Goal: Task Accomplishment & Management: Manage account settings

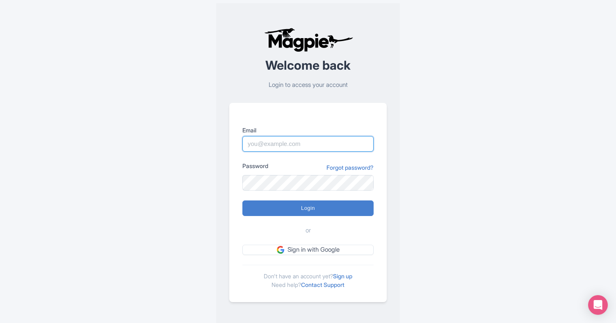
type input "rod@rodsalaskanguideservice.com"
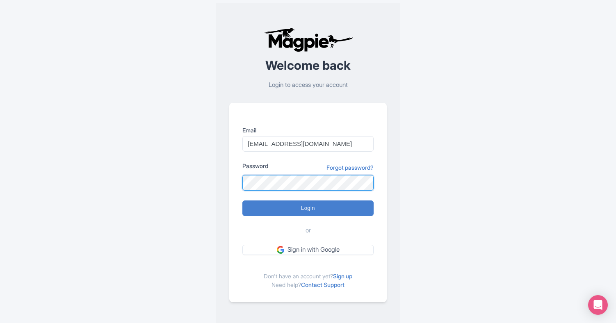
click at [308, 208] on input "Login" at bounding box center [308, 209] width 131 height 16
type input "Logging in..."
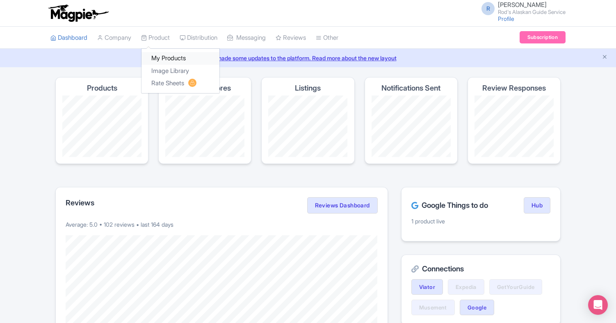
click at [167, 56] on link "My Products" at bounding box center [181, 58] width 78 height 13
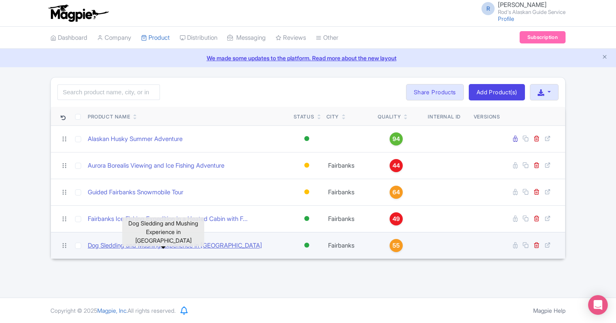
click at [208, 244] on link "Dog Sledding and Mushing Experience in [GEOGRAPHIC_DATA]" at bounding box center [175, 245] width 174 height 9
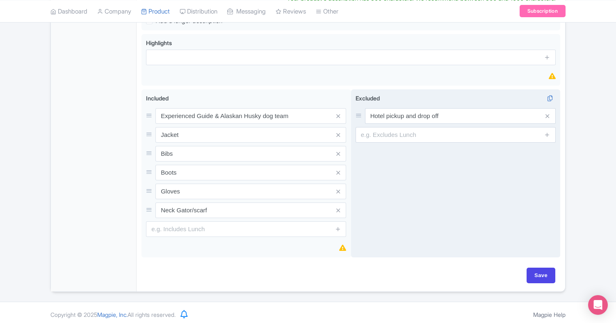
scroll to position [371, 0]
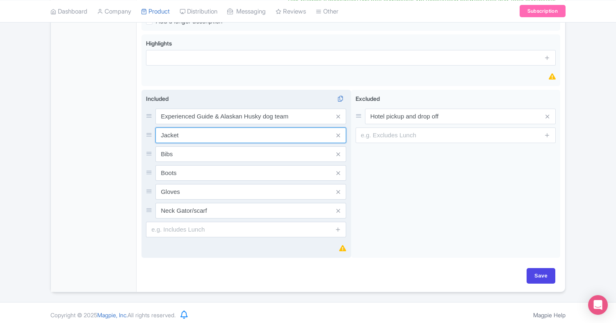
click at [181, 132] on input "Jacket" at bounding box center [251, 136] width 191 height 16
type input "J"
type input "O"
type input "W"
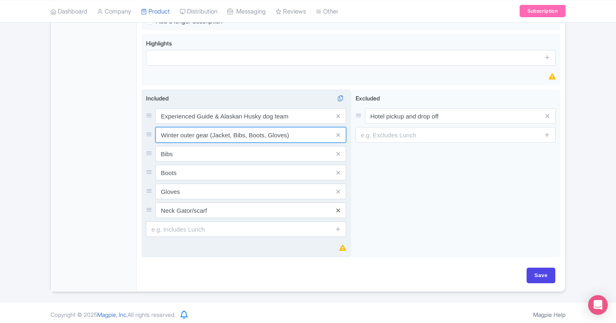
type input "Winter outer gear (Jacket, Bibs, Boots, Gloves)"
click at [338, 208] on icon at bounding box center [339, 211] width 4 height 6
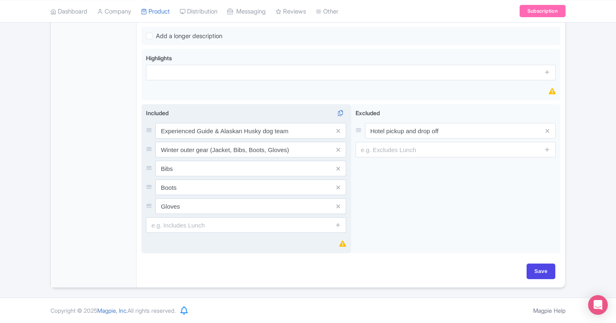
scroll to position [343, 0]
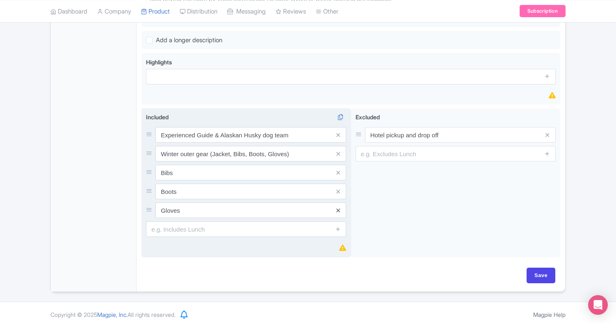
click at [338, 208] on icon at bounding box center [339, 211] width 4 height 6
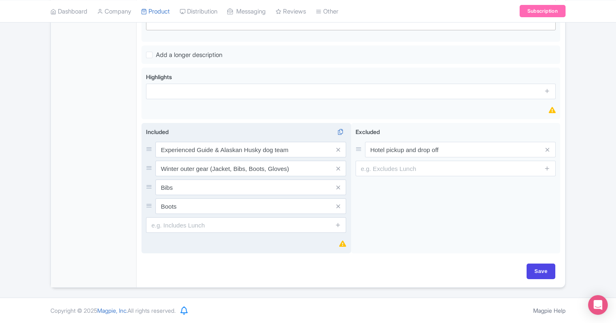
scroll to position [324, 0]
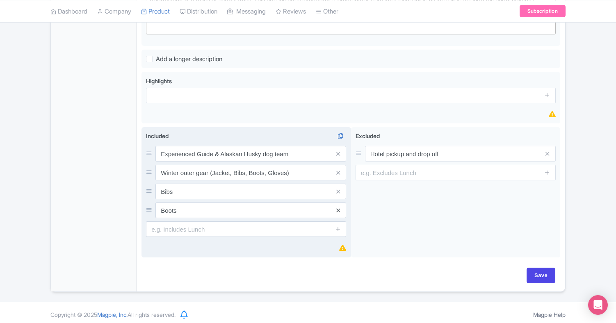
click at [338, 208] on icon at bounding box center [339, 211] width 4 height 6
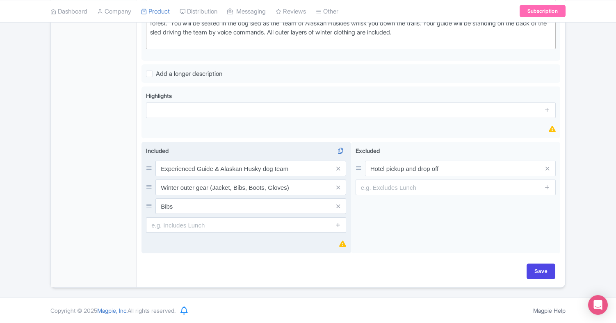
scroll to position [305, 0]
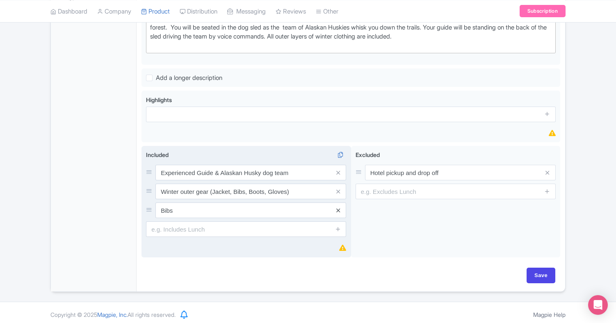
click at [338, 208] on icon at bounding box center [339, 211] width 4 height 6
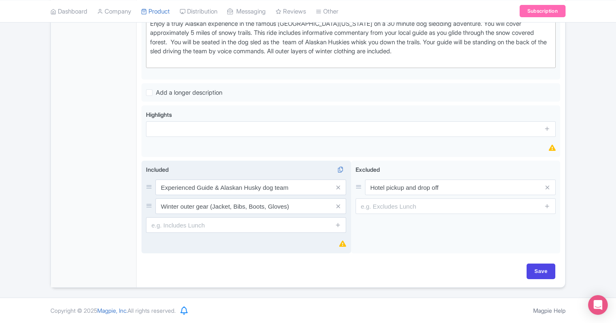
scroll to position [286, 0]
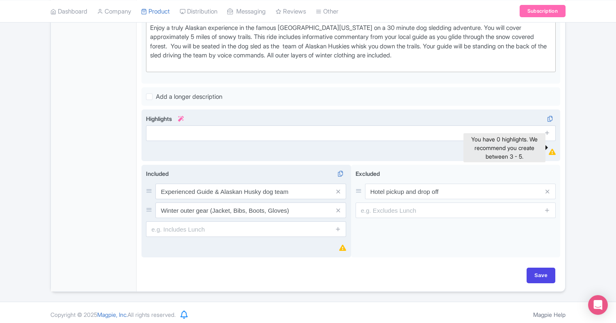
click at [552, 149] on icon at bounding box center [552, 152] width 7 height 6
click at [549, 130] on icon at bounding box center [548, 133] width 6 height 6
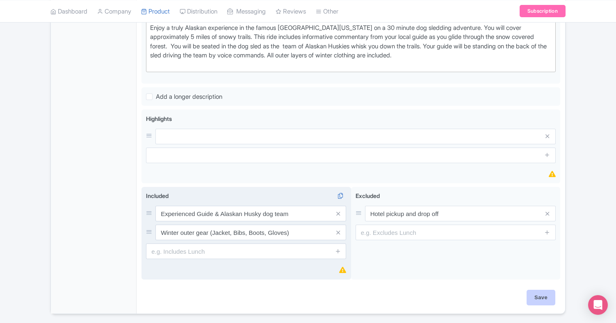
click at [539, 294] on input "Save" at bounding box center [541, 298] width 29 height 16
type input "Saving..."
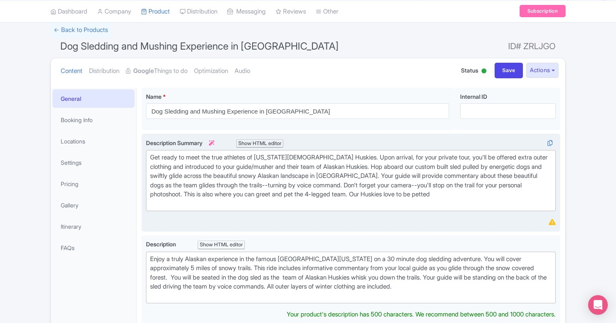
scroll to position [56, 0]
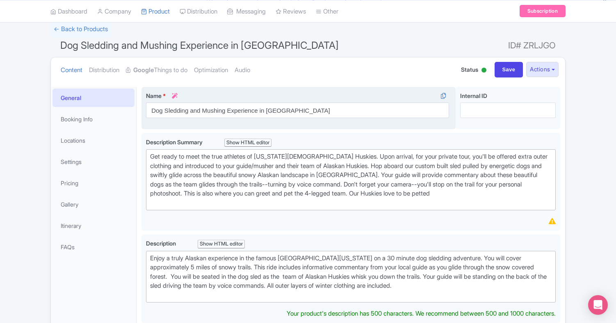
click at [177, 94] on icon at bounding box center [175, 96] width 6 height 6
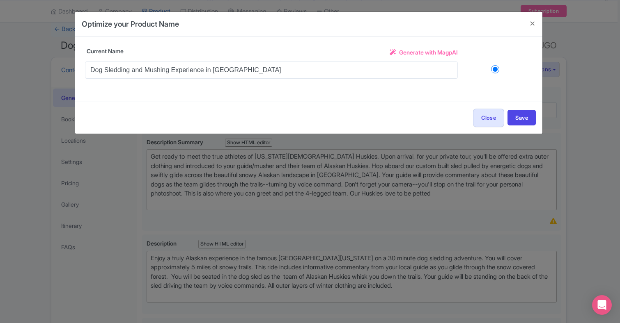
click at [432, 52] on span "Generate with MagpAI" at bounding box center [428, 52] width 59 height 9
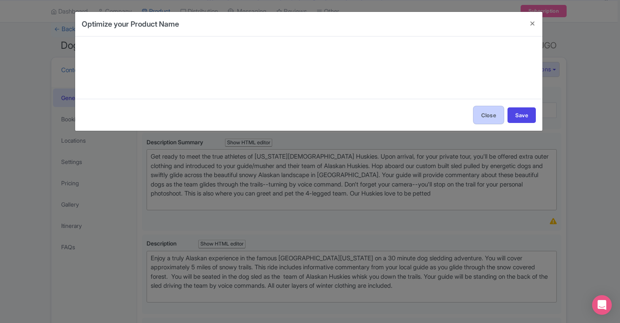
click at [490, 114] on button "Close" at bounding box center [488, 115] width 31 height 18
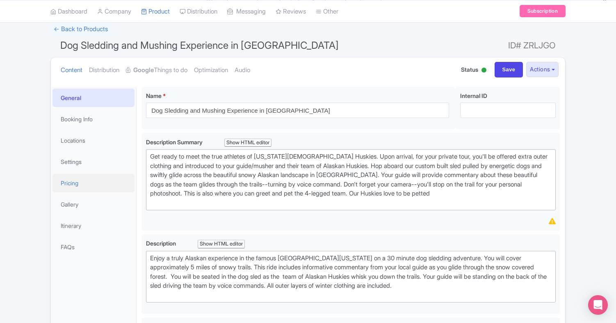
click at [70, 183] on link "Pricing" at bounding box center [94, 183] width 82 height 18
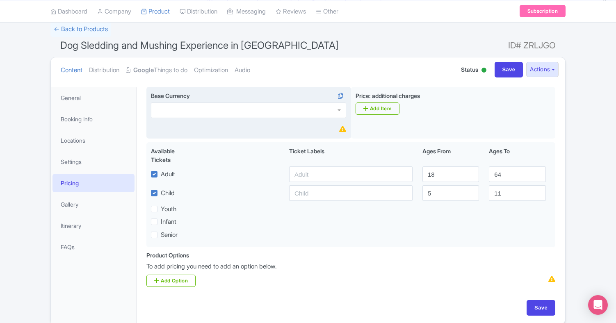
click at [341, 109] on div at bounding box center [248, 111] width 195 height 16
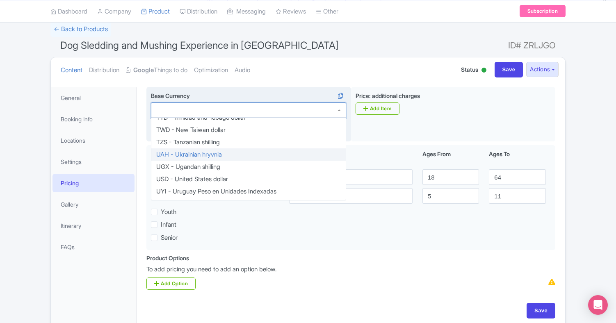
scroll to position [1753, 0]
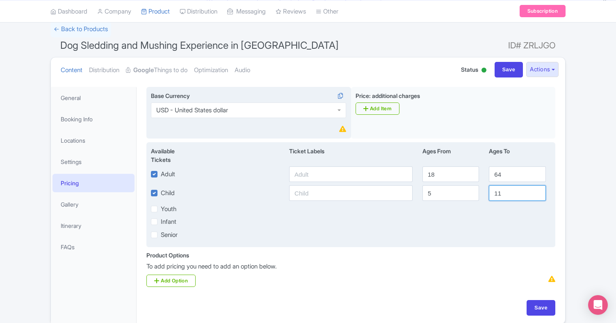
type input "12"
click at [538, 191] on input "12" at bounding box center [517, 194] width 57 height 16
click at [471, 176] on input "17" at bounding box center [451, 175] width 57 height 16
click at [471, 176] on input "16" at bounding box center [451, 175] width 57 height 16
click at [471, 176] on input "15" at bounding box center [451, 175] width 57 height 16
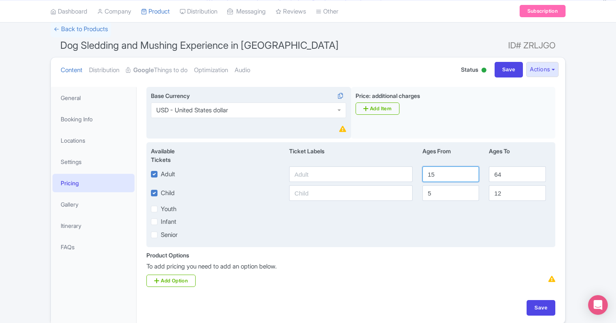
type input "14"
click at [471, 176] on input "14" at bounding box center [451, 175] width 57 height 16
type input "13"
click at [538, 190] on input "13" at bounding box center [517, 194] width 57 height 16
click at [325, 175] on input "text" at bounding box center [351, 175] width 124 height 16
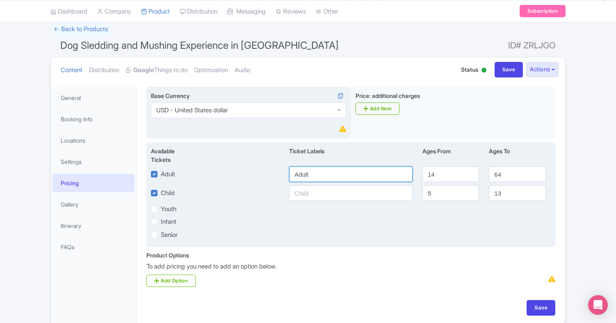
type input "Adult"
click at [322, 194] on input "text" at bounding box center [351, 194] width 124 height 16
type input "Child"
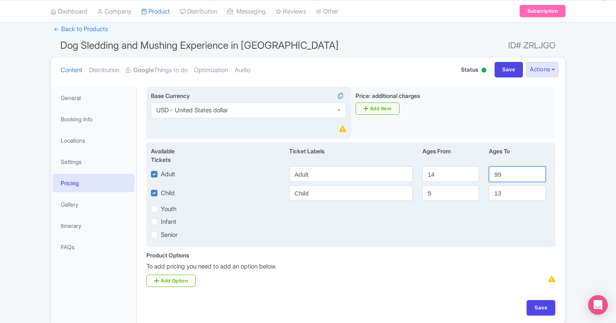
click at [538, 172] on input "99" at bounding box center [517, 175] width 57 height 16
click at [538, 172] on input "100" at bounding box center [517, 175] width 57 height 16
click at [538, 172] on input "101" at bounding box center [517, 175] width 57 height 16
type input "100"
click at [538, 176] on input "100" at bounding box center [517, 175] width 57 height 16
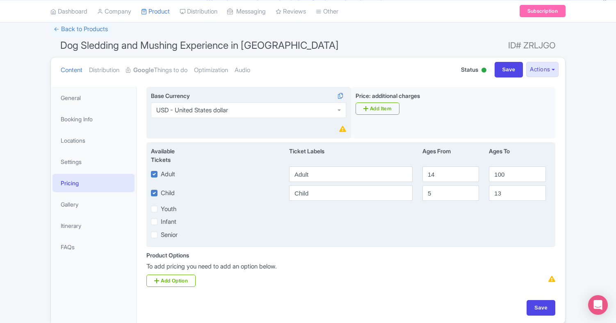
click at [458, 220] on div "Infant" at bounding box center [351, 221] width 410 height 9
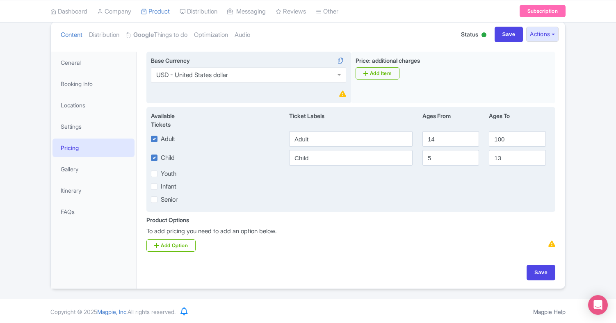
scroll to position [91, 0]
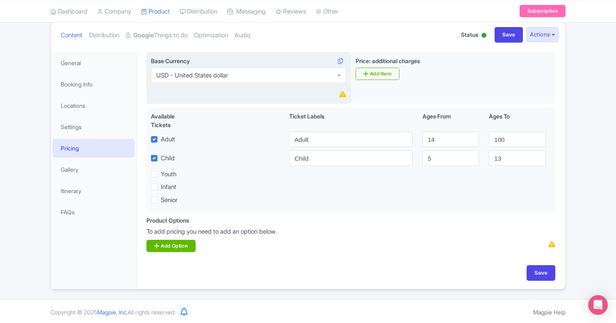
click at [188, 243] on link "Add Option" at bounding box center [171, 246] width 49 height 12
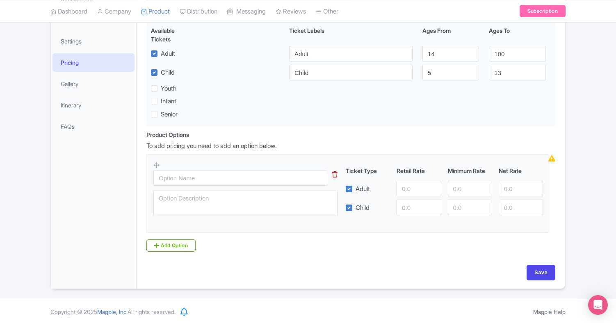
scroll to position [176, 0]
click at [249, 176] on input "text" at bounding box center [241, 179] width 174 height 16
type input "30 Minute Experience"
click at [421, 188] on input "number" at bounding box center [419, 189] width 44 height 16
type input "95.00"
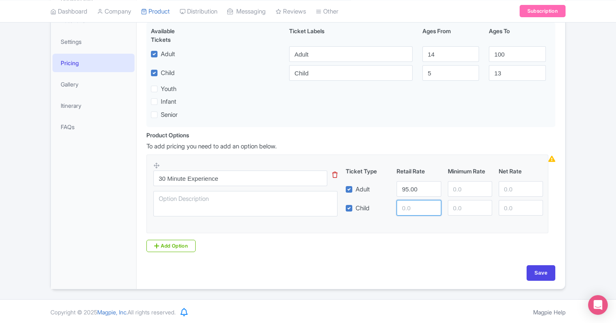
click at [419, 208] on input "number" at bounding box center [419, 208] width 44 height 16
type input "85.00"
click at [418, 249] on div "Product Options i To add pricing you need to add an option below. 30 Minute Exp…" at bounding box center [351, 191] width 419 height 121
click at [542, 270] on input "Save" at bounding box center [541, 274] width 29 height 16
type input "Saving..."
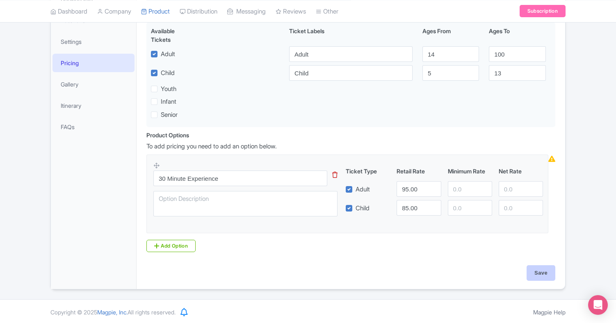
type input "Saving..."
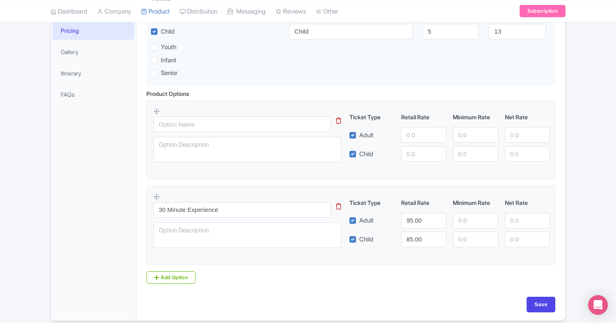
scroll to position [215, 0]
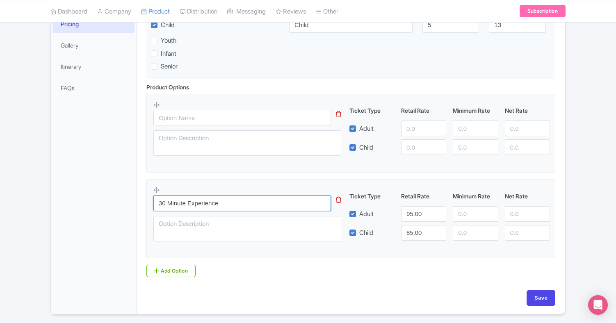
click at [225, 206] on input "30 Minute Experience" at bounding box center [243, 204] width 178 height 16
type input "30 Minute Ride"
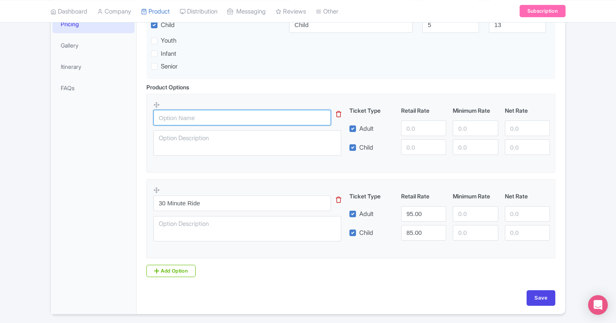
click at [204, 117] on input "text" at bounding box center [243, 118] width 178 height 16
type input "1 Hour Experience"
click at [360, 147] on label "Child" at bounding box center [367, 147] width 14 height 9
click at [360, 147] on input "Child" at bounding box center [362, 145] width 5 height 5
checkbox input "false"
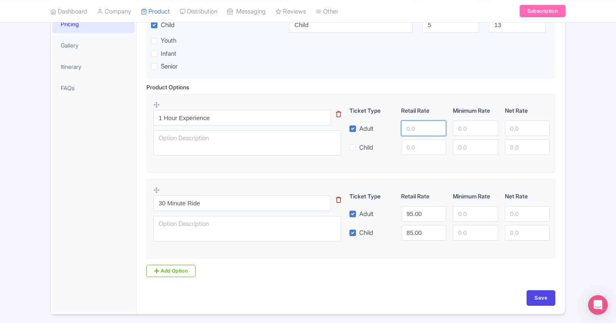
click at [422, 129] on input "number" at bounding box center [423, 129] width 45 height 16
type input "185.00"
click at [541, 298] on input "Save" at bounding box center [541, 299] width 29 height 16
type input "Saving..."
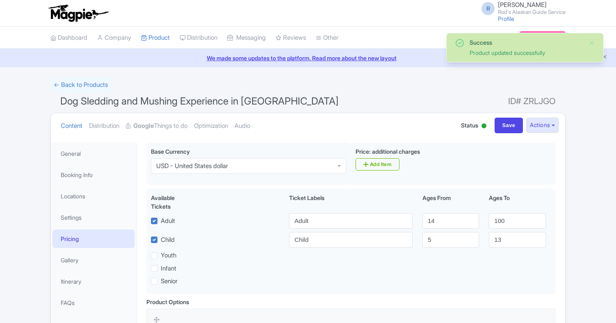
scroll to position [142, 0]
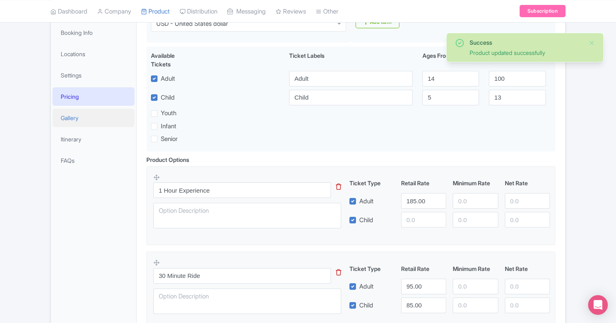
click at [69, 115] on link "Gallery" at bounding box center [94, 118] width 82 height 18
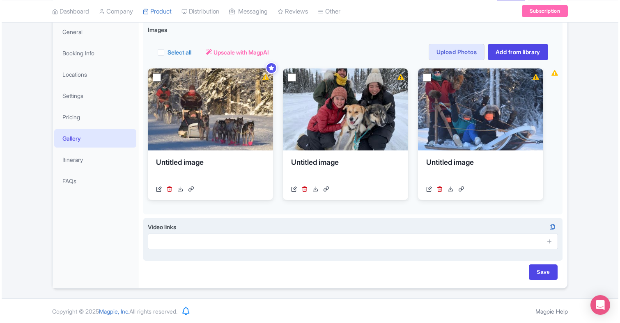
scroll to position [121, 0]
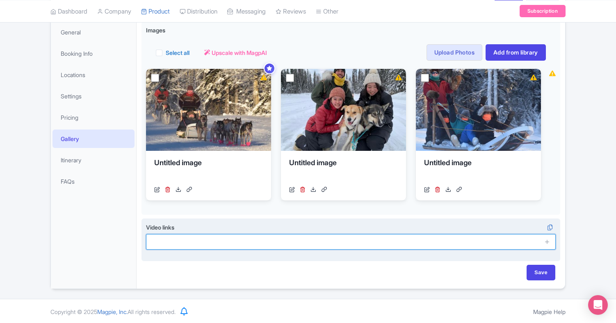
click at [241, 242] on input "text" at bounding box center [351, 242] width 410 height 16
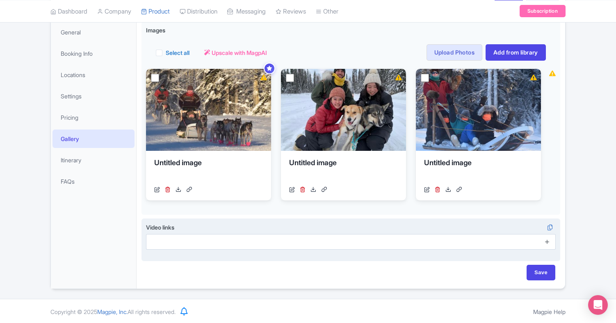
click at [548, 242] on icon at bounding box center [548, 242] width 6 height 6
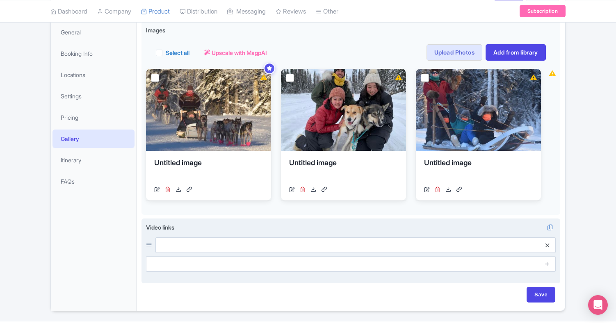
click at [548, 243] on icon at bounding box center [548, 246] width 4 height 6
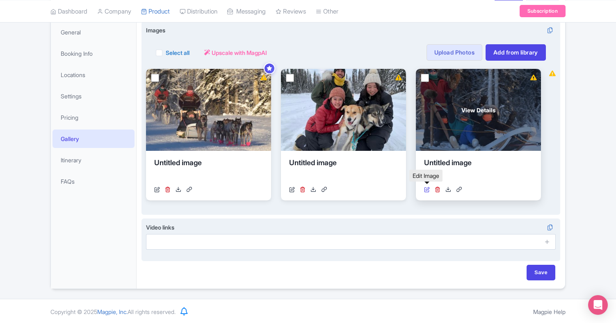
click at [427, 187] on icon at bounding box center [427, 190] width 6 height 6
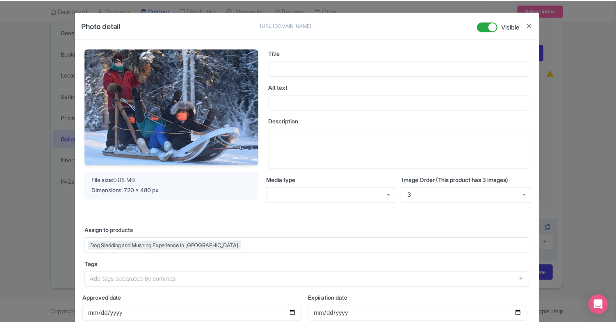
scroll to position [0, 0]
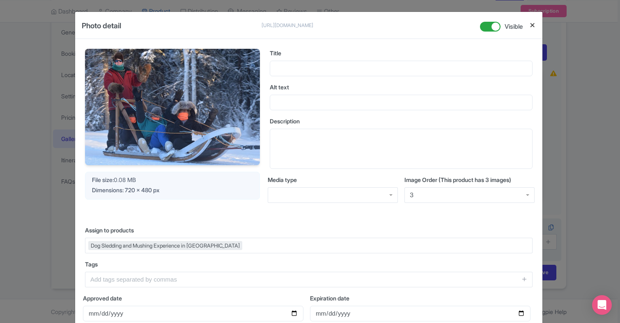
click at [531, 25] on button "Close" at bounding box center [532, 25] width 7 height 10
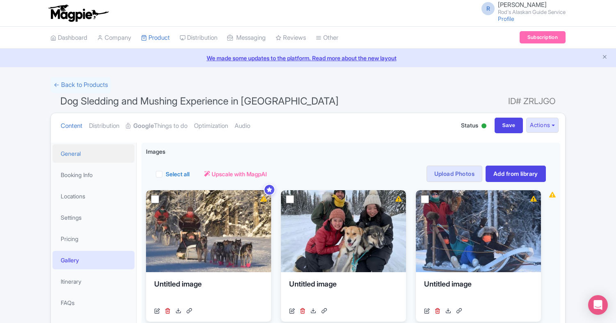
click at [75, 153] on link "General" at bounding box center [94, 153] width 82 height 18
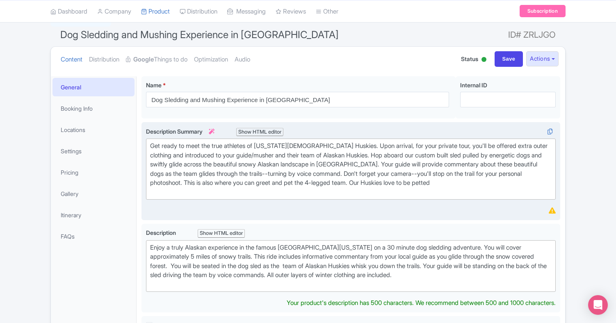
scroll to position [66, 0]
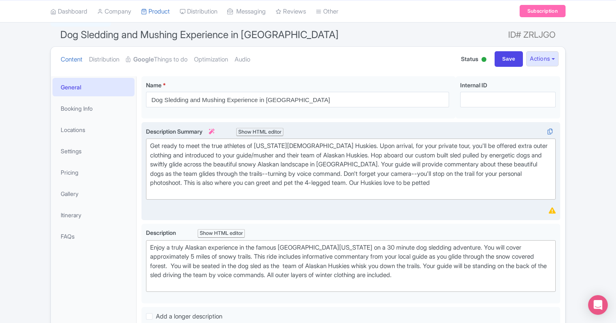
click at [215, 130] on icon at bounding box center [212, 132] width 6 height 6
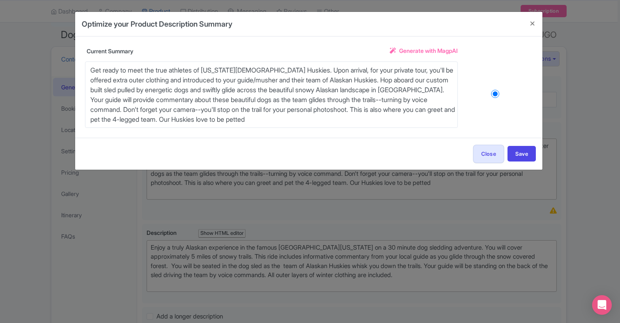
click at [426, 50] on span "Generate with MagpAI" at bounding box center [428, 50] width 59 height 9
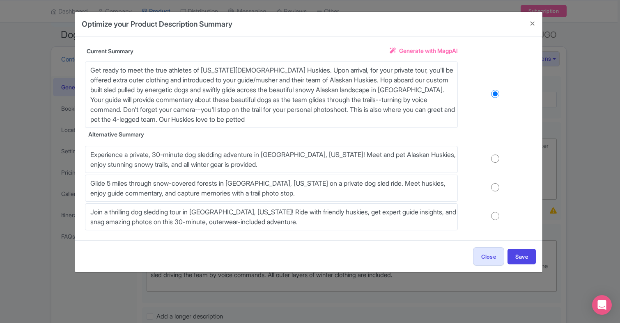
click at [460, 215] on input "radio" at bounding box center [495, 216] width 75 height 8
radio input "true"
click at [522, 258] on button "Save" at bounding box center [521, 257] width 28 height 16
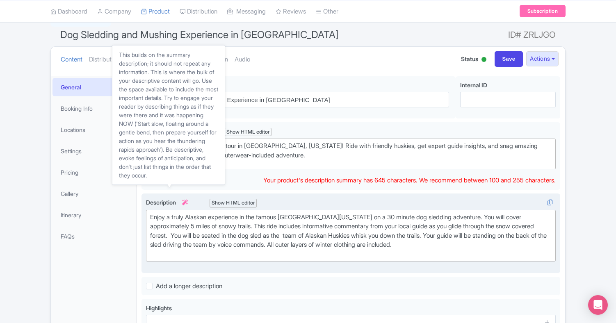
click at [187, 200] on icon at bounding box center [185, 203] width 6 height 6
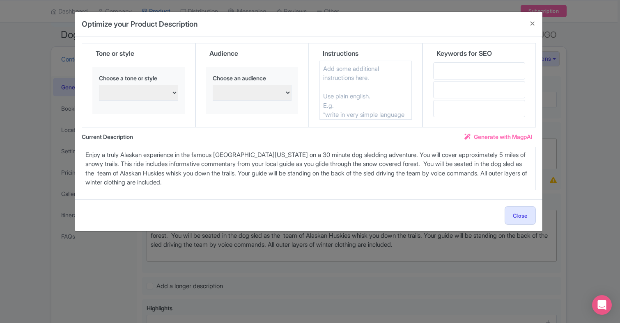
select select "Friendly and approachable"
select select "Families with young children"
click at [475, 72] on input "text" at bounding box center [479, 70] width 92 height 17
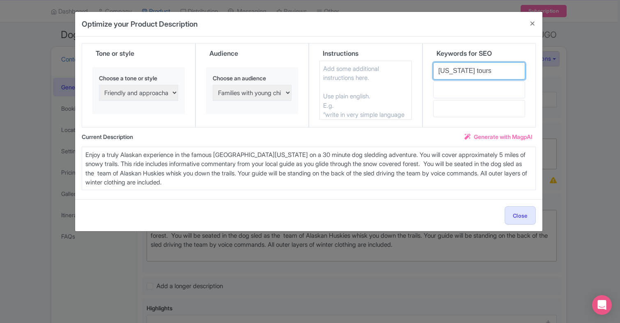
type input "Alaska tours"
click at [474, 90] on input "text" at bounding box center [479, 89] width 92 height 17
type input "Fairbanks dog sled tours"
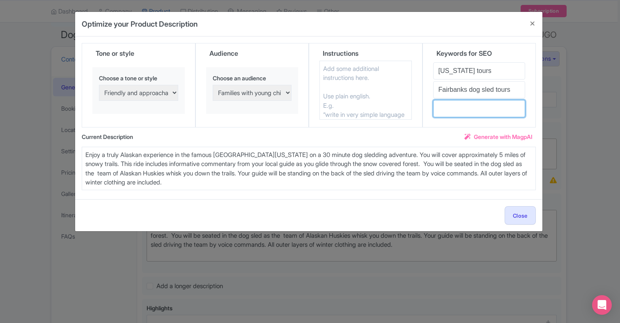
click at [452, 114] on input "text" at bounding box center [479, 108] width 92 height 17
type input "Fairbanks activities"
click at [478, 124] on div "Alaska tours Fairbanks dog sled tours Fairbanks activities" at bounding box center [479, 94] width 92 height 65
click at [500, 133] on span "Generate with MagpAI" at bounding box center [503, 137] width 59 height 9
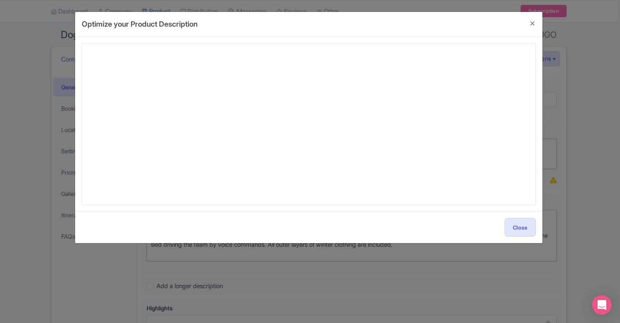
type textarea "Bring your Alaska adventure to life with our unforgettable Dog Sledding and Mus…"
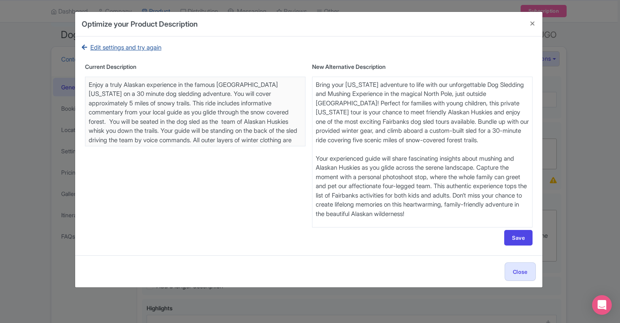
click at [154, 47] on link "Edit settings and try again" at bounding box center [122, 47] width 80 height 9
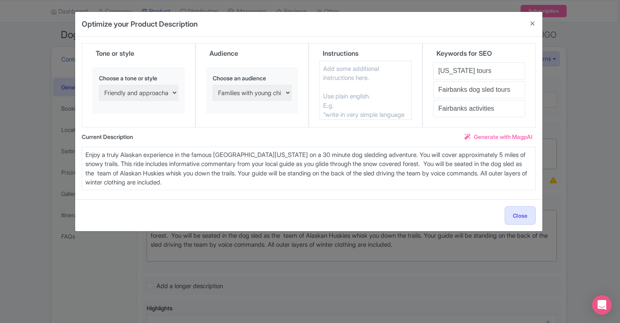
select select "Nature and outdoor enthusiasts"
click at [508, 136] on span "Generate with MagpAI" at bounding box center [503, 137] width 59 height 9
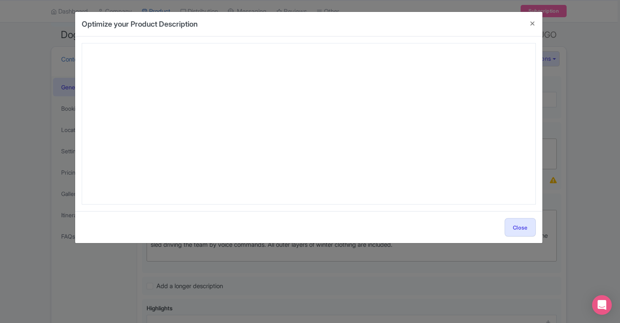
type textarea "Bring your Alaska adventure to life with our unforgettable Dog Sledding and Mus…"
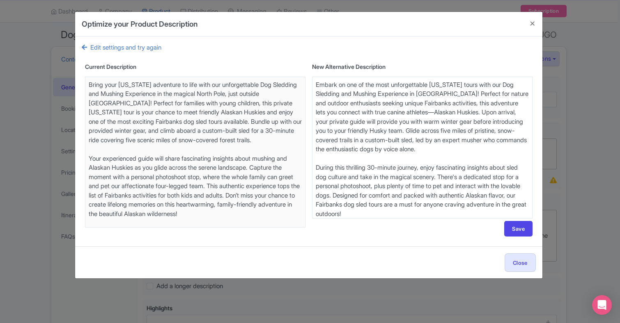
click at [339, 139] on textarea "Enjoy a truly Alaskan experience in the famous North Pole Alaska on a 30 minute…" at bounding box center [422, 148] width 220 height 142
click at [518, 129] on textarea "Enjoy a truly Alaskan experience in the famous North Pole Alaska on a 30 minute…" at bounding box center [422, 148] width 220 height 142
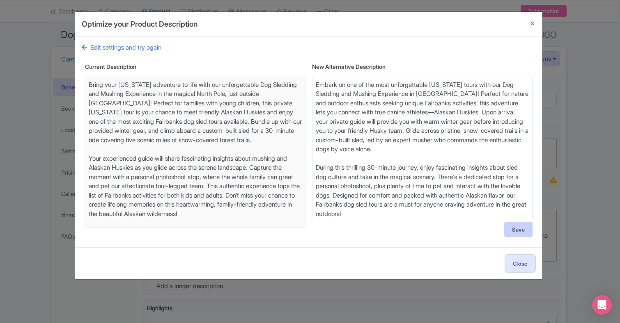
type textarea "Embark on one of the most unforgettable Alaska tours with our Dog Sledding and …"
click at [519, 230] on button "Save" at bounding box center [518, 230] width 28 height 16
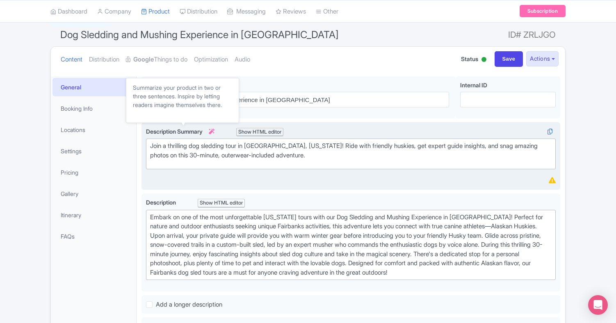
click at [215, 130] on icon at bounding box center [212, 132] width 6 height 6
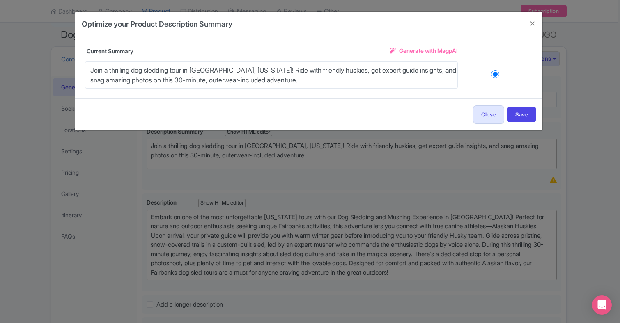
click at [440, 49] on span "Generate with MagpAI" at bounding box center [428, 50] width 59 height 9
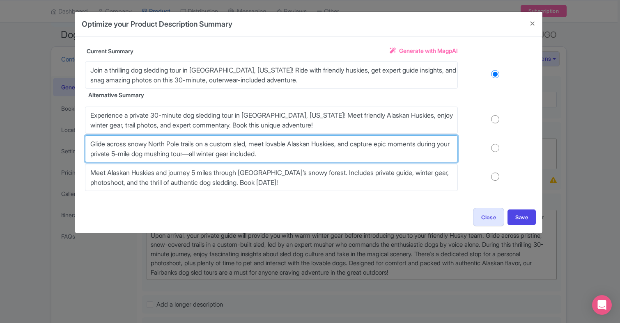
click at [169, 154] on textarea "Glide across snowy North Pole trails on a custom sled, meet lovable Alaskan Hus…" at bounding box center [271, 148] width 373 height 27
type textarea "Glide across snowy North Pole trails on a custom sled, meet lovable Alaskan Hus…"
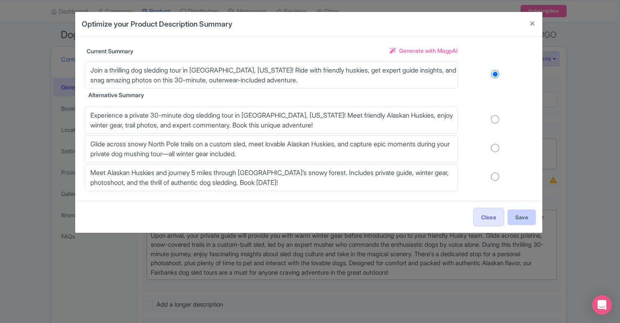
click at [522, 217] on button "Save" at bounding box center [521, 218] width 28 height 16
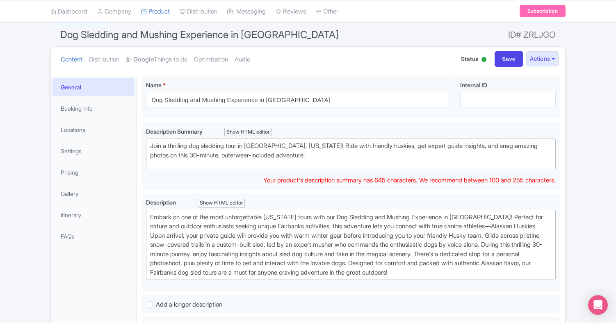
click at [391, 190] on div "Dog Sledding and Mushing Experience in North Pole Name * i Dog Sledding and Mus…" at bounding box center [351, 272] width 419 height 393
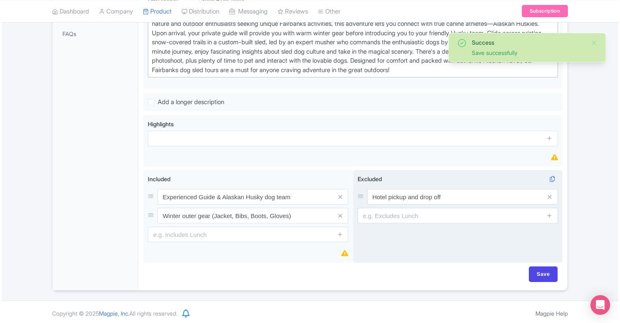
scroll to position [269, 0]
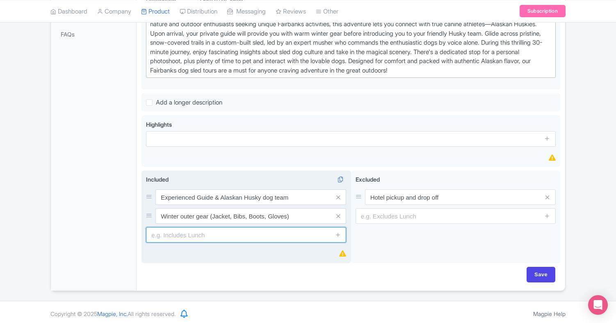
click at [207, 231] on input "text" at bounding box center [246, 235] width 200 height 16
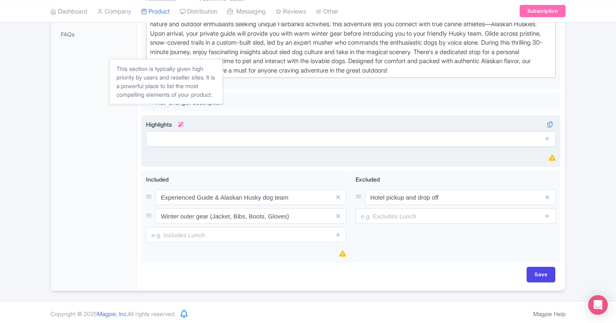
click at [183, 122] on icon at bounding box center [181, 125] width 6 height 6
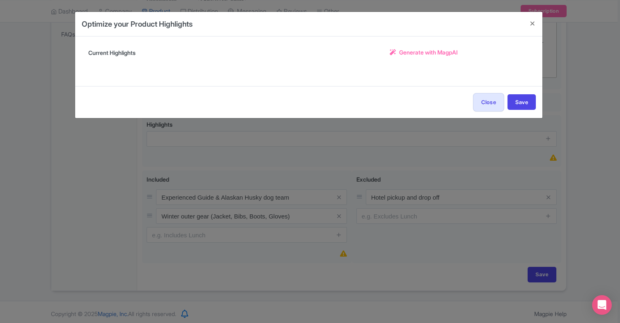
click at [412, 51] on span "Generate with MagpAI" at bounding box center [428, 52] width 59 height 9
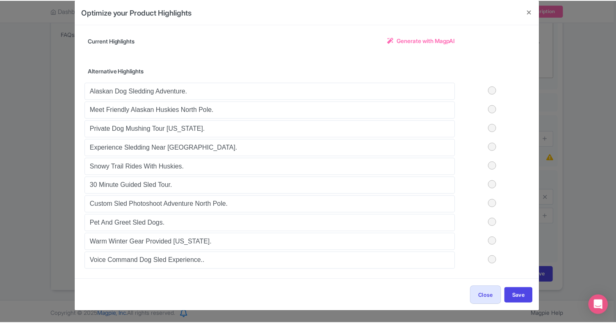
scroll to position [12, 0]
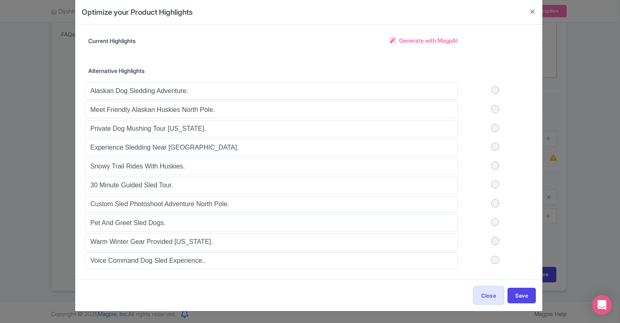
click at [495, 88] on label at bounding box center [495, 90] width 75 height 8
click at [0, 0] on input "checkbox" at bounding box center [0, 0] width 0 height 0
click at [494, 109] on label at bounding box center [495, 109] width 75 height 8
click at [0, 0] on input "checkbox" at bounding box center [0, 0] width 0 height 0
click at [494, 127] on label at bounding box center [495, 128] width 75 height 8
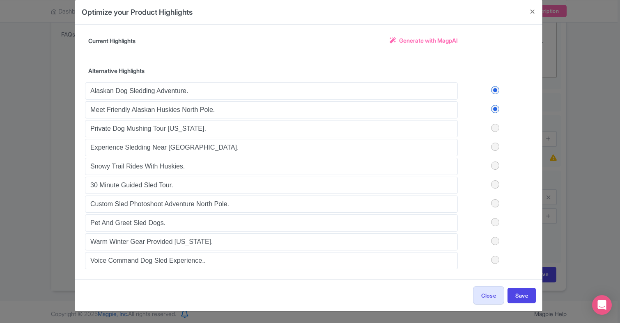
click at [0, 0] on input "checkbox" at bounding box center [0, 0] width 0 height 0
click at [494, 146] on label at bounding box center [495, 147] width 75 height 8
click at [0, 0] on input "checkbox" at bounding box center [0, 0] width 0 height 0
click at [494, 185] on label at bounding box center [495, 185] width 75 height 8
click at [0, 0] on input "checkbox" at bounding box center [0, 0] width 0 height 0
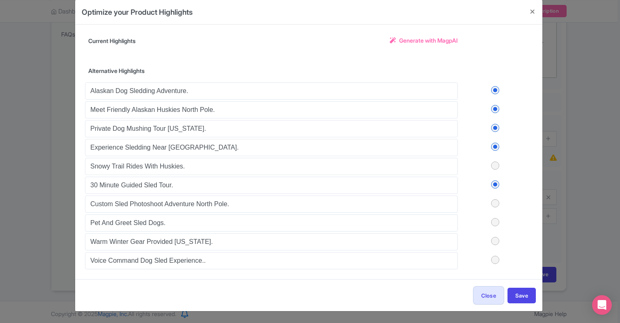
click at [493, 222] on label at bounding box center [495, 222] width 75 height 8
click at [0, 0] on input "checkbox" at bounding box center [0, 0] width 0 height 0
click at [495, 241] on label at bounding box center [495, 241] width 75 height 8
click at [0, 0] on input "checkbox" at bounding box center [0, 0] width 0 height 0
click at [493, 260] on label at bounding box center [495, 260] width 75 height 8
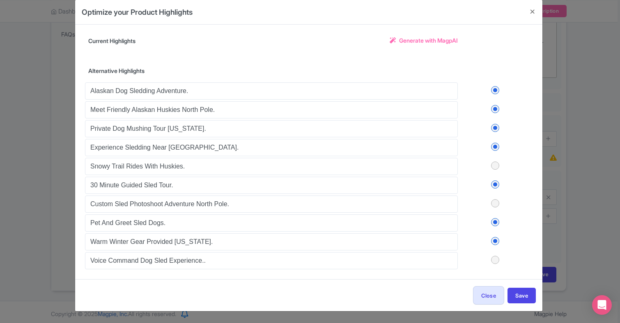
click at [0, 0] on input "checkbox" at bounding box center [0, 0] width 0 height 0
click at [524, 295] on button "Save" at bounding box center [521, 296] width 28 height 16
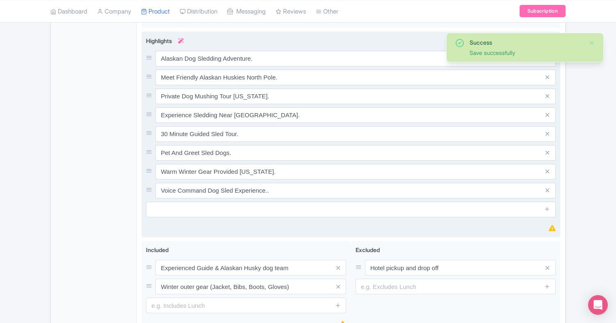
scroll to position [354, 0]
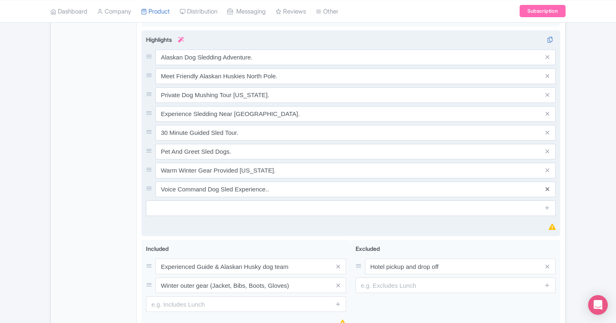
click at [548, 186] on icon at bounding box center [548, 189] width 4 height 6
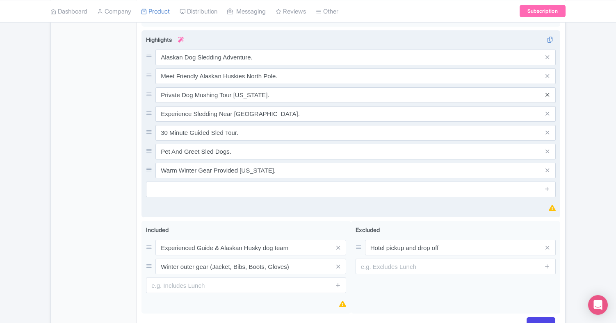
click at [549, 92] on icon at bounding box center [548, 95] width 4 height 6
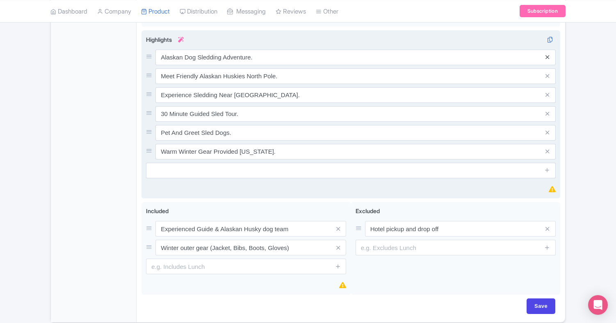
click at [548, 54] on icon at bounding box center [548, 57] width 4 height 6
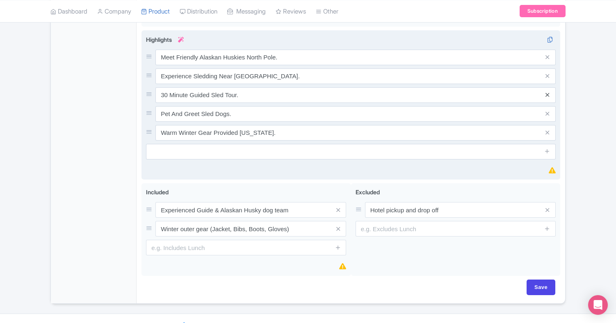
click at [548, 92] on icon at bounding box center [548, 95] width 4 height 6
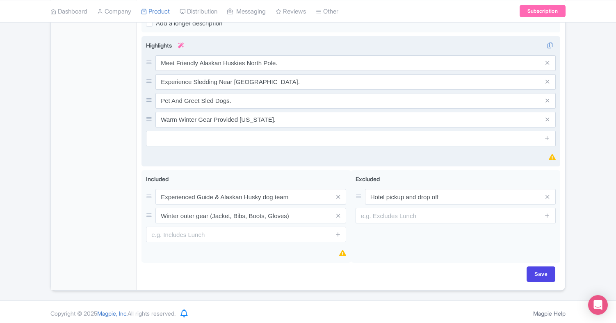
scroll to position [348, 0]
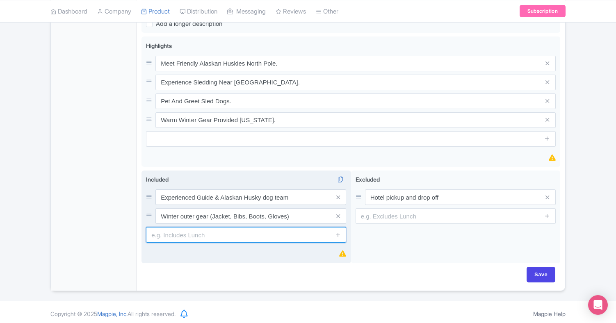
click at [296, 233] on input "text" at bounding box center [246, 235] width 200 height 16
click at [338, 232] on icon at bounding box center [338, 235] width 6 height 6
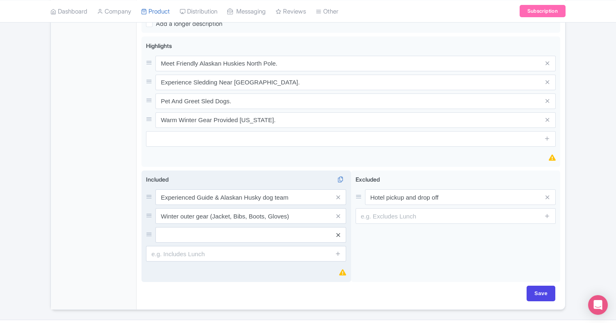
click at [338, 232] on icon at bounding box center [339, 235] width 4 height 6
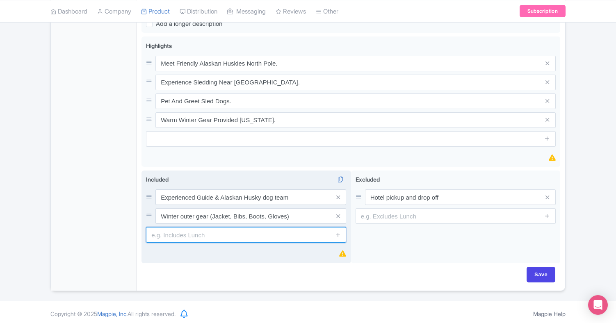
click at [215, 233] on input "text" at bounding box center [246, 235] width 200 height 16
click at [175, 232] on input "Smooth maintained trails" at bounding box center [246, 235] width 200 height 16
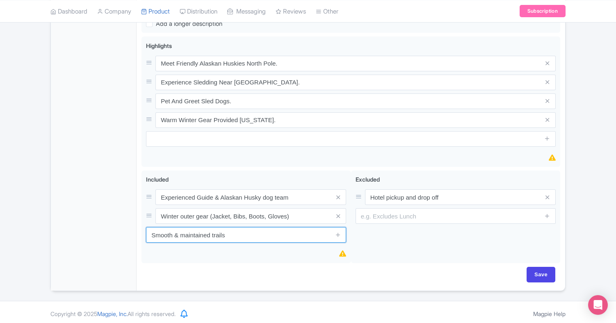
type input "Smooth & maintained trails"
click at [347, 268] on div "Save" at bounding box center [351, 275] width 409 height 16
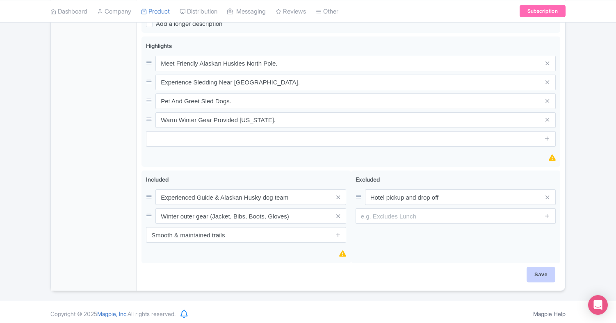
click at [544, 273] on input "Save" at bounding box center [541, 275] width 29 height 16
type input "Saving..."
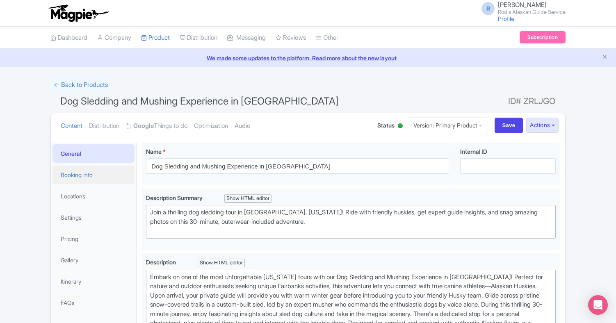
click at [80, 172] on link "Booking Info" at bounding box center [94, 175] width 82 height 18
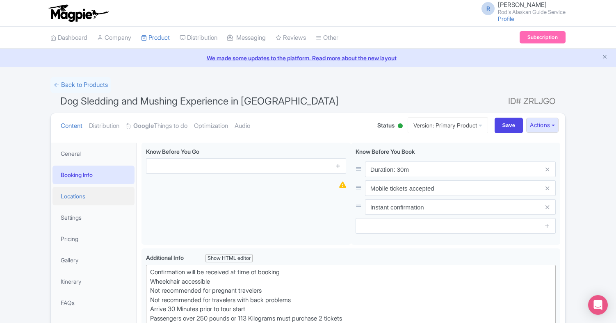
click at [77, 193] on link "Locations" at bounding box center [94, 196] width 82 height 18
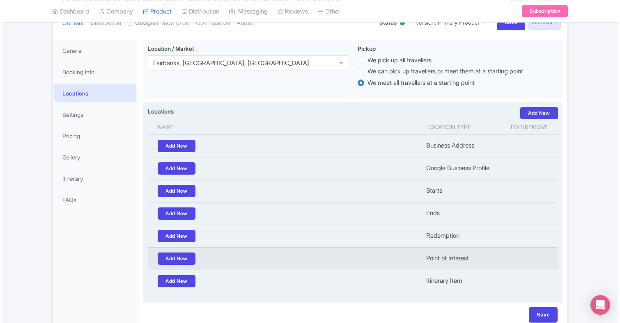
scroll to position [92, 0]
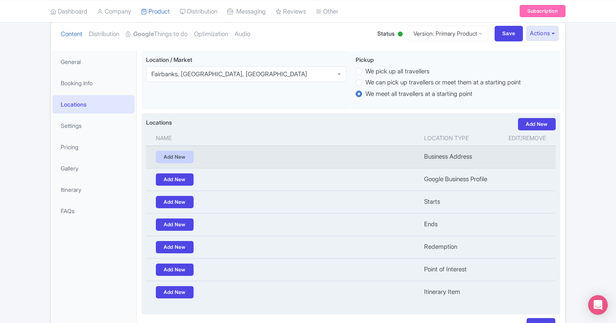
click at [181, 163] on link "Add New" at bounding box center [175, 157] width 38 height 12
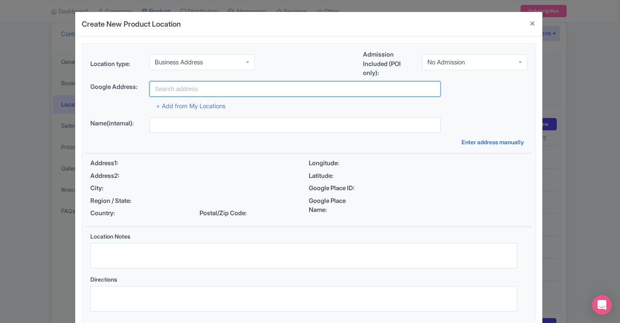
click at [190, 90] on input "text" at bounding box center [294, 89] width 291 height 16
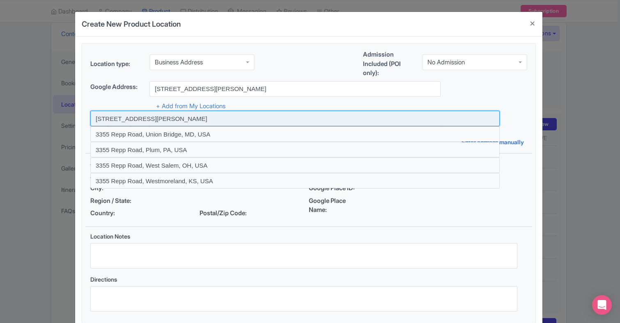
click at [176, 117] on input at bounding box center [294, 119] width 409 height 16
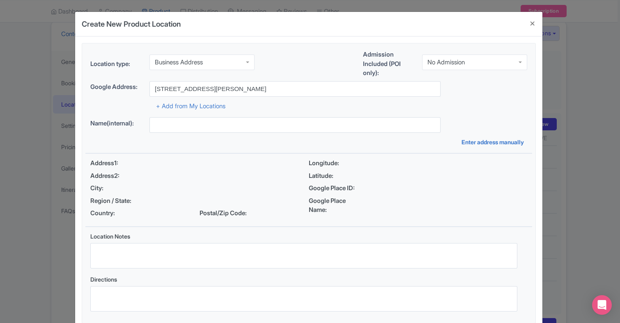
type input "[STREET_ADDRESS][PERSON_NAME]"
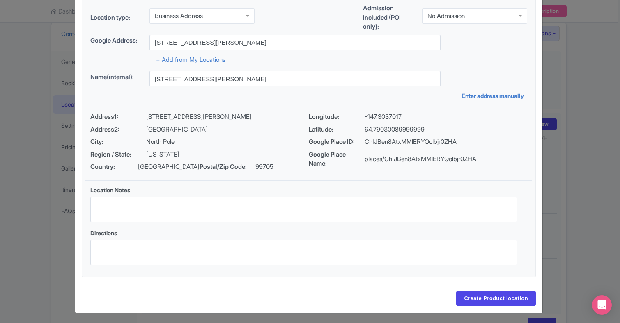
scroll to position [46, 0]
click at [494, 298] on input "Create Product location" at bounding box center [496, 299] width 80 height 16
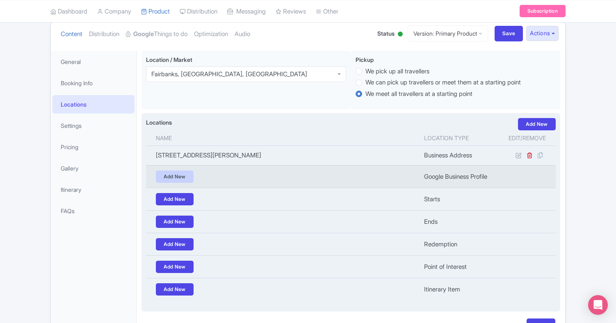
click at [186, 183] on link "Add New" at bounding box center [175, 177] width 38 height 12
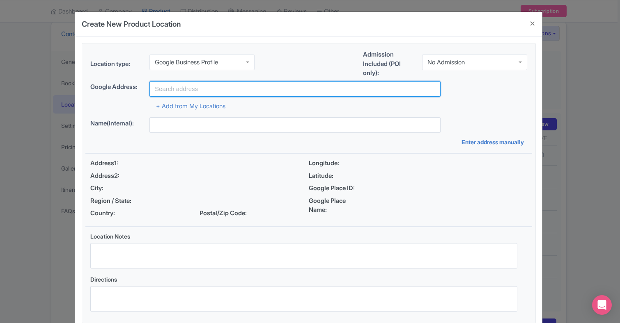
click at [179, 88] on input "text" at bounding box center [294, 89] width 291 height 16
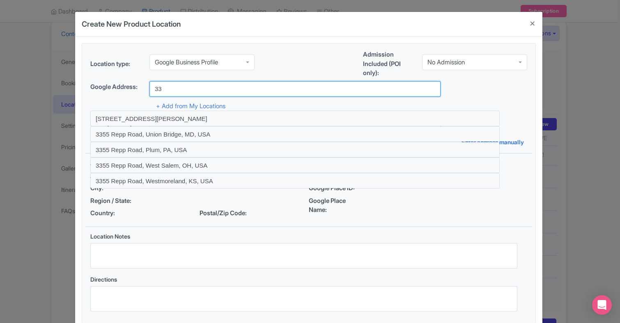
type input "3"
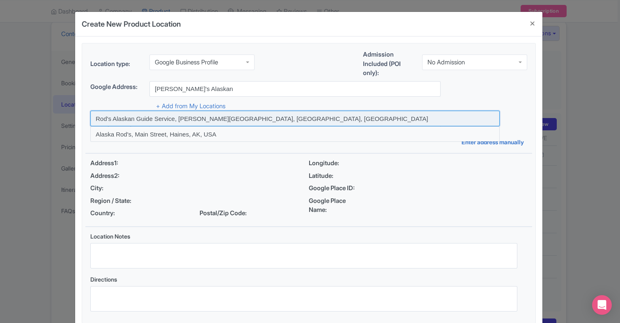
click at [228, 119] on input at bounding box center [294, 119] width 409 height 16
type input "Rod's Alaskan Guide Service, [PERSON_NAME][GEOGRAPHIC_DATA], [GEOGRAPHIC_DATA],…"
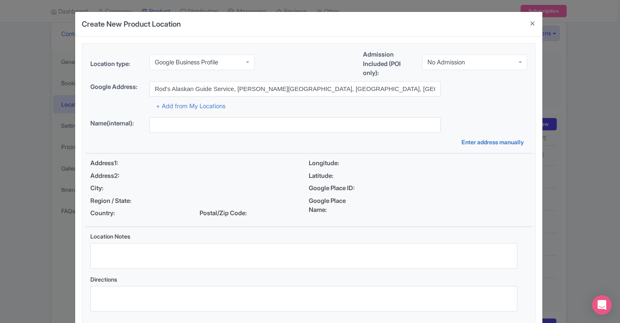
type input "Rod's Alaskan Guide Service, [PERSON_NAME][GEOGRAPHIC_DATA], [GEOGRAPHIC_DATA],…"
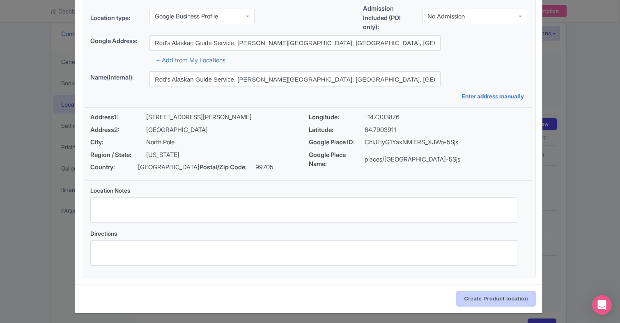
click at [500, 297] on input "Create Product location" at bounding box center [496, 299] width 80 height 16
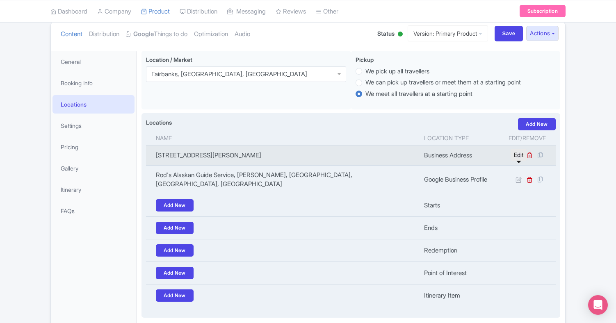
click at [518, 158] on icon at bounding box center [519, 155] width 6 height 6
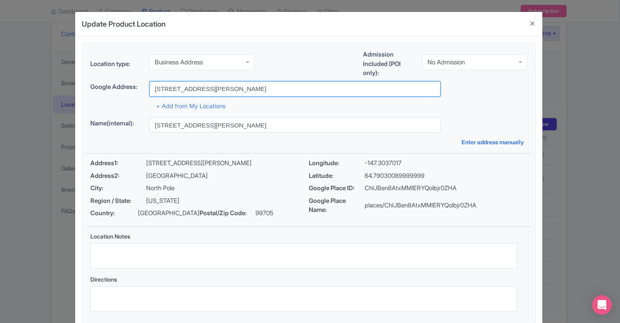
drag, startPoint x: 264, startPoint y: 88, endPoint x: 136, endPoint y: 87, distance: 127.6
click at [136, 87] on div "Google Address: 3355 Repp Road, North Pole, AK, USA" at bounding box center [308, 89] width 437 height 16
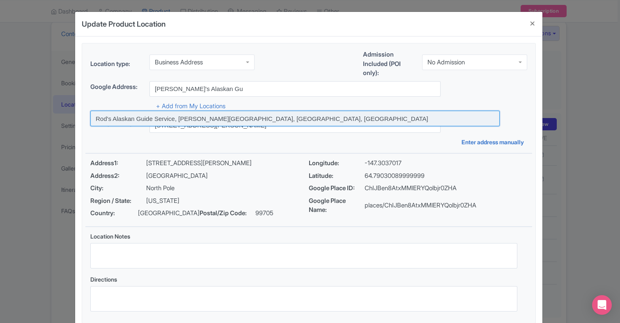
click at [182, 119] on input at bounding box center [294, 119] width 409 height 16
type input "Rod's Alaskan Guide Service, [PERSON_NAME][GEOGRAPHIC_DATA], [GEOGRAPHIC_DATA],…"
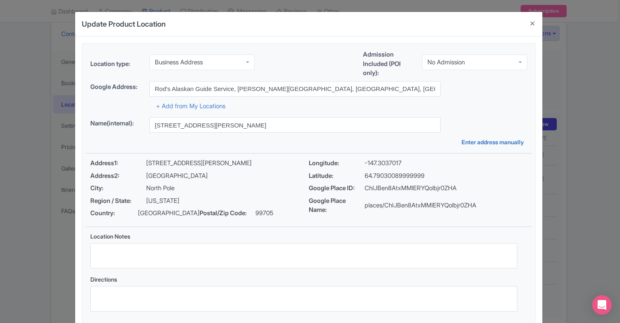
type input "Rod's Alaskan Guide Service, [PERSON_NAME][GEOGRAPHIC_DATA], [GEOGRAPHIC_DATA],…"
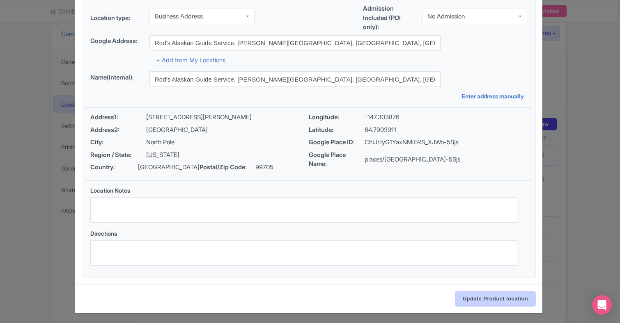
click at [500, 296] on input "Update Product location" at bounding box center [495, 299] width 81 height 16
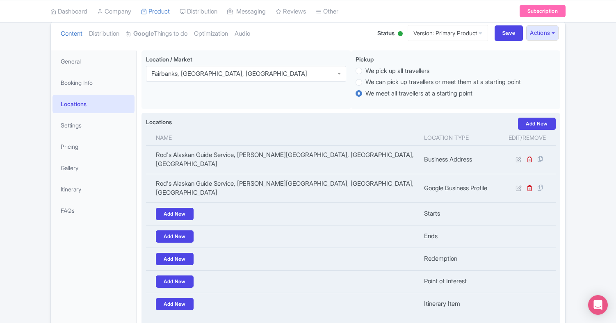
scroll to position [92, 0]
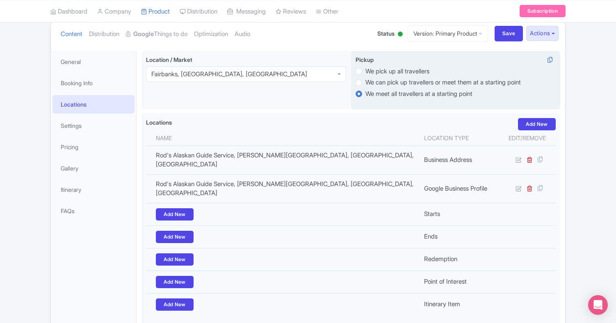
click at [366, 81] on label "We can pick up travellers or meet them at a starting point" at bounding box center [444, 82] width 156 height 9
click at [366, 81] on input "We can pick up travellers or meet them at a starting point" at bounding box center [370, 82] width 8 height 8
radio input "true"
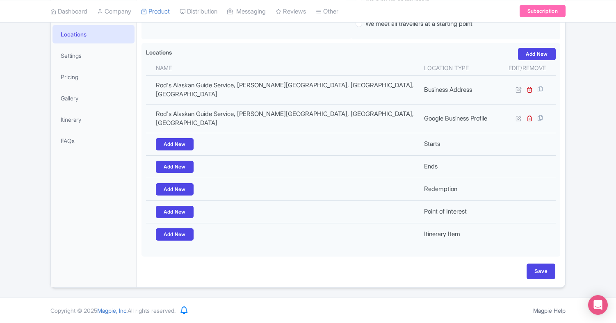
scroll to position [189, 0]
click at [543, 274] on input "Save" at bounding box center [541, 272] width 29 height 16
type input "Update Product"
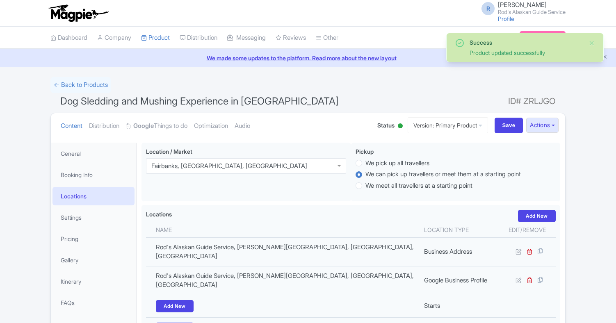
scroll to position [142, 0]
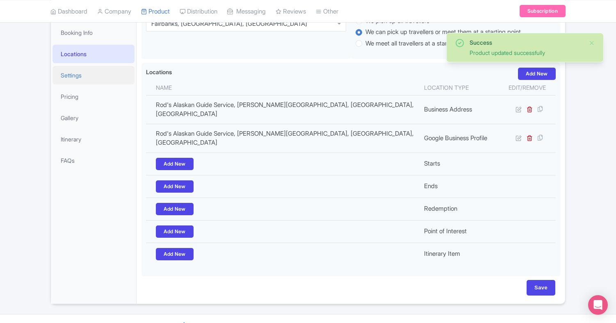
click at [74, 75] on link "Settings" at bounding box center [94, 75] width 82 height 18
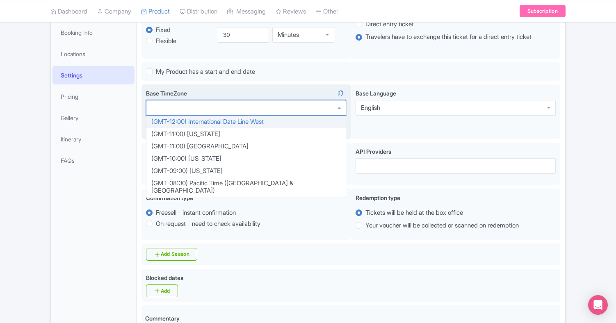
click at [339, 106] on div at bounding box center [246, 108] width 200 height 16
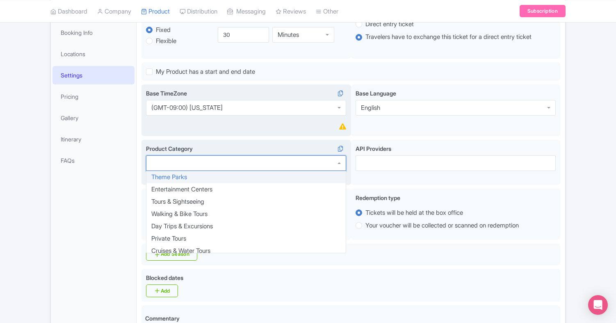
click at [340, 161] on div at bounding box center [246, 164] width 200 height 16
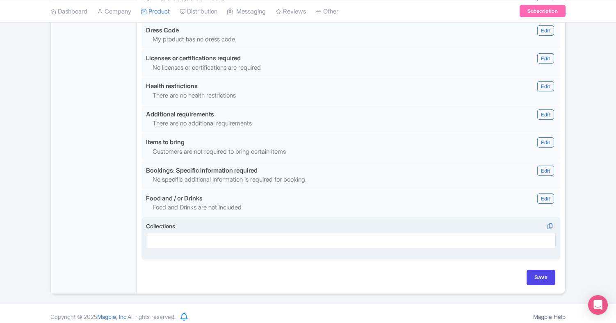
scroll to position [758, 0]
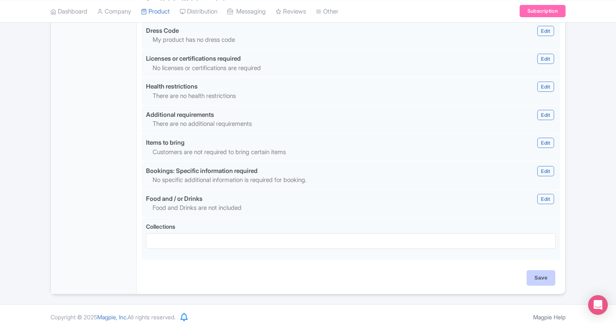
type input "907 378-1851"
click at [539, 271] on input "Save" at bounding box center [541, 278] width 29 height 16
type input "Saving..."
type input "Save"
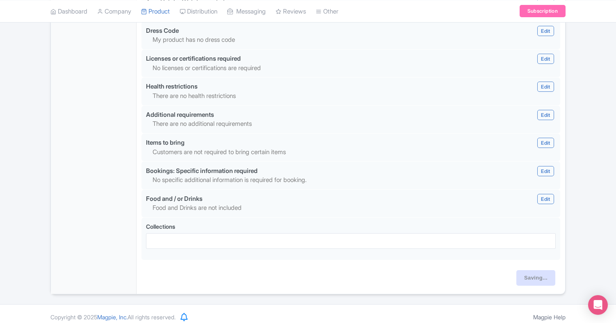
type input "Save"
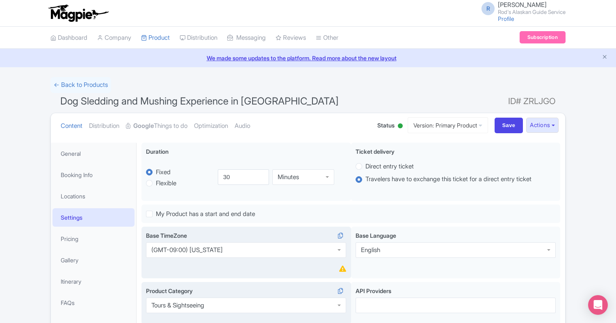
scroll to position [0, 0]
click at [174, 124] on link "Google Things to do" at bounding box center [157, 126] width 62 height 26
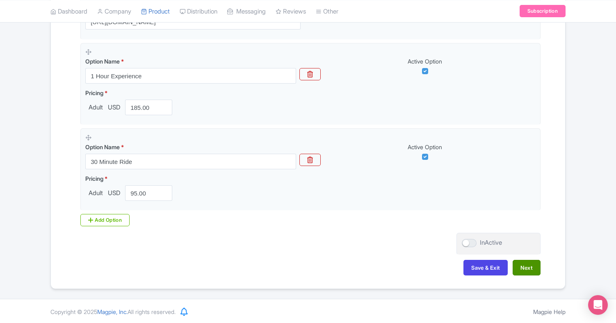
scroll to position [250, 0]
click at [529, 267] on button "Next" at bounding box center [527, 269] width 28 height 16
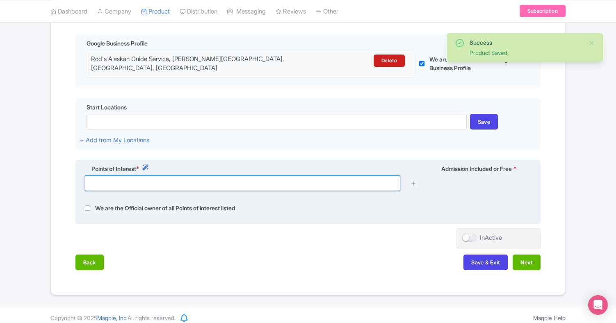
click at [146, 178] on input "text" at bounding box center [243, 184] width 316 height 16
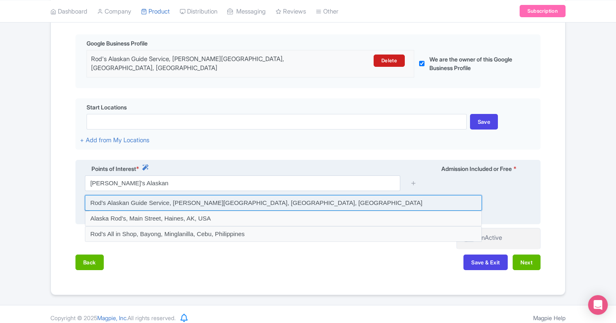
click at [198, 195] on input at bounding box center [283, 203] width 397 height 16
type input "Rod's Alaskan Guide Service, [PERSON_NAME][GEOGRAPHIC_DATA], [GEOGRAPHIC_DATA],…"
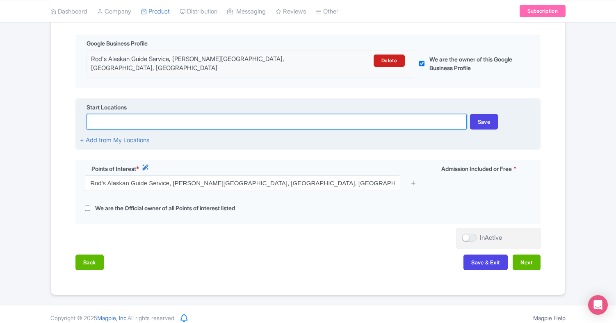
click at [121, 116] on input at bounding box center [277, 122] width 380 height 16
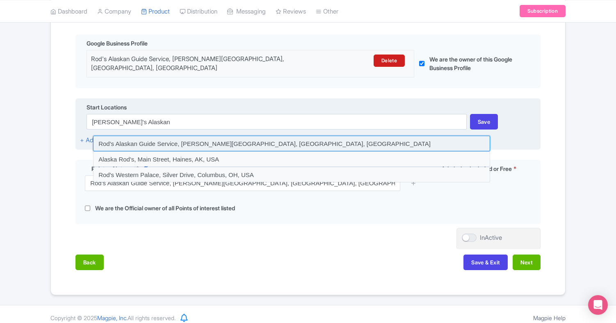
click at [196, 136] on input at bounding box center [291, 144] width 397 height 16
type input "Rod's Alaskan Guide Service, [PERSON_NAME][GEOGRAPHIC_DATA], [GEOGRAPHIC_DATA],…"
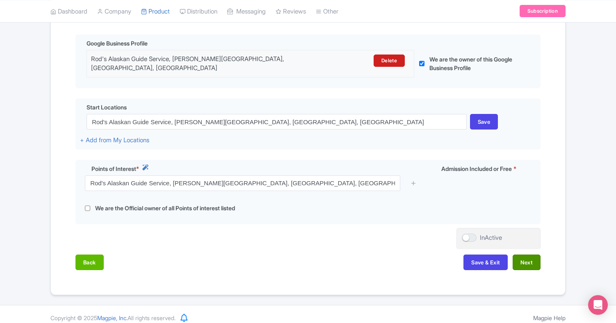
click at [529, 256] on button "Next" at bounding box center [527, 263] width 28 height 16
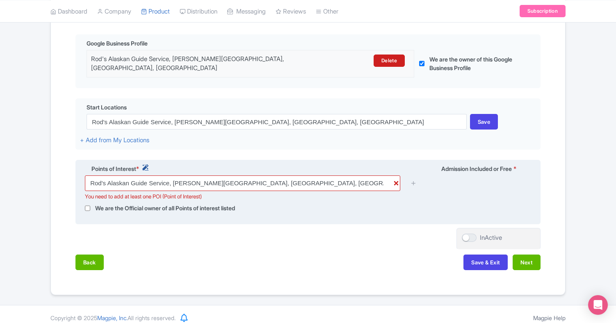
click at [149, 165] on icon at bounding box center [145, 168] width 6 height 6
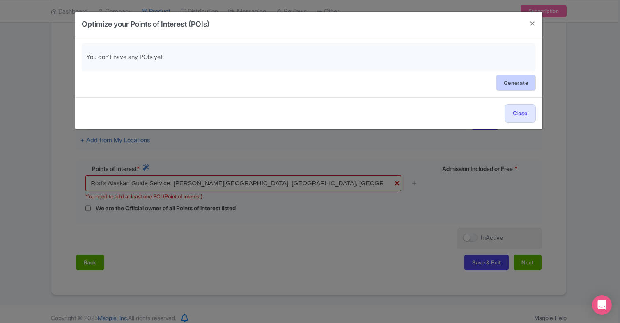
click at [512, 82] on link "Generate" at bounding box center [516, 83] width 40 height 16
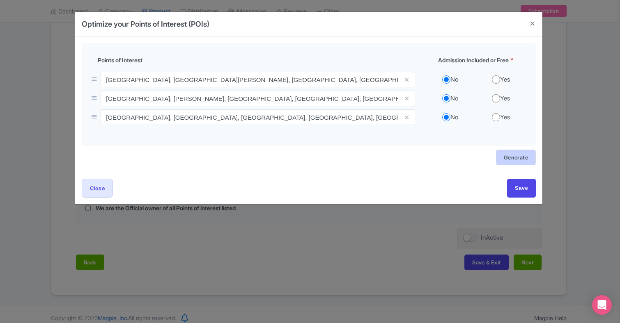
click at [518, 155] on link "Generate" at bounding box center [516, 158] width 40 height 16
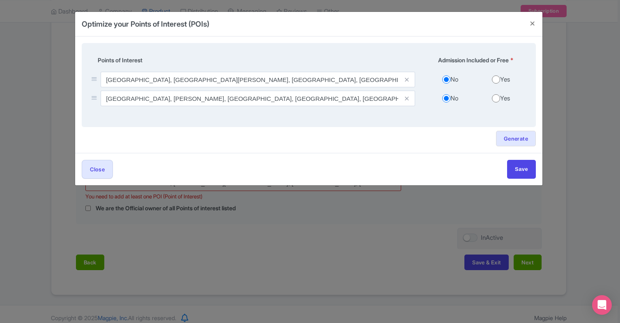
click at [495, 99] on input "Yes" at bounding box center [496, 98] width 8 height 8
radio input "true"
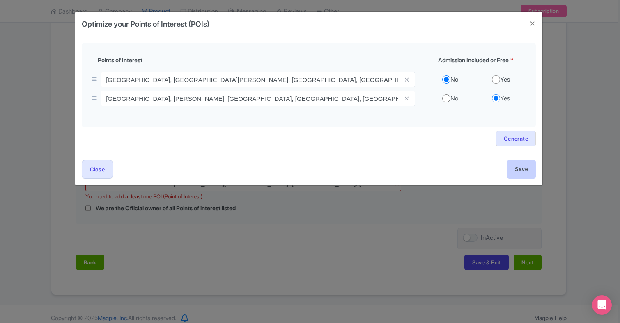
click at [526, 167] on input "Save" at bounding box center [521, 169] width 29 height 18
type input "Save"
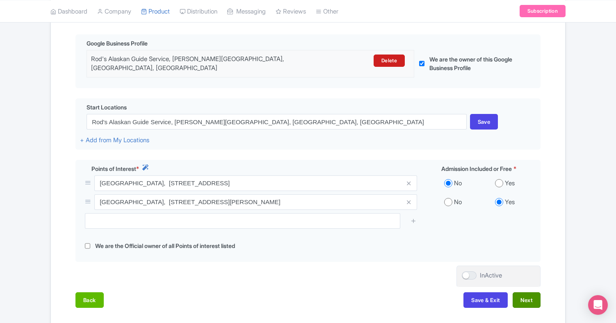
click at [525, 293] on button "Next" at bounding box center [527, 301] width 28 height 16
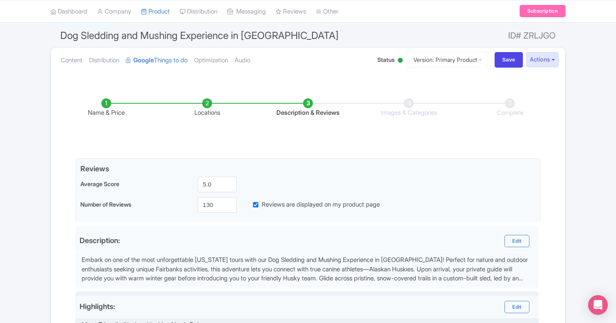
scroll to position [63, 0]
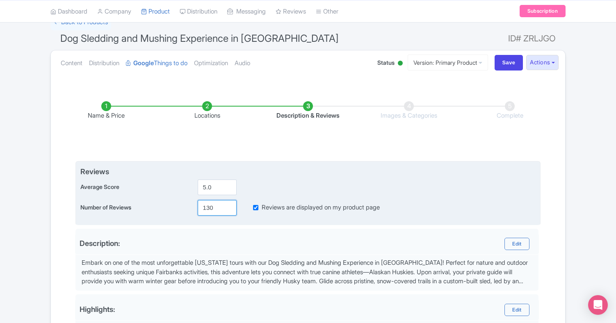
click at [215, 206] on input "130" at bounding box center [217, 208] width 39 height 16
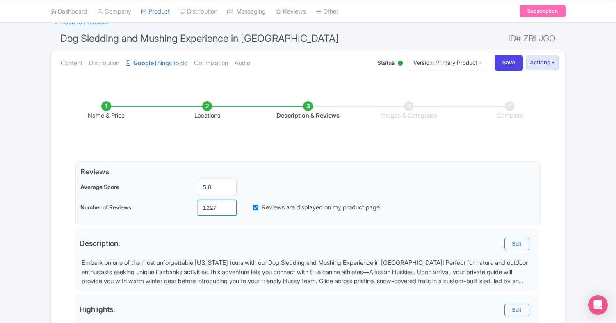
type input "1227"
click at [555, 218] on div "Name & Price Locations Description & Reviews Images & Categories Complete Edit …" at bounding box center [308, 293] width 505 height 417
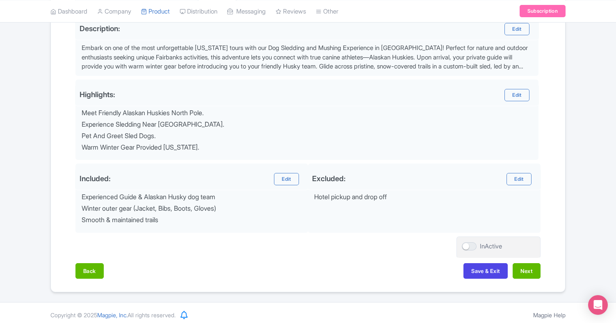
scroll to position [278, 0]
click at [529, 267] on button "Next" at bounding box center [527, 271] width 28 height 16
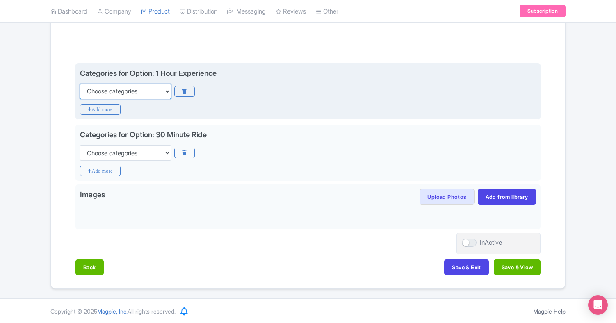
select select "guided-tours"
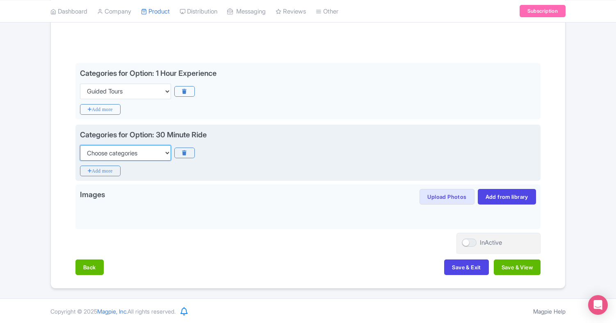
select select "guided-tours"
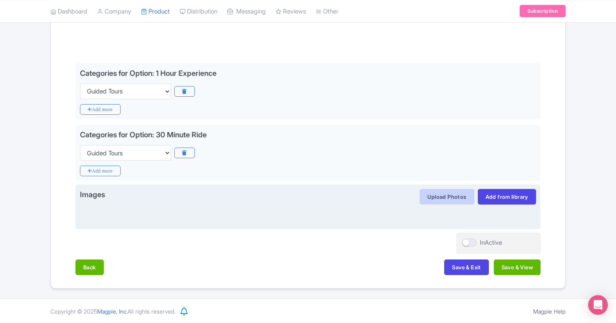
click at [448, 195] on button "Upload Photos" at bounding box center [447, 197] width 55 height 16
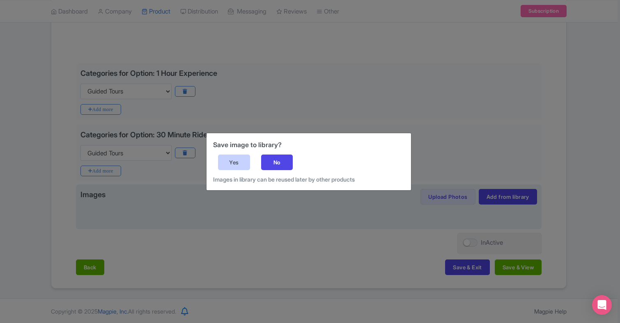
click at [234, 163] on div "Yes" at bounding box center [234, 163] width 32 height 16
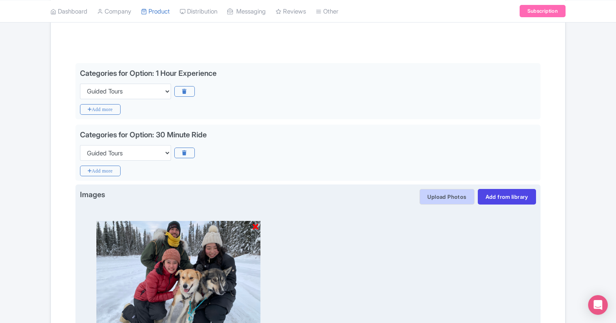
click at [455, 195] on button "Upload Photos" at bounding box center [447, 197] width 55 height 16
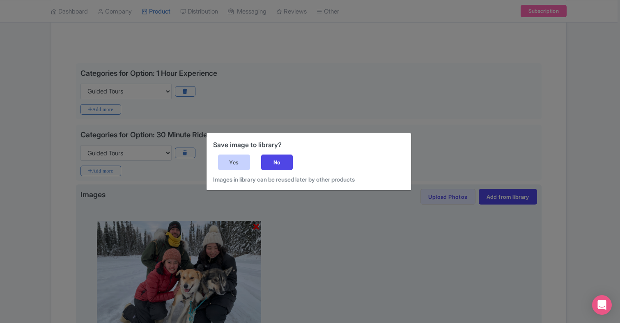
click at [240, 160] on div "Yes" at bounding box center [234, 163] width 32 height 16
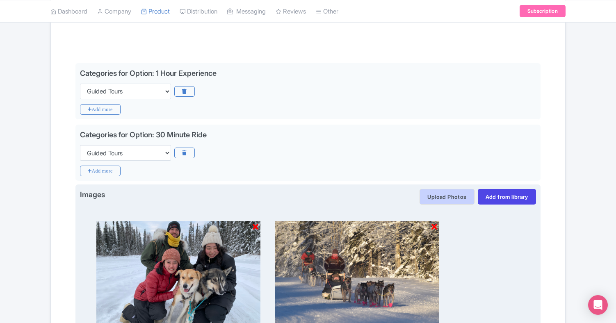
click at [457, 196] on button "Upload Photos" at bounding box center [447, 197] width 55 height 16
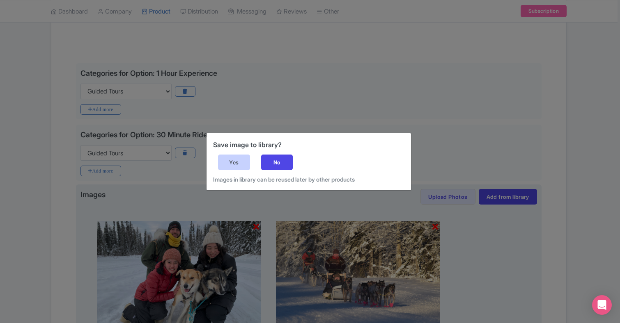
click at [239, 163] on div "Yes" at bounding box center [234, 163] width 32 height 16
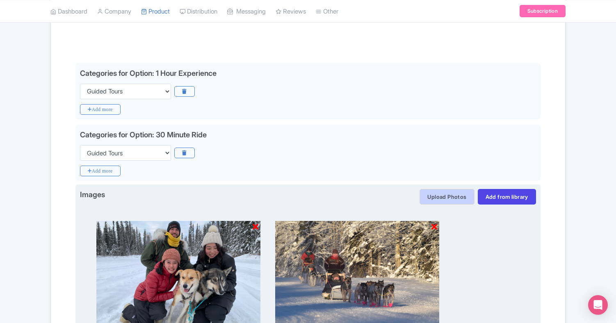
click at [447, 195] on button "Upload Photos" at bounding box center [447, 197] width 55 height 16
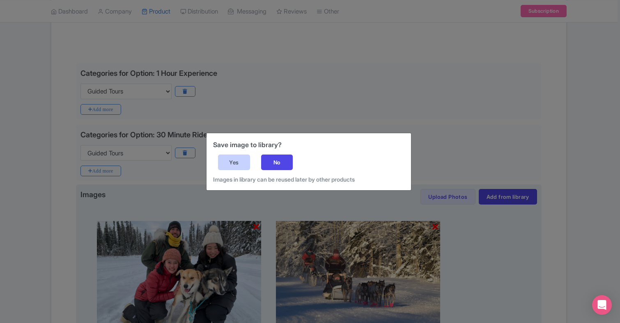
click at [232, 164] on div "Yes" at bounding box center [234, 163] width 32 height 16
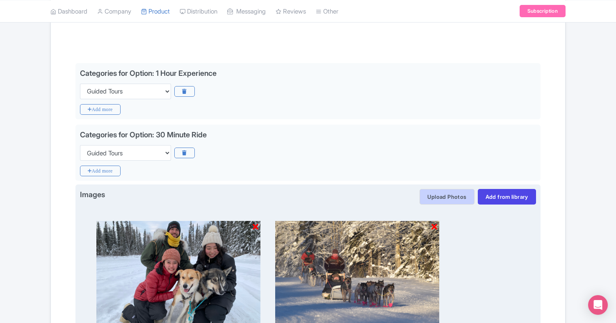
click at [447, 195] on button "Upload Photos" at bounding box center [447, 197] width 55 height 16
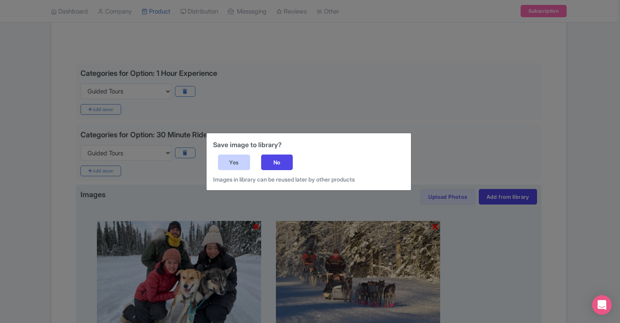
click at [238, 161] on div "Yes" at bounding box center [234, 163] width 32 height 16
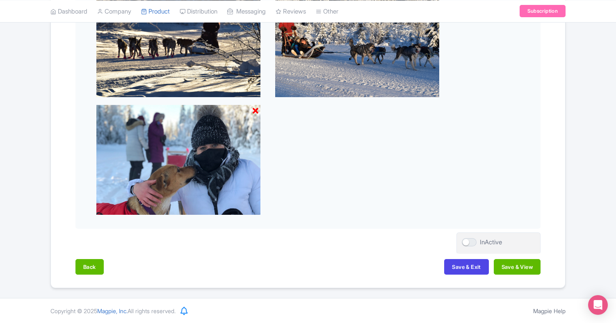
scroll to position [511, 0]
click at [511, 267] on button "Save & View" at bounding box center [517, 268] width 47 height 16
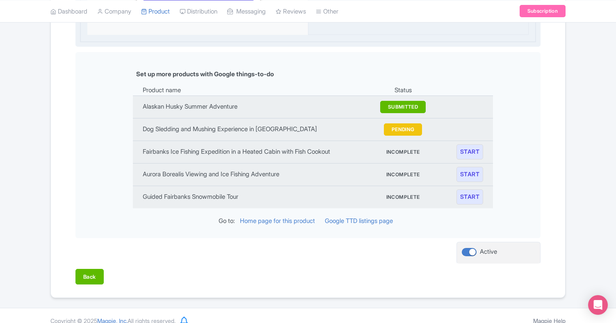
scroll to position [876, 0]
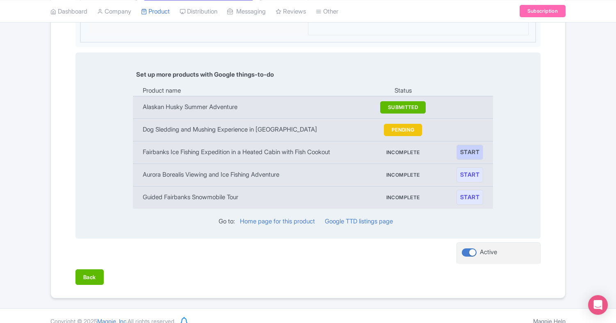
click at [471, 145] on link "START" at bounding box center [470, 152] width 27 height 15
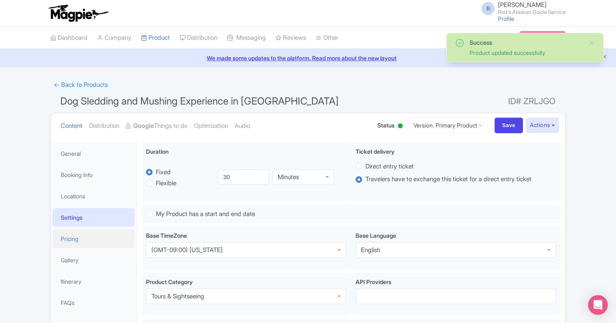
click at [68, 238] on link "Pricing" at bounding box center [94, 239] width 82 height 18
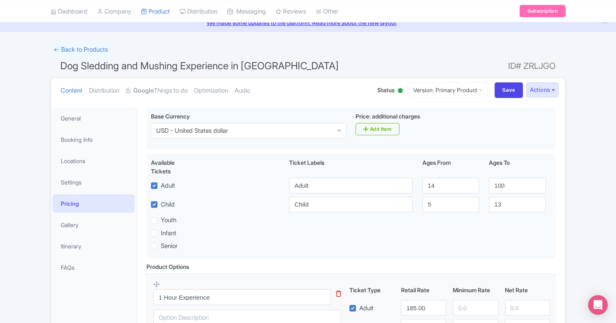
scroll to position [31, 0]
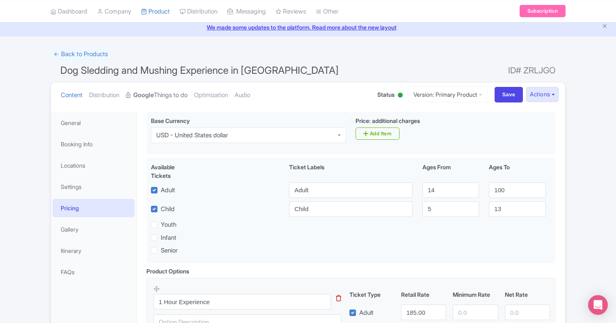
click at [161, 94] on link "Google Things to do" at bounding box center [157, 95] width 62 height 26
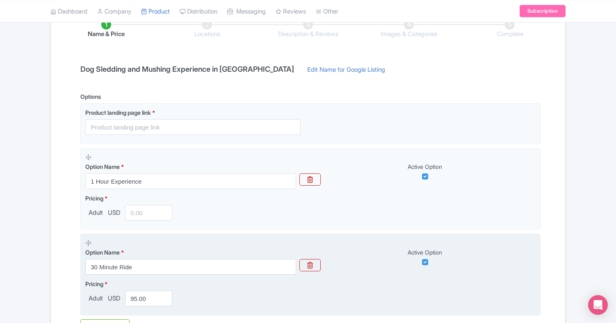
scroll to position [133, 0]
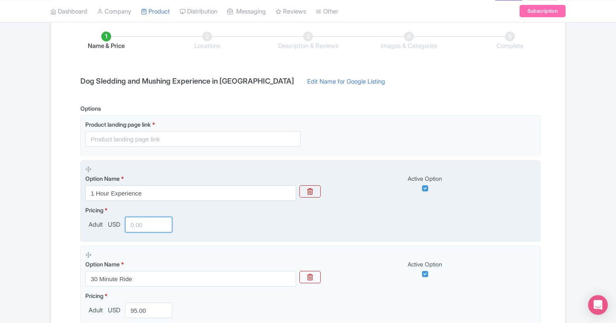
click at [145, 225] on input "number" at bounding box center [148, 225] width 47 height 16
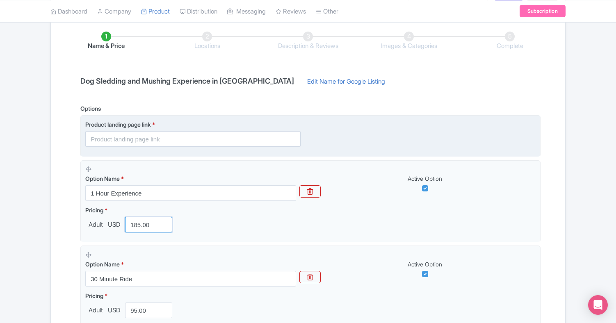
type input "185.00"
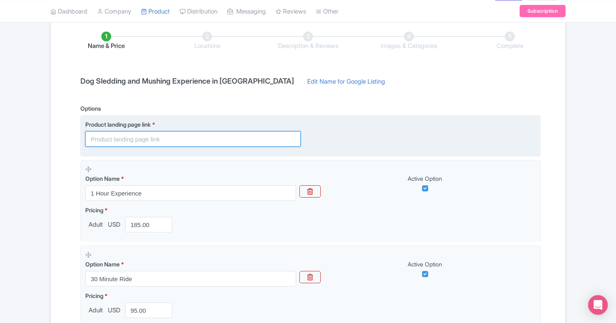
click at [167, 138] on input "text" at bounding box center [192, 139] width 215 height 16
paste input "https://rodsalaskanguideservice.com/dog-sledding/"
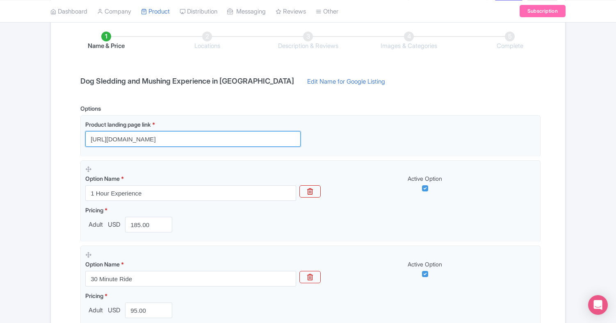
type input "https://rodsalaskanguideservice.com/dog-sledding/"
click at [556, 141] on div "Name & Price Locations Description & Reviews Images & Categories Complete Dog S…" at bounding box center [308, 208] width 505 height 386
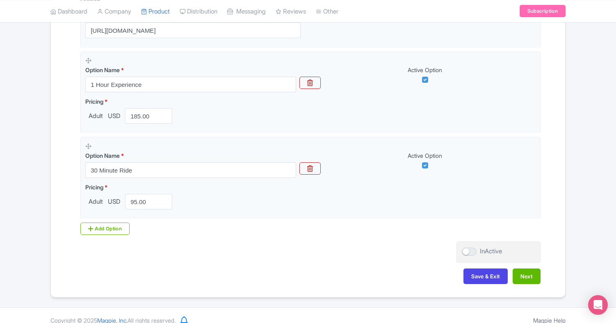
scroll to position [248, 0]
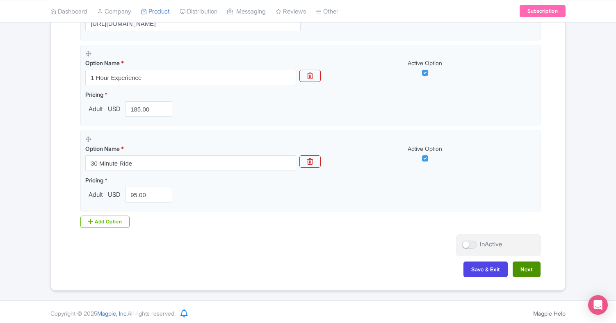
click at [528, 269] on button "Next" at bounding box center [527, 270] width 28 height 16
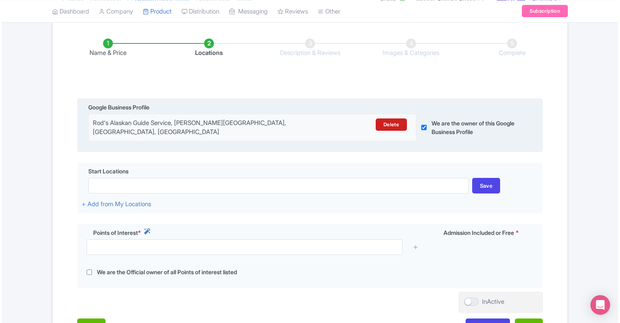
scroll to position [126, 0]
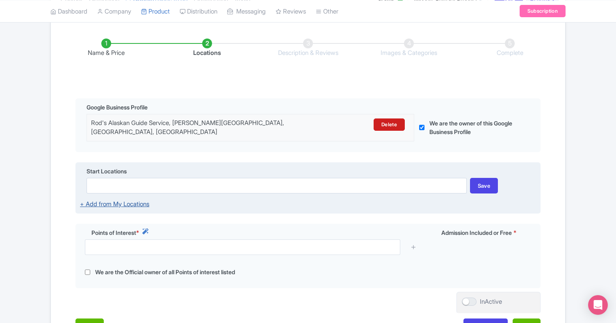
click at [136, 200] on link "+ Add from My Locations" at bounding box center [114, 204] width 69 height 8
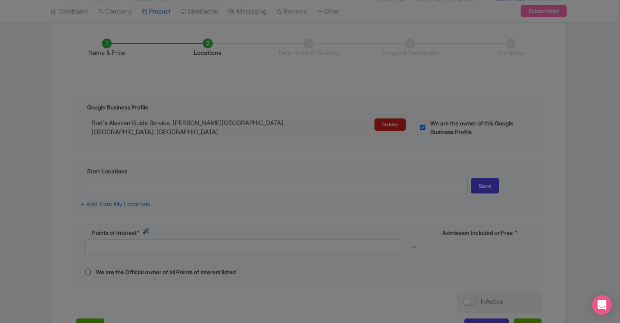
click at [330, 206] on div at bounding box center [310, 161] width 620 height 323
click at [587, 87] on div at bounding box center [310, 161] width 620 height 323
click at [313, 75] on div at bounding box center [310, 161] width 620 height 323
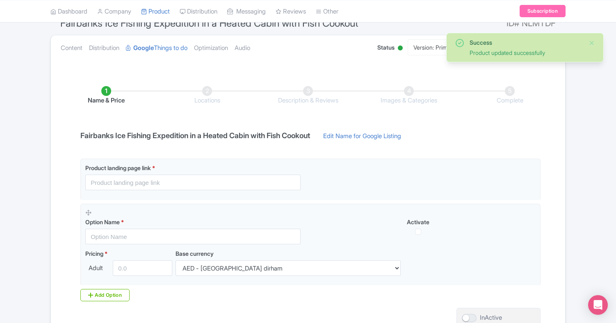
scroll to position [83, 0]
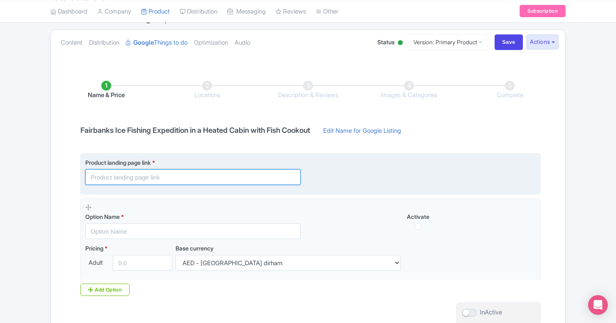
click at [170, 176] on input "text" at bounding box center [192, 178] width 215 height 16
paste input "[URL][DOMAIN_NAME]"
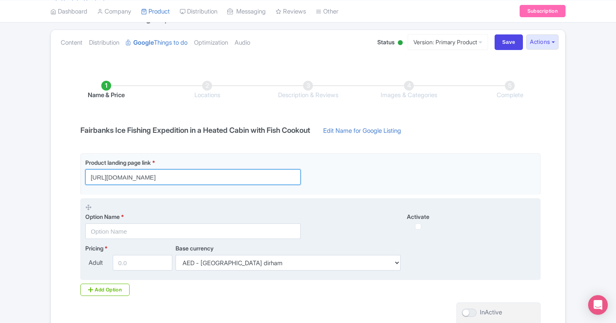
type input "[URL][DOMAIN_NAME]"
click at [348, 218] on label "Activate" at bounding box center [418, 217] width 215 height 9
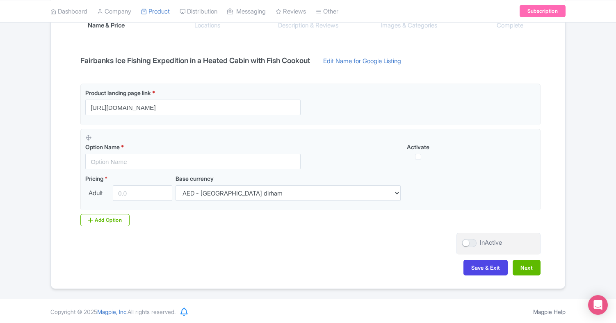
scroll to position [153, 0]
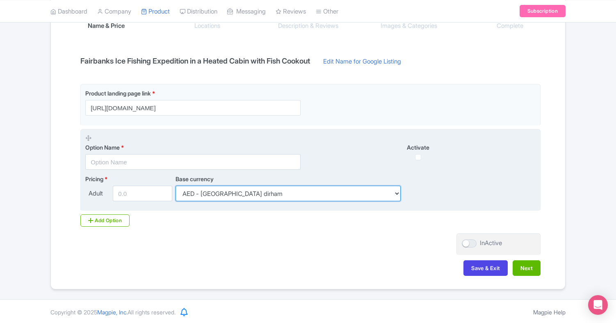
select select "USD"
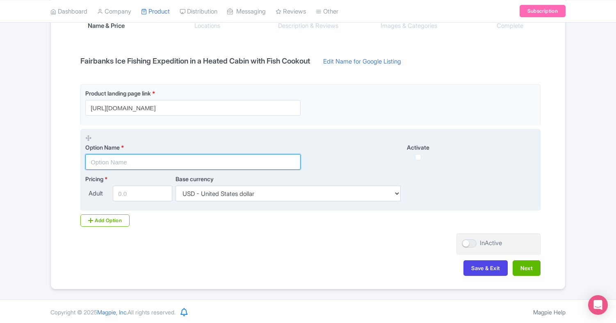
click at [131, 161] on input "text" at bounding box center [192, 162] width 215 height 16
type input "4 Hour Daytime"
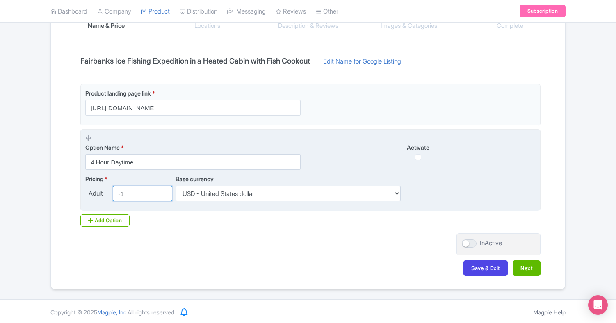
click at [163, 195] on input "-1" at bounding box center [143, 194] width 60 height 16
type input "0"
click at [165, 190] on input "0" at bounding box center [143, 194] width 60 height 16
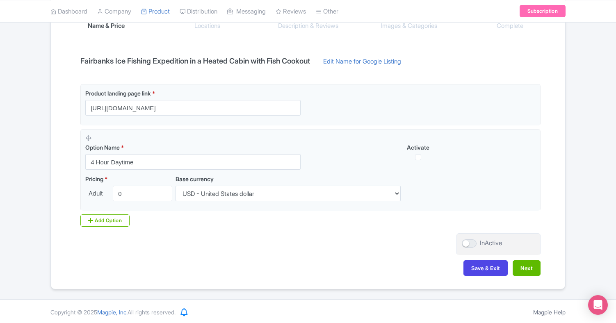
click at [206, 244] on div "Name & Price Locations Description & Reviews Images & Categories Complete Fairb…" at bounding box center [308, 139] width 505 height 289
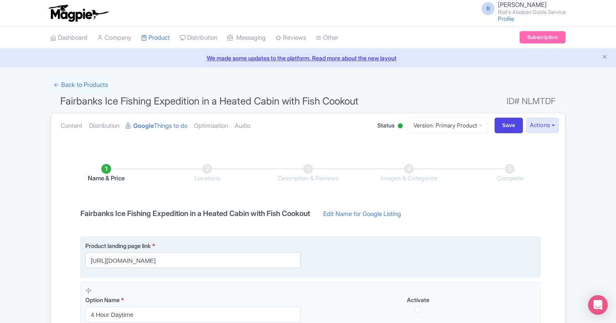
scroll to position [0, 0]
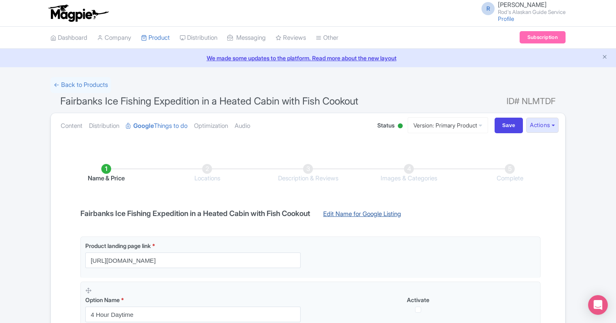
click at [385, 212] on link "Edit Name for Google Listing" at bounding box center [362, 216] width 94 height 13
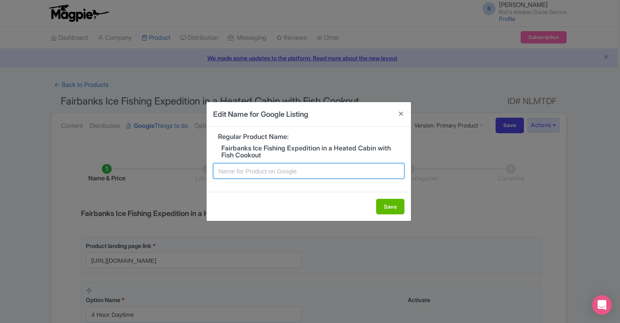
click at [246, 172] on input "text" at bounding box center [308, 171] width 191 height 16
type input "Fairbanks 4 hour ice fishing"
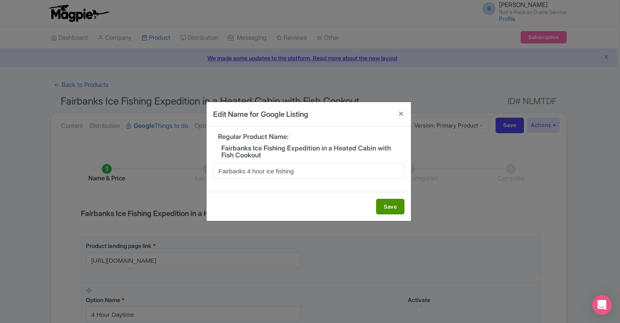
click at [392, 207] on button "Save" at bounding box center [390, 207] width 28 height 16
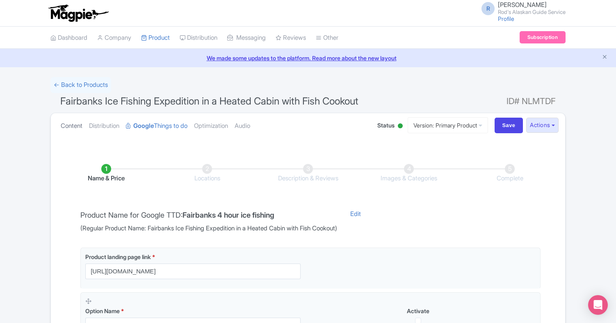
click at [71, 124] on link "Content" at bounding box center [72, 126] width 22 height 26
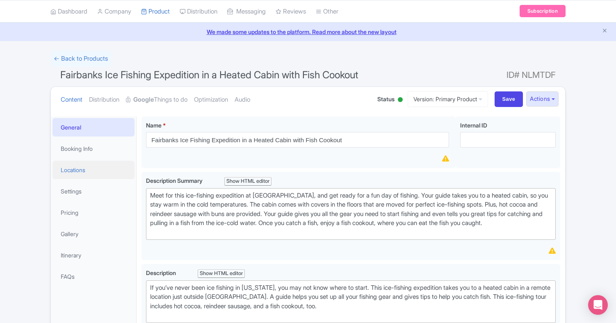
scroll to position [30, 0]
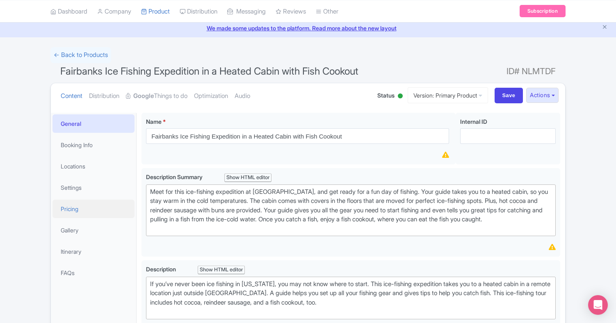
click at [69, 207] on link "Pricing" at bounding box center [94, 209] width 82 height 18
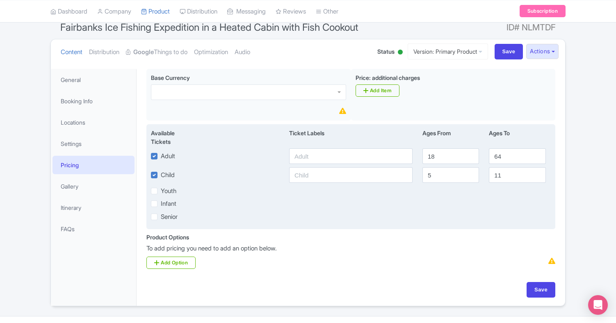
scroll to position [80, 0]
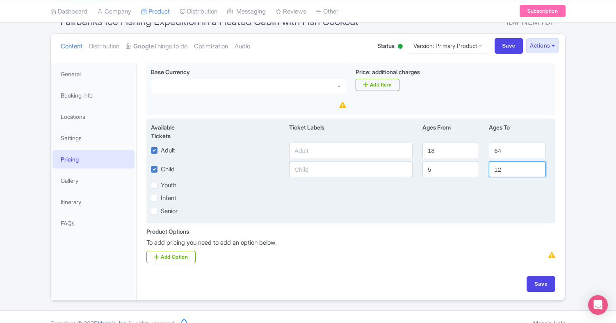
click at [538, 167] on input "12" at bounding box center [517, 170] width 57 height 16
type input "13"
click at [538, 167] on input "13" at bounding box center [517, 170] width 57 height 16
click at [472, 152] on input "17" at bounding box center [451, 151] width 57 height 16
click at [472, 152] on input "16" at bounding box center [451, 151] width 57 height 16
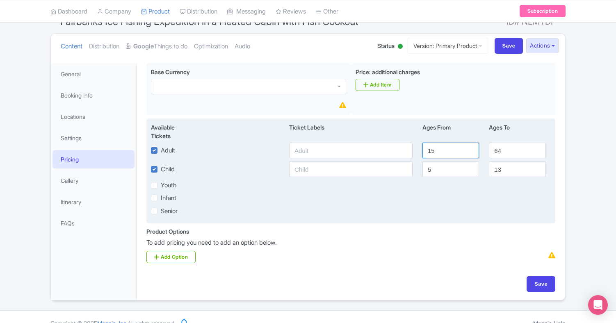
click at [472, 152] on input "15" at bounding box center [451, 151] width 57 height 16
type input "14"
click at [472, 152] on input "14" at bounding box center [451, 151] width 57 height 16
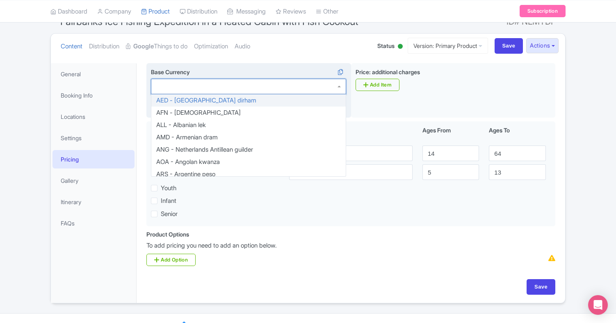
click at [340, 84] on div at bounding box center [248, 87] width 195 height 16
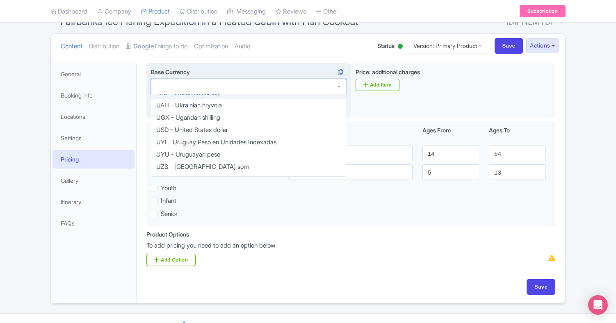
scroll to position [1765, 0]
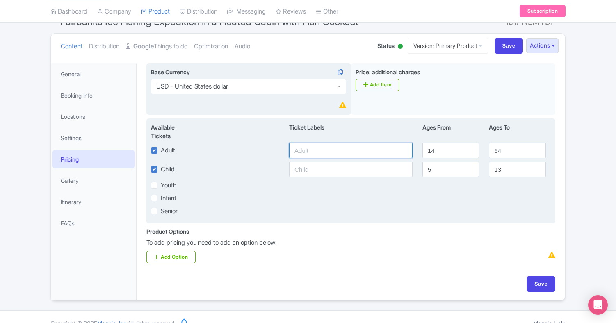
click at [349, 151] on input "text" at bounding box center [351, 151] width 124 height 16
type input "160.00"
click at [353, 171] on input "text" at bounding box center [351, 170] width 124 height 16
type input "105.00"
click at [536, 148] on input "98" at bounding box center [517, 151] width 57 height 16
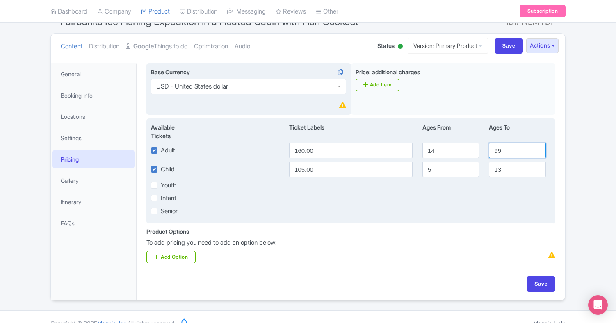
click at [536, 148] on input "99" at bounding box center [517, 151] width 57 height 16
type input "100"
click at [536, 148] on input "100" at bounding box center [517, 151] width 57 height 16
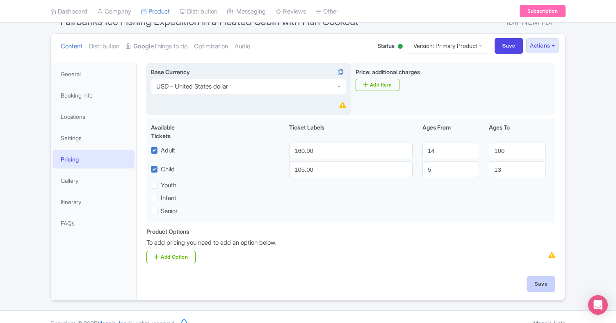
click at [538, 284] on input "Save" at bounding box center [541, 285] width 29 height 16
type input "Saving..."
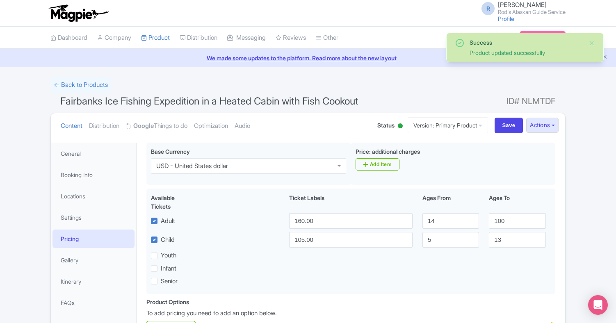
scroll to position [82, 0]
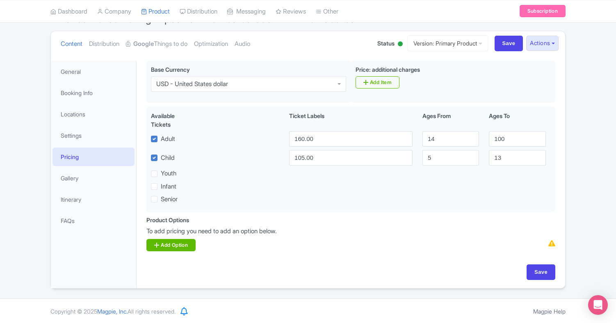
click at [188, 243] on link "Add Option" at bounding box center [171, 245] width 49 height 12
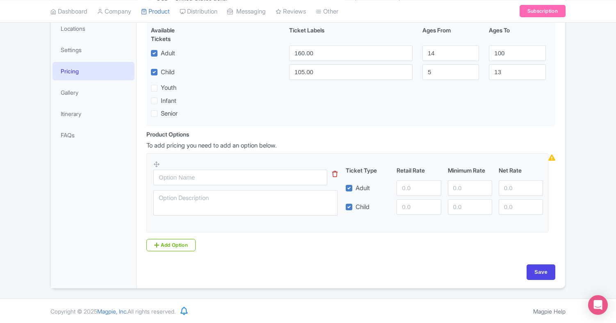
scroll to position [167, 0]
click at [196, 176] on input "text" at bounding box center [241, 178] width 174 height 16
type input "4 Hour Daytime"
click at [414, 186] on input "number" at bounding box center [419, 189] width 44 height 16
type input "160.00"
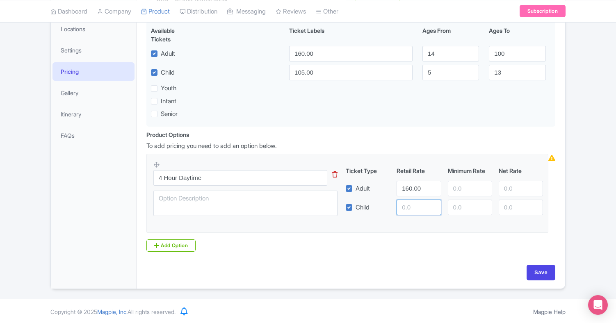
click at [415, 206] on input "number" at bounding box center [419, 208] width 44 height 16
type input "105.00"
click at [545, 271] on input "Save" at bounding box center [541, 273] width 29 height 16
type input "Saving..."
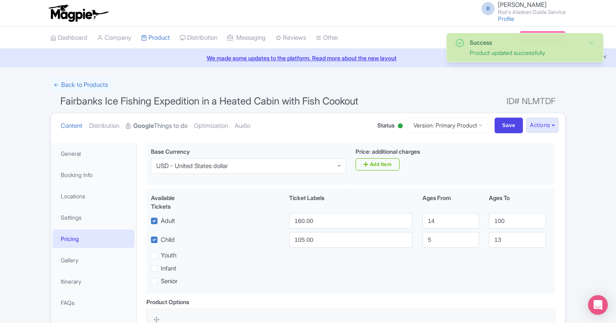
click at [176, 124] on link "Google Things to do" at bounding box center [157, 126] width 62 height 26
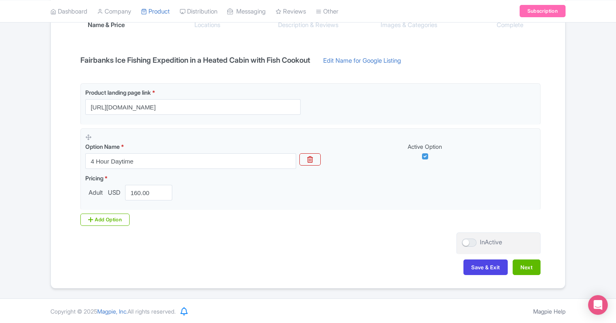
scroll to position [153, 0]
click at [111, 216] on div "Add Option" at bounding box center [104, 221] width 49 height 12
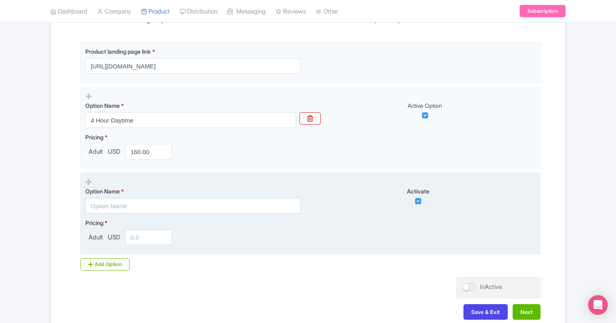
scroll to position [195, 0]
click at [88, 182] on icon at bounding box center [88, 182] width 6 height 6
click at [418, 199] on input "checkbox" at bounding box center [418, 201] width 6 height 6
checkbox input "false"
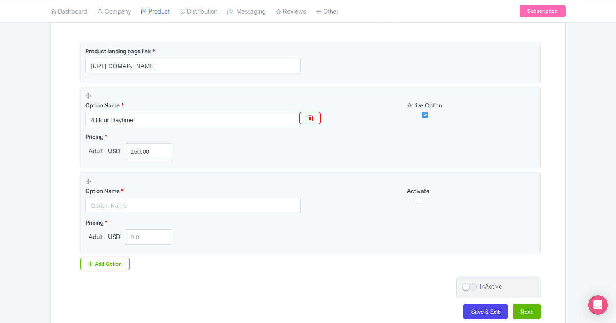
click at [418, 278] on div "Name & Price Locations Description & Reviews Images & Categories Complete Fairb…" at bounding box center [308, 140] width 505 height 375
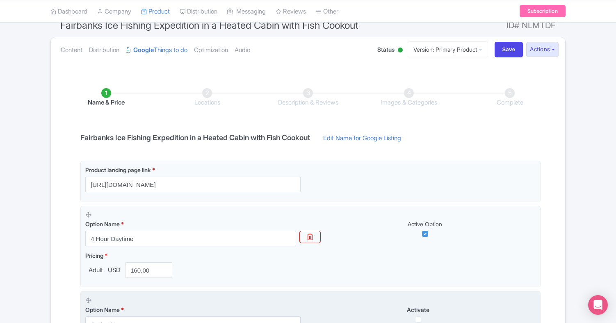
scroll to position [75, 0]
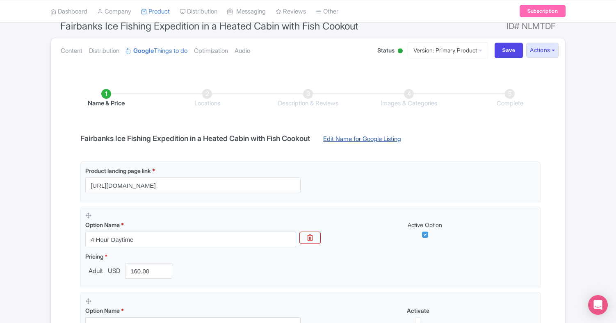
click at [383, 137] on link "Edit Name for Google Listing" at bounding box center [362, 141] width 94 height 13
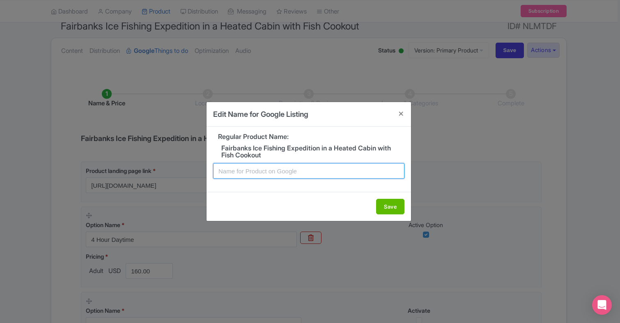
click at [285, 172] on input "text" at bounding box center [308, 171] width 191 height 16
paste input "Fairbanks 1.5-2 hr Alaskan Husky & S'mores Adventure"
click at [261, 172] on input "Fairbanks 1.5-2 hr Alaskan Husky & S'mores Adventure" at bounding box center [308, 171] width 191 height 16
drag, startPoint x: 360, startPoint y: 170, endPoint x: 261, endPoint y: 171, distance: 99.3
click at [261, 171] on input "Fairbanks 4 hr Alaskan Husky & S'mores Adventure" at bounding box center [308, 171] width 191 height 16
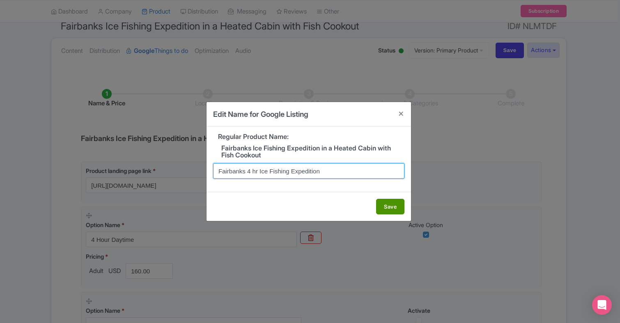
type input "Fairbanks 4 hr Ice Fishing Expedition"
click at [396, 207] on button "Save" at bounding box center [390, 207] width 28 height 16
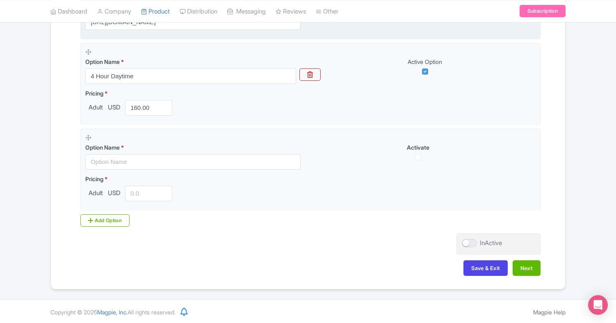
scroll to position [249, 0]
click at [525, 264] on button "Next" at bounding box center [527, 269] width 28 height 16
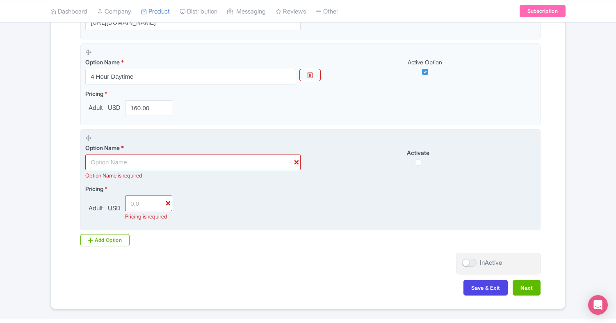
click at [89, 136] on icon at bounding box center [88, 138] width 6 height 6
click at [298, 163] on input "text" at bounding box center [192, 163] width 215 height 16
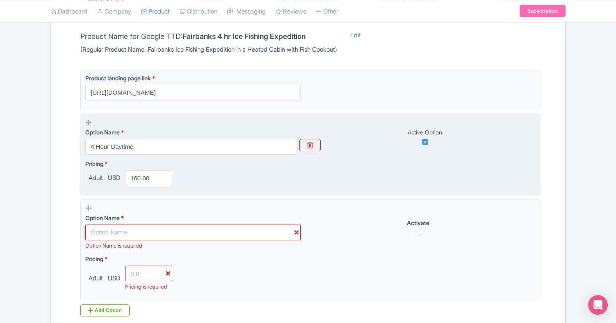
scroll to position [181, 0]
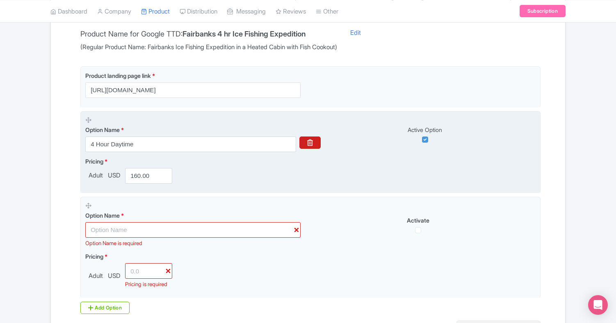
click at [312, 141] on icon "button" at bounding box center [310, 143] width 6 height 7
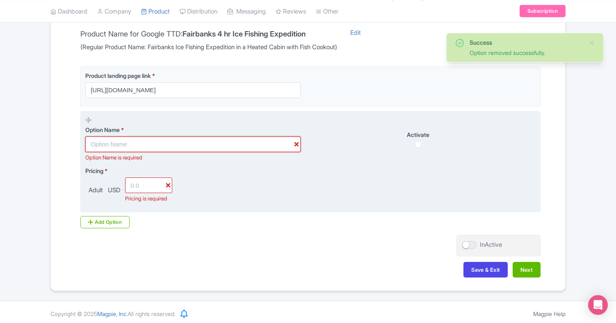
click at [141, 142] on input "text" at bounding box center [192, 145] width 215 height 16
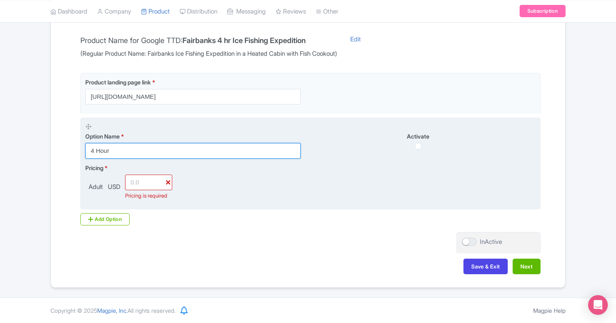
type input "4 Hour"
click at [137, 176] on input "number" at bounding box center [148, 183] width 47 height 16
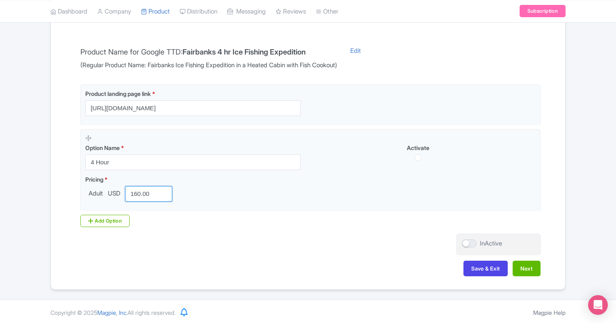
type input "160.00"
click at [396, 239] on div "Name & Price Locations Description & Reviews Images & Categories Complete Produ…" at bounding box center [308, 134] width 505 height 300
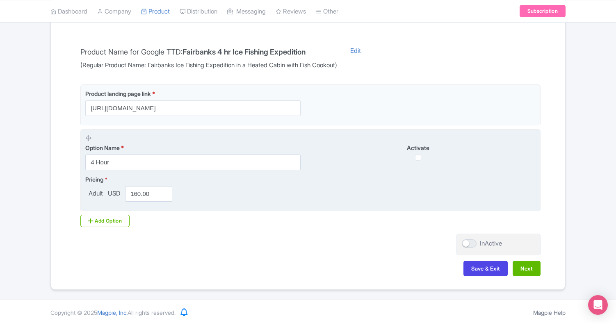
click at [419, 156] on input "checkbox" at bounding box center [418, 158] width 6 height 6
checkbox input "true"
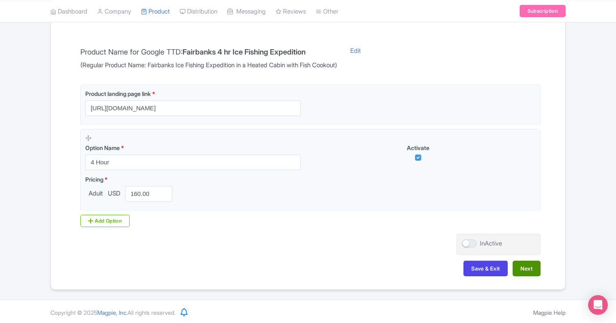
click at [529, 266] on button "Next" at bounding box center [527, 269] width 28 height 16
click at [466, 243] on div at bounding box center [469, 244] width 15 height 8
click at [466, 243] on input "InActive" at bounding box center [464, 243] width 5 height 5
checkbox input "true"
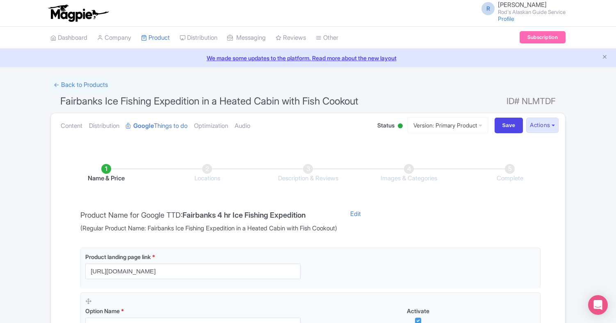
scroll to position [0, 0]
drag, startPoint x: 317, startPoint y: 214, endPoint x: 190, endPoint y: 217, distance: 127.3
click at [190, 217] on h4 "Fairbanks 4 hr Ice Fishing Expedition" at bounding box center [244, 215] width 123 height 8
copy div "Fairbanks 4 hr Ice Fishing Expedition"
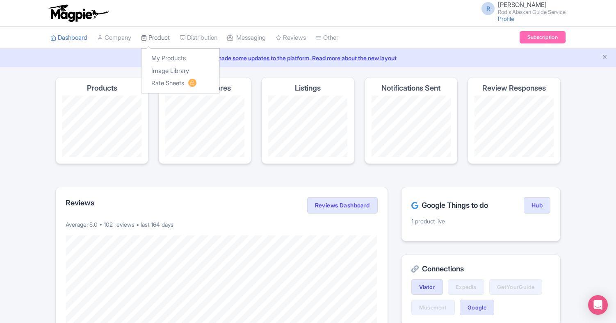
click at [163, 36] on link "Product" at bounding box center [155, 38] width 29 height 23
click at [171, 56] on link "My Products" at bounding box center [181, 58] width 78 height 13
click at [180, 57] on link "My Products" at bounding box center [181, 58] width 78 height 13
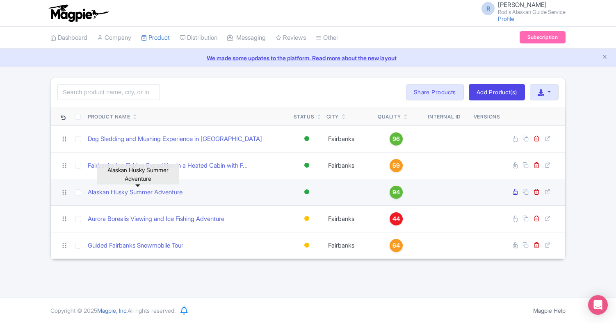
click at [158, 191] on link "Alaskan Husky Summer Adventure" at bounding box center [135, 192] width 95 height 9
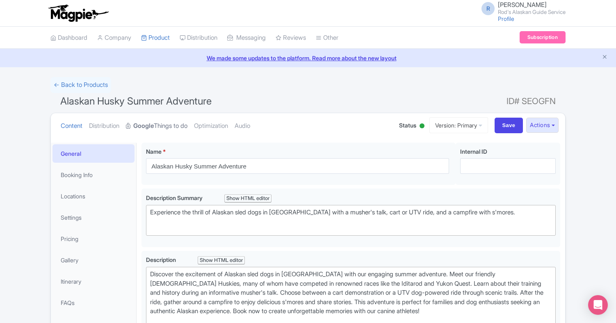
click at [172, 123] on link "Google Things to do" at bounding box center [157, 126] width 62 height 26
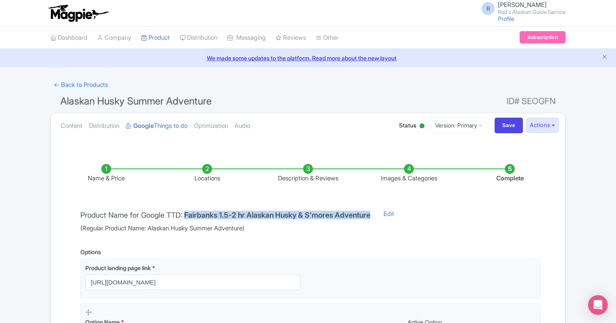
drag, startPoint x: 381, startPoint y: 214, endPoint x: 188, endPoint y: 214, distance: 192.5
click at [188, 214] on h4 "Fairbanks 1.5-2 hr Alaskan Husky & S'mores Adventure" at bounding box center [277, 215] width 186 height 8
copy div "Fairbanks 1.5-2 hr Alaskan Husky & S'mores Adventure"
click at [170, 56] on link "My Products" at bounding box center [181, 58] width 78 height 13
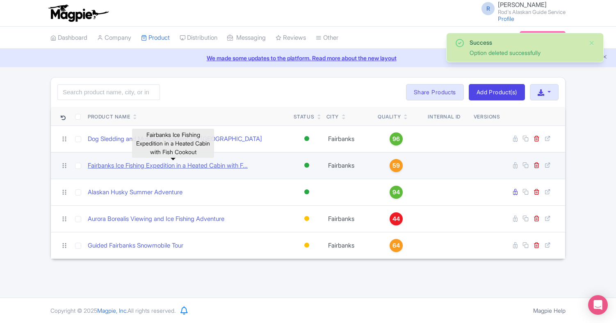
click at [208, 163] on link "Fairbanks Ice Fishing Expedition in a Heated Cabin with F..." at bounding box center [168, 165] width 160 height 9
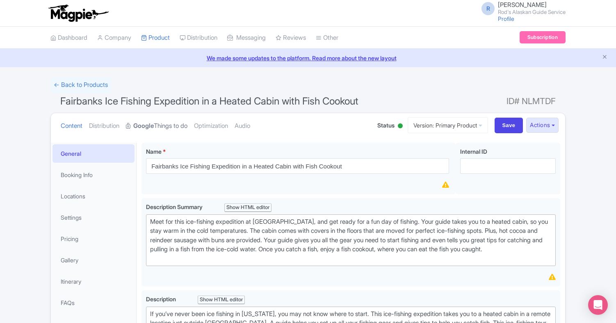
click at [172, 123] on link "Google Things to do" at bounding box center [157, 126] width 62 height 26
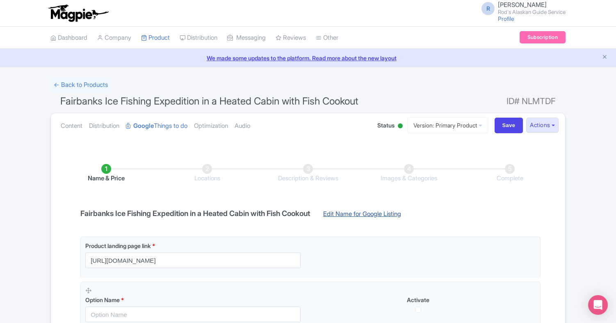
click at [385, 212] on link "Edit Name for Google Listing" at bounding box center [362, 216] width 94 height 13
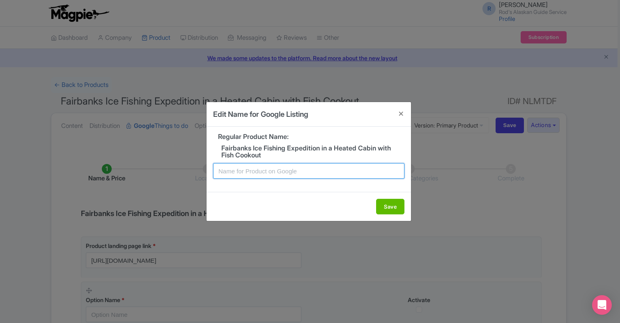
click at [282, 170] on input "text" at bounding box center [308, 171] width 191 height 16
paste input "Fairbanks 4 hr Ice Fishing Expedition"
type input "Fairbanks 4 hr Ice Fishing Expedition"
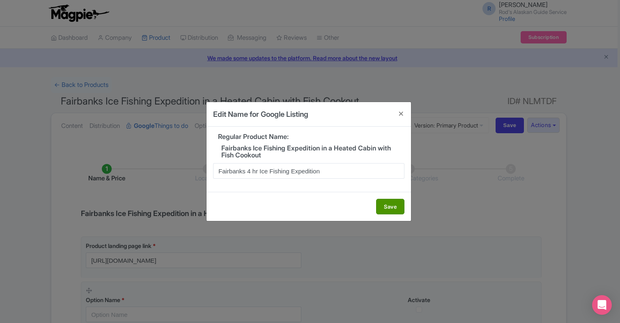
click at [395, 205] on button "Save" at bounding box center [390, 207] width 28 height 16
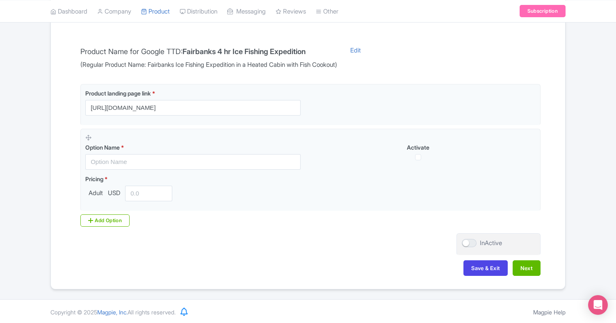
scroll to position [163, 0]
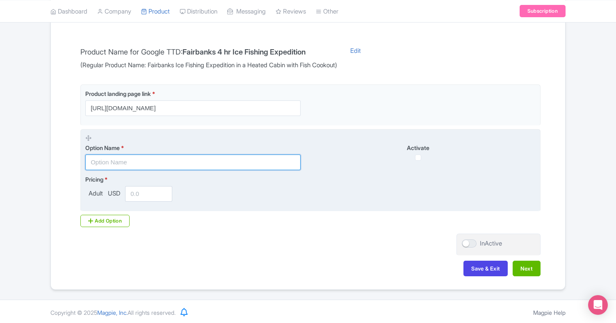
click at [125, 162] on input "text" at bounding box center [192, 163] width 215 height 16
type input "4 Hour Daytime"
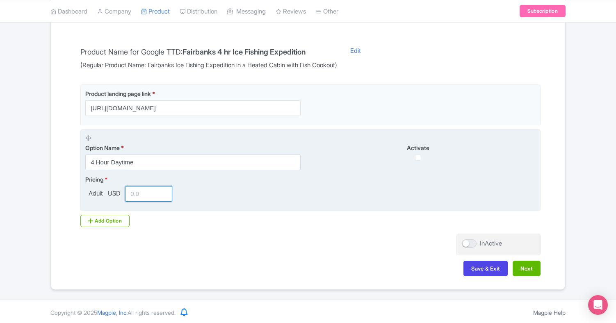
click at [144, 195] on input "number" at bounding box center [148, 194] width 47 height 16
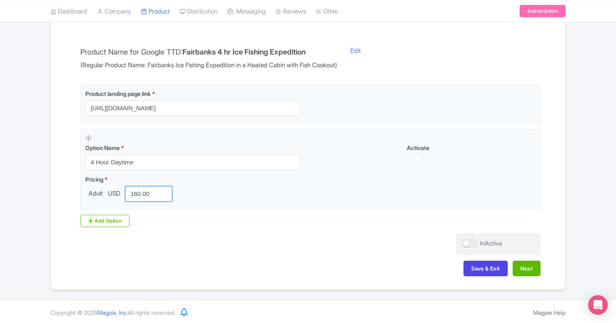
type input "160.00"
click at [353, 243] on div "Name & Price Locations Description & Reviews Images & Categories Complete Produ…" at bounding box center [308, 134] width 505 height 300
click at [527, 268] on button "Next" at bounding box center [527, 269] width 28 height 16
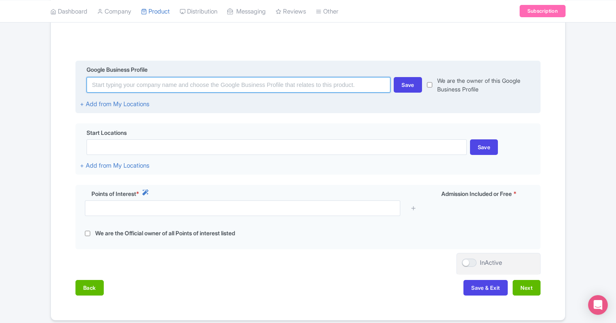
click at [206, 85] on input at bounding box center [239, 85] width 304 height 16
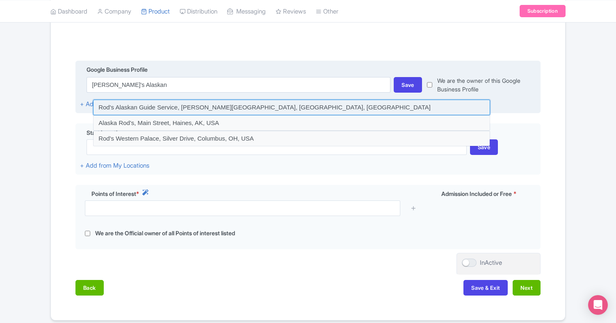
click at [265, 105] on input at bounding box center [291, 108] width 397 height 16
type input "Rod's Alaskan Guide Service, [PERSON_NAME][GEOGRAPHIC_DATA], [GEOGRAPHIC_DATA],…"
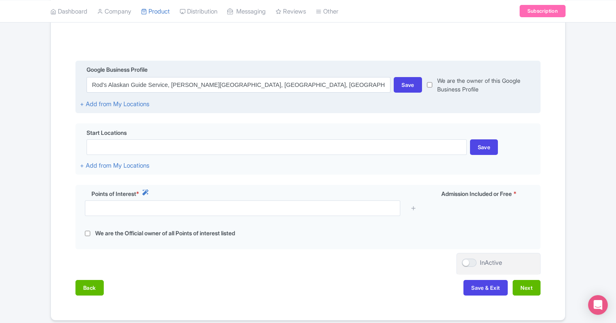
click at [431, 78] on input "checkbox" at bounding box center [429, 84] width 5 height 17
checkbox input "true"
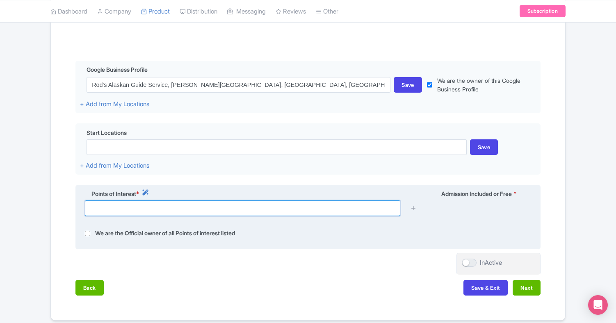
click at [135, 207] on input "text" at bounding box center [243, 209] width 316 height 16
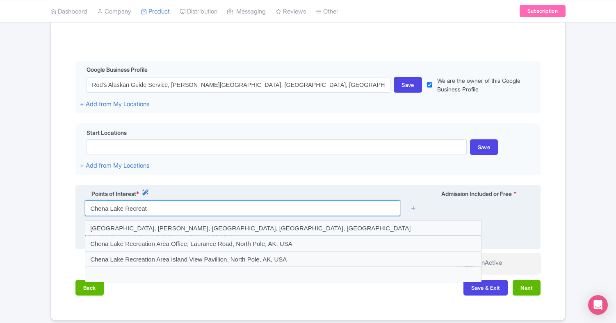
type input "Chena Lake Recreat"
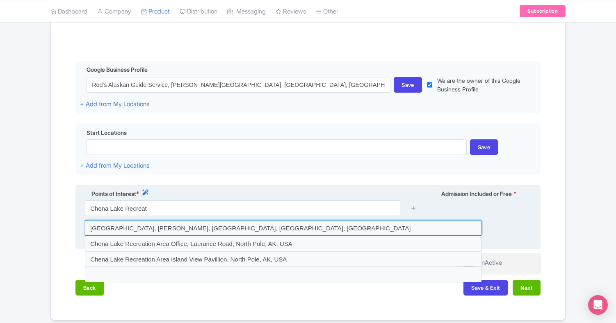
type input "Chena Lake Recreation Area, Laurance Rd, North Pole, AK, USA"
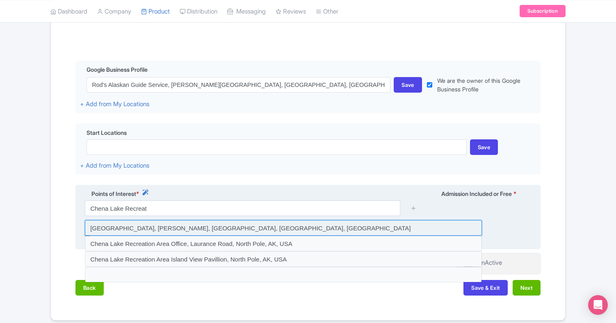
drag, startPoint x: 135, startPoint y: 207, endPoint x: 213, endPoint y: 227, distance: 80.9
click at [213, 227] on input "Chena Lake Recreation Area, Laurance Rd, North Pole, AK, USA" at bounding box center [283, 228] width 397 height 16
type input "Chena Lake Recreation Area, Laurance Rd, North Pole, AK, USA"
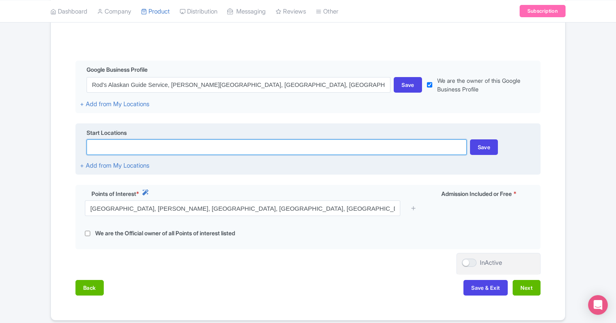
click at [131, 149] on input at bounding box center [277, 148] width 380 height 16
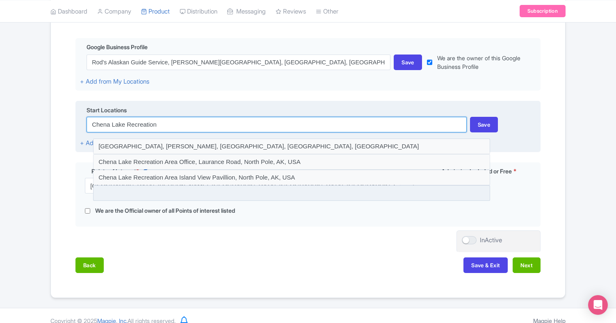
scroll to position [186, 0]
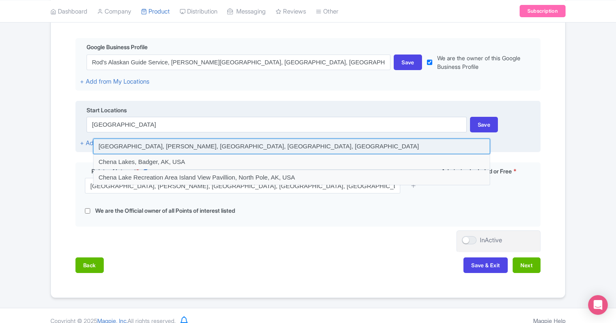
click at [214, 146] on input at bounding box center [291, 147] width 397 height 16
type input "Chena Lake Recreation Area, Laurance Rd, North Pole, AK, USA"
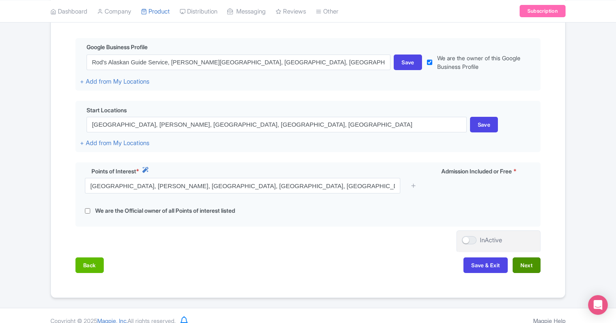
click at [529, 264] on button "Next" at bounding box center [527, 266] width 28 height 16
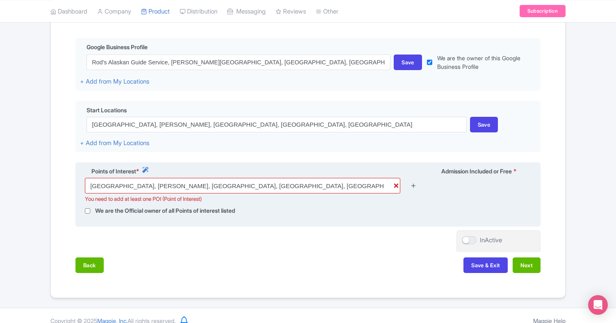
click at [414, 183] on icon at bounding box center [414, 186] width 6 height 6
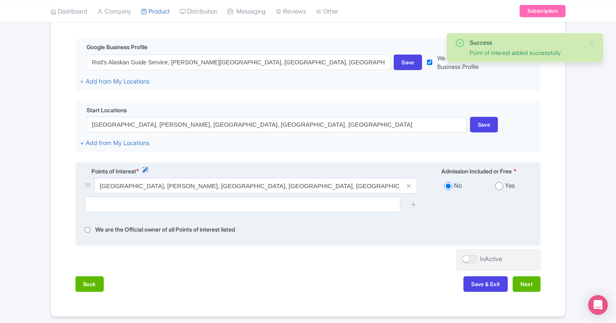
click at [500, 185] on input "radio" at bounding box center [499, 186] width 8 height 8
radio input "true"
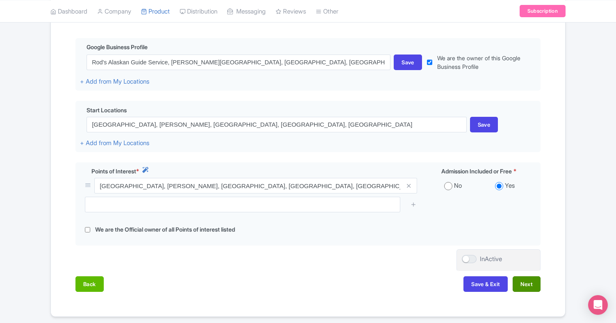
click at [528, 282] on button "Next" at bounding box center [527, 285] width 28 height 16
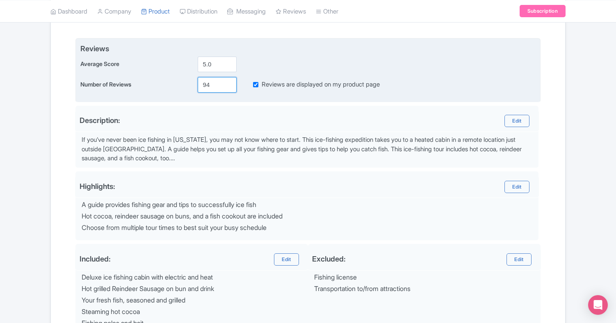
click at [212, 85] on input "94" at bounding box center [217, 85] width 39 height 16
type input "9"
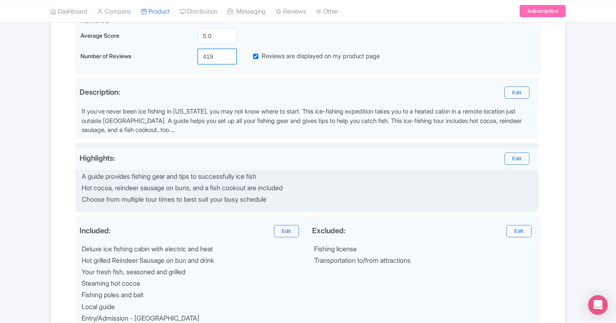
scroll to position [213, 0]
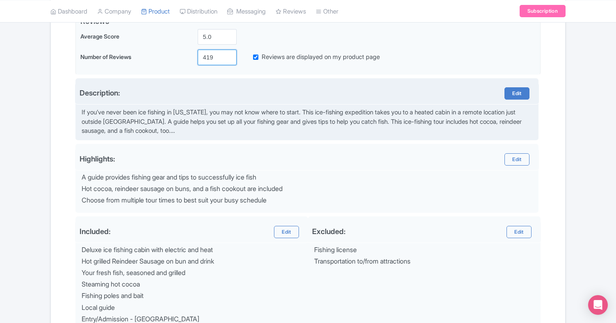
type input "419"
click at [518, 93] on link "Edit" at bounding box center [517, 93] width 25 height 12
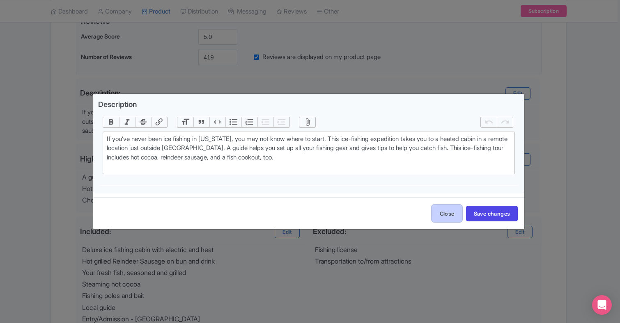
click at [444, 215] on button "Close" at bounding box center [446, 213] width 31 height 18
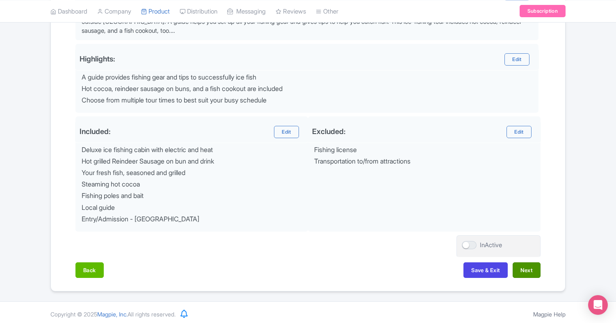
scroll to position [313, 0]
click at [529, 266] on button "Next" at bounding box center [527, 271] width 28 height 16
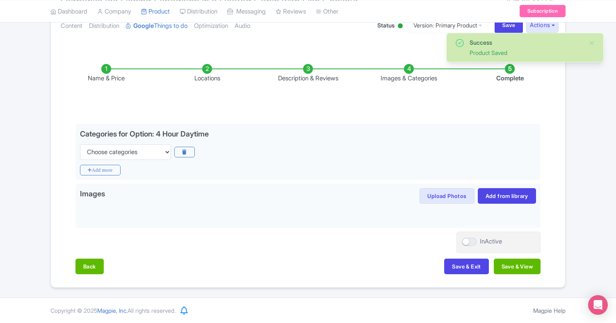
scroll to position [99, 0]
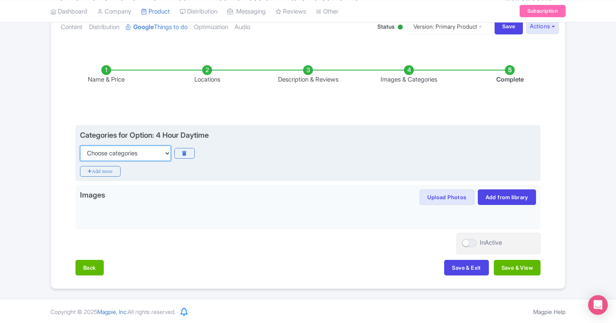
select select "guided-tours"
click at [109, 169] on icon "Add more" at bounding box center [100, 171] width 41 height 11
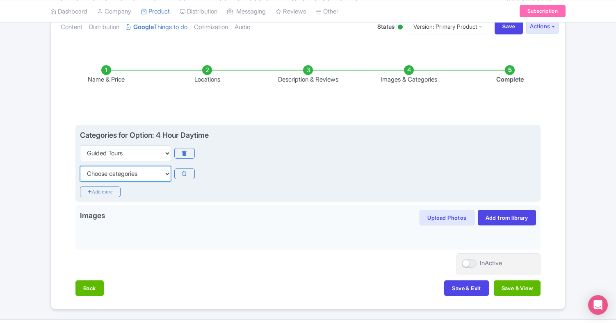
select select "animals"
click at [112, 190] on icon "Add more" at bounding box center [100, 192] width 41 height 11
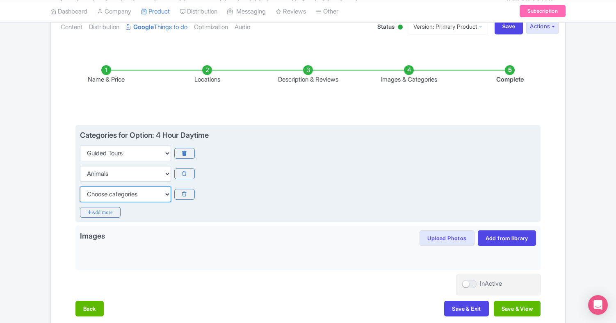
select select "outdoors"
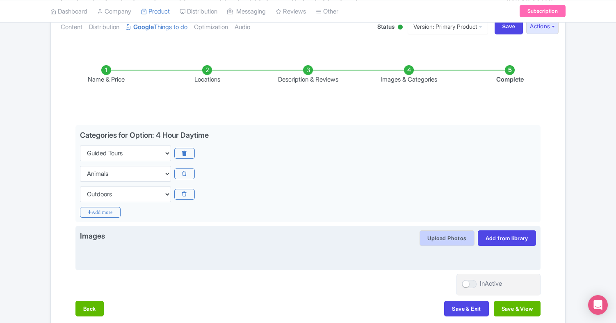
click at [450, 238] on button "Upload Photos" at bounding box center [447, 239] width 55 height 16
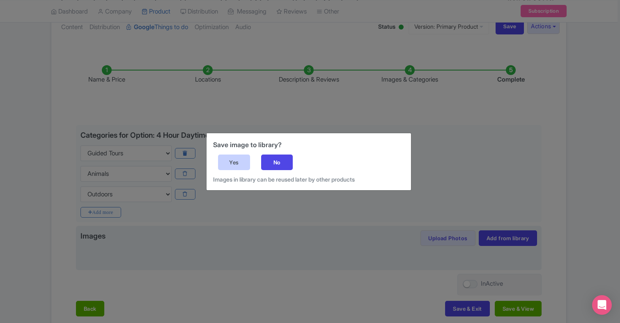
click at [241, 161] on div "Yes" at bounding box center [234, 163] width 32 height 16
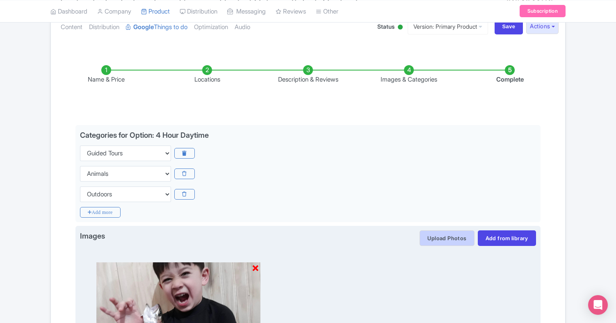
click at [447, 235] on button "Upload Photos" at bounding box center [447, 239] width 55 height 16
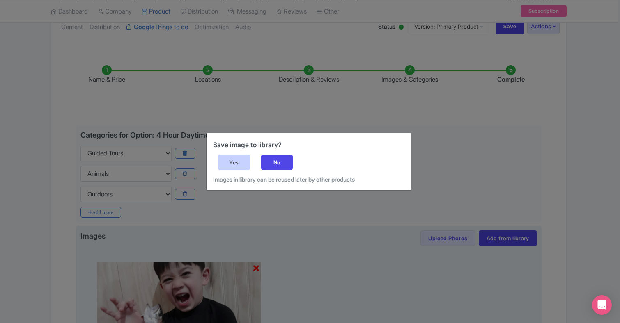
click at [242, 162] on div "Yes" at bounding box center [234, 163] width 32 height 16
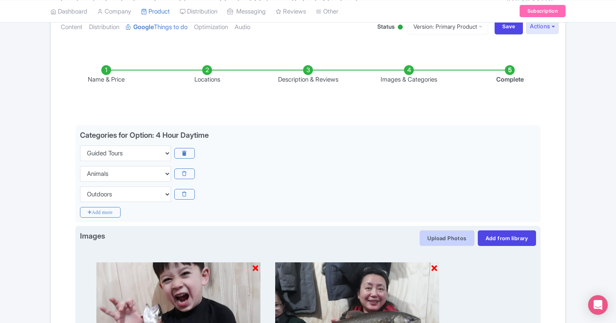
click at [445, 235] on button "Upload Photos" at bounding box center [447, 239] width 55 height 16
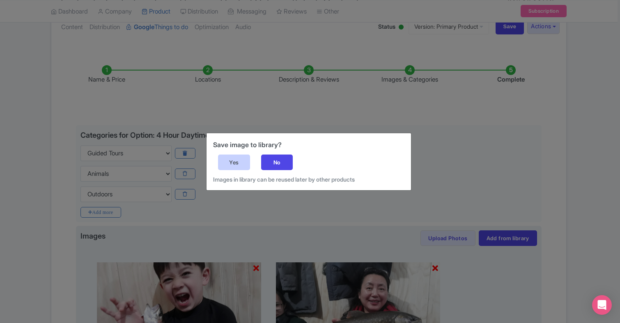
click at [234, 160] on div "Yes" at bounding box center [234, 163] width 32 height 16
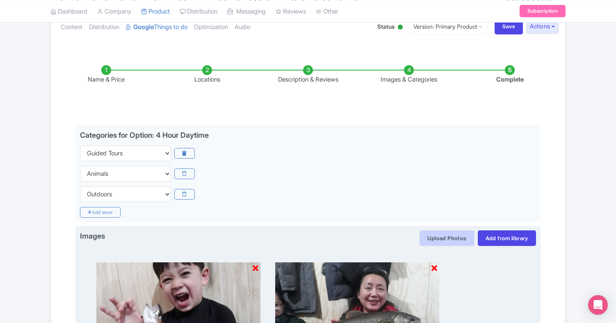
click at [463, 238] on button "Upload Photos" at bounding box center [447, 239] width 55 height 16
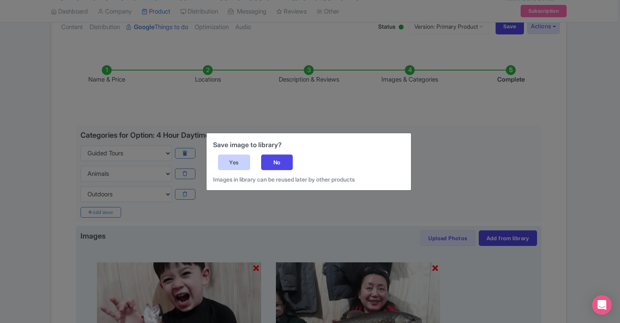
click at [236, 163] on div "Yes" at bounding box center [234, 163] width 32 height 16
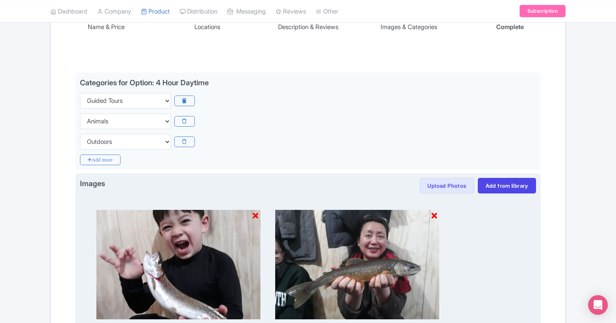
scroll to position [158, 0]
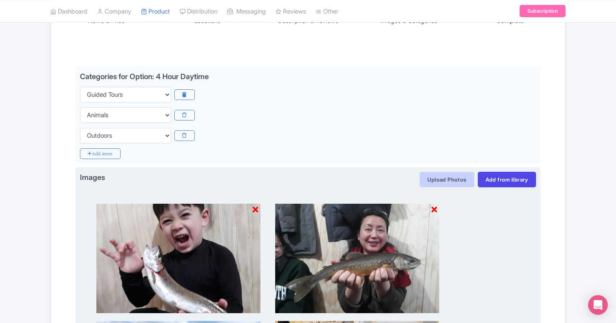
click at [451, 179] on button "Upload Photos" at bounding box center [447, 180] width 55 height 16
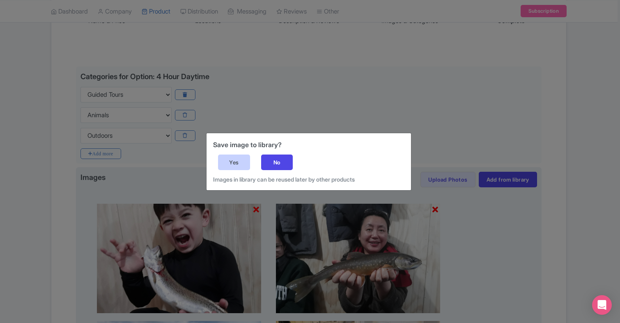
click at [237, 161] on div "Yes" at bounding box center [234, 163] width 32 height 16
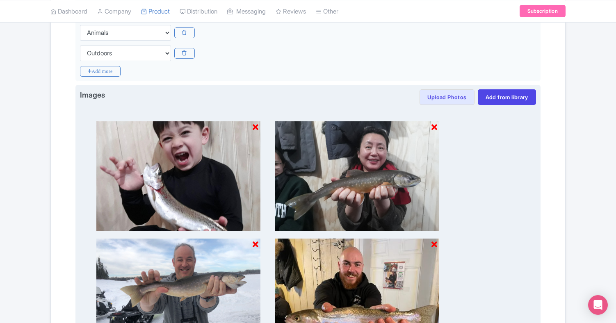
scroll to position [222, 0]
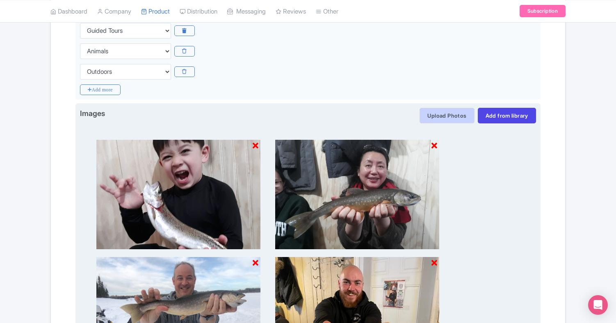
click at [452, 116] on button "Upload Photos" at bounding box center [447, 116] width 55 height 16
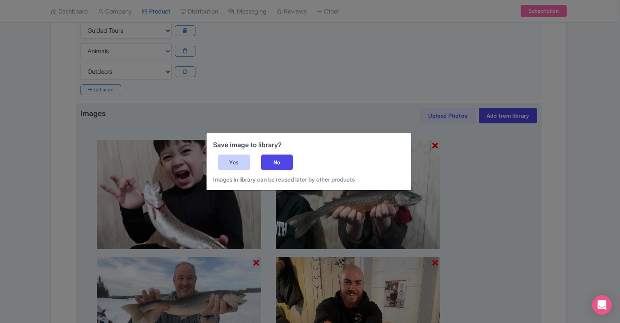
click at [238, 163] on div "Yes" at bounding box center [234, 163] width 32 height 16
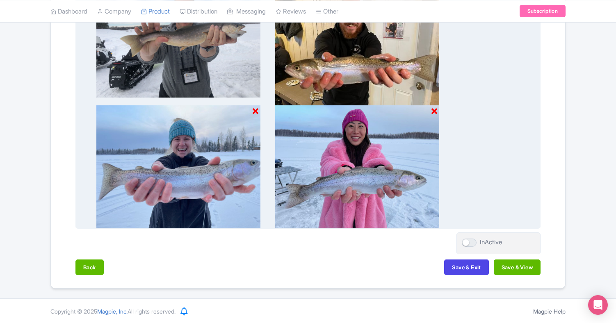
scroll to position [490, 0]
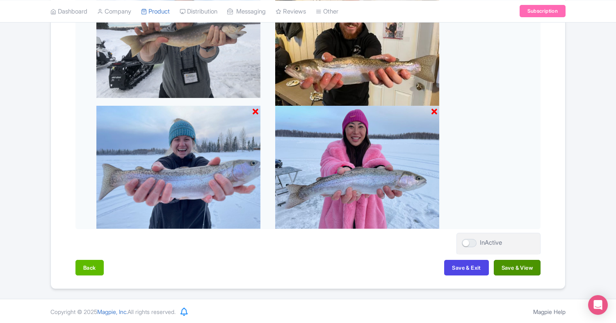
click at [515, 266] on button "Save & View" at bounding box center [517, 268] width 47 height 16
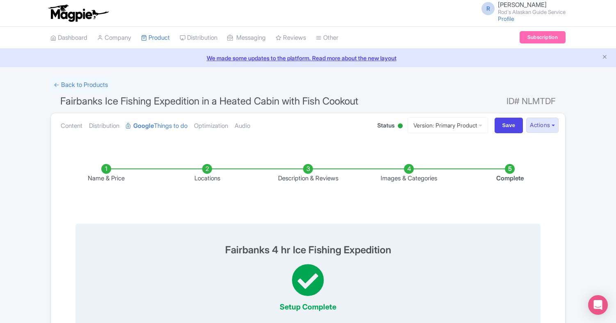
scroll to position [0, 0]
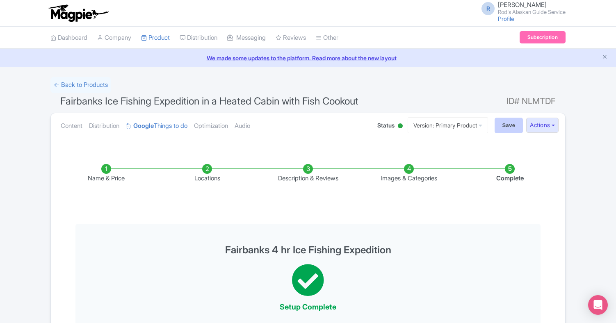
click at [507, 124] on input "Save" at bounding box center [509, 126] width 29 height 16
type input "Saving..."
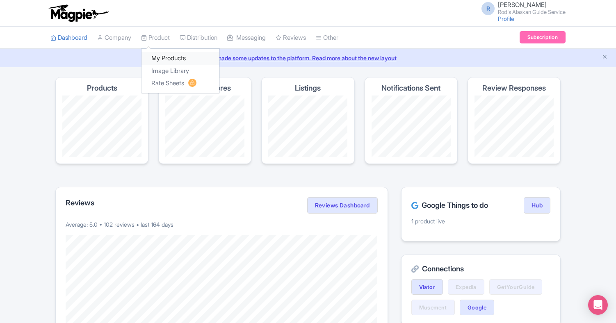
click at [168, 55] on link "My Products" at bounding box center [181, 58] width 78 height 13
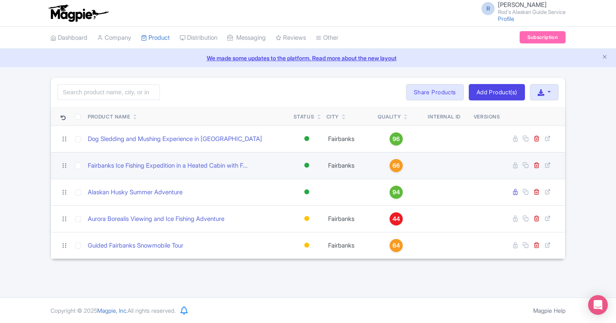
click at [398, 163] on span "66" at bounding box center [396, 165] width 7 height 9
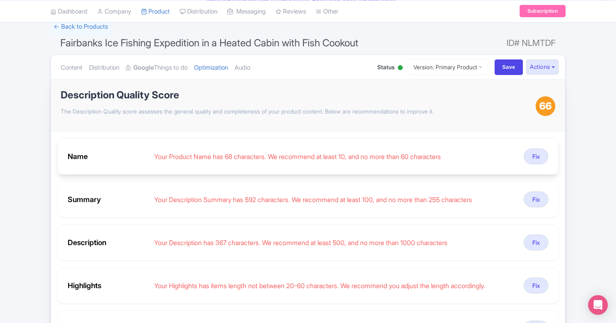
scroll to position [66, 0]
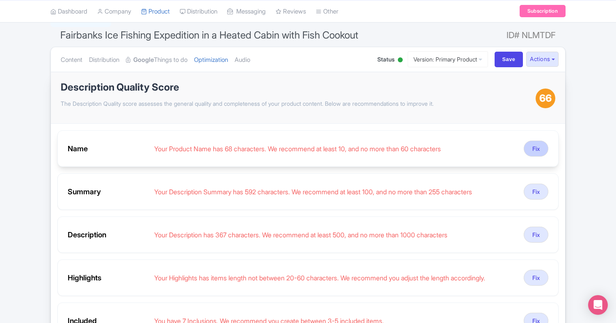
click at [533, 147] on button "Fix" at bounding box center [536, 149] width 25 height 16
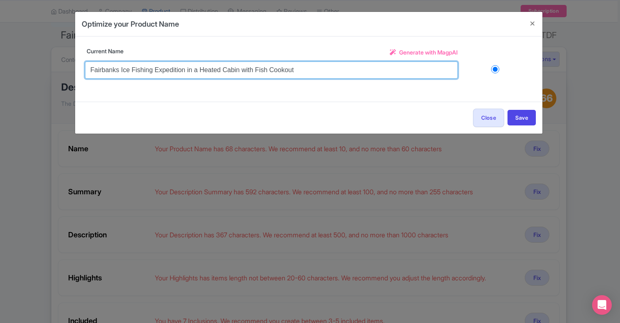
click at [295, 69] on input "Fairbanks Ice Fishing Expedition in a Heated Cabin with Fish Cookout" at bounding box center [271, 70] width 373 height 17
click at [121, 69] on input "Fairbanks Ice Fishing Expedition" at bounding box center [271, 70] width 373 height 17
type input "Fairbanks 4 Hr Ice Fishing Expedition"
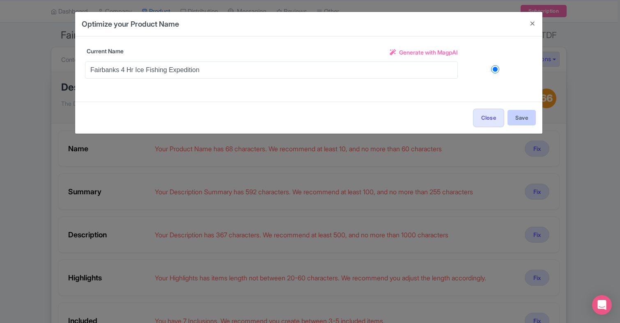
click at [524, 117] on button "Save" at bounding box center [521, 118] width 28 height 16
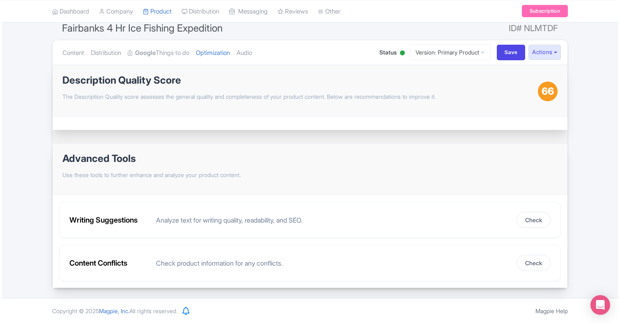
scroll to position [73, 0]
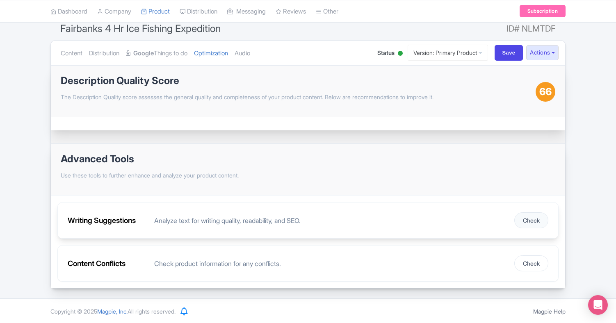
click at [529, 220] on button "Check" at bounding box center [532, 221] width 34 height 16
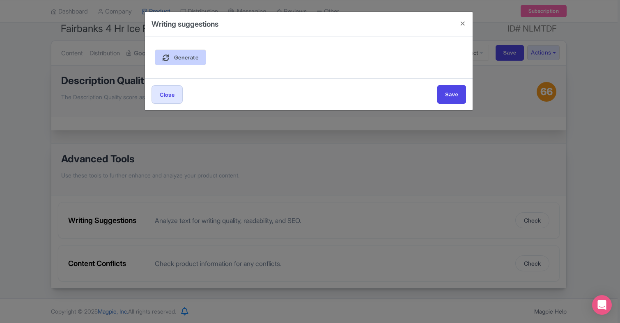
click at [189, 54] on link "Generate" at bounding box center [180, 58] width 51 height 16
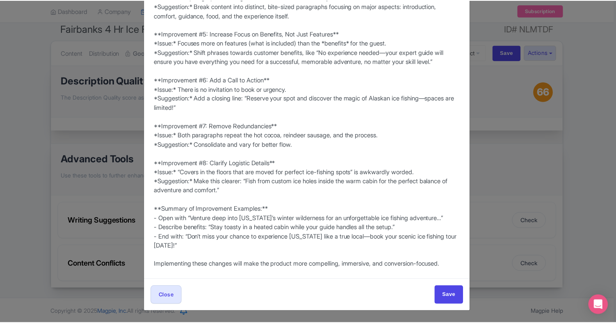
scroll to position [344, 0]
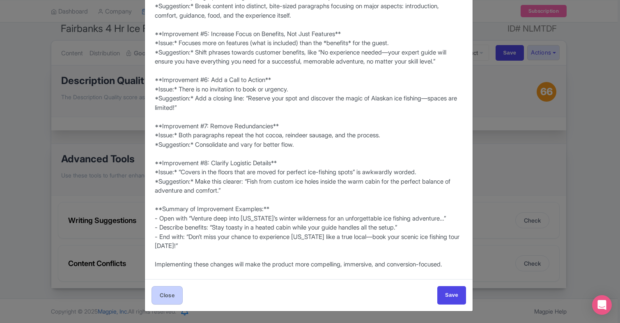
click at [170, 297] on button "Close" at bounding box center [166, 295] width 31 height 18
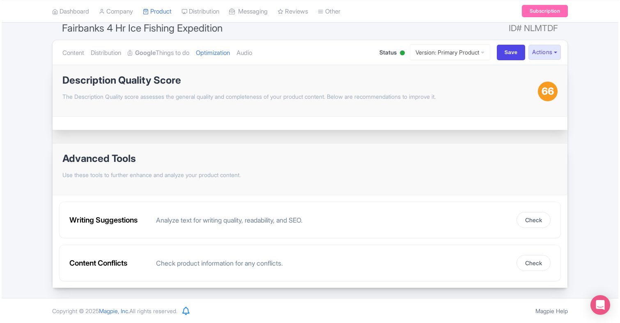
scroll to position [73, 0]
click at [537, 263] on button "Check" at bounding box center [532, 264] width 34 height 16
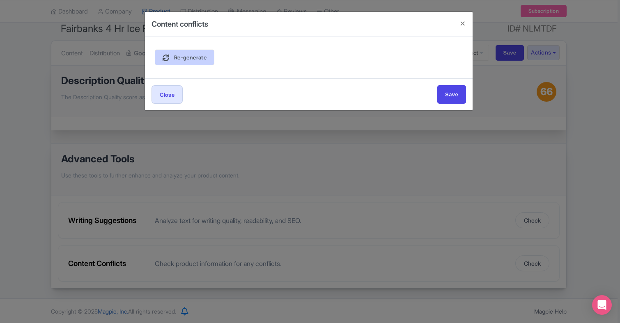
click at [202, 60] on span "Re-generate" at bounding box center [190, 57] width 32 height 7
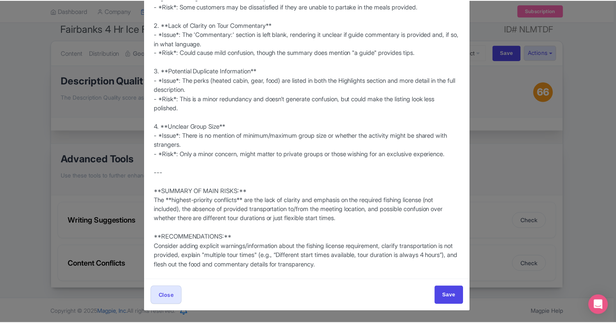
scroll to position [380, 0]
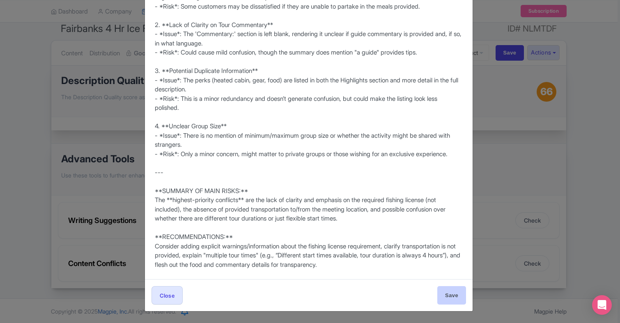
click at [450, 297] on input "Save" at bounding box center [451, 295] width 29 height 18
type input "Save"
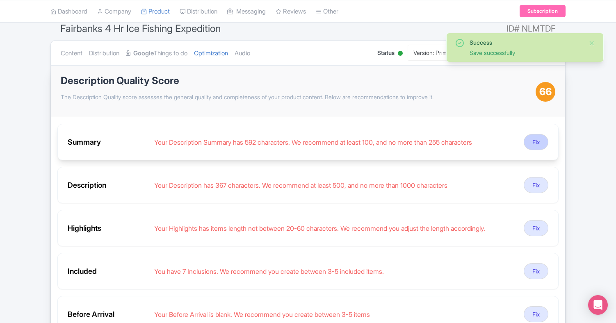
click at [535, 141] on button "Fix" at bounding box center [536, 142] width 25 height 16
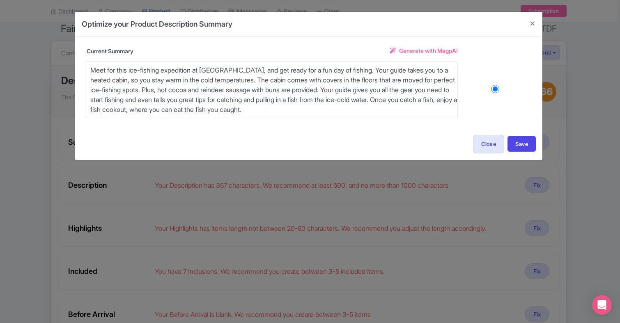
click at [440, 48] on span "Generate with MagpAI" at bounding box center [428, 50] width 59 height 9
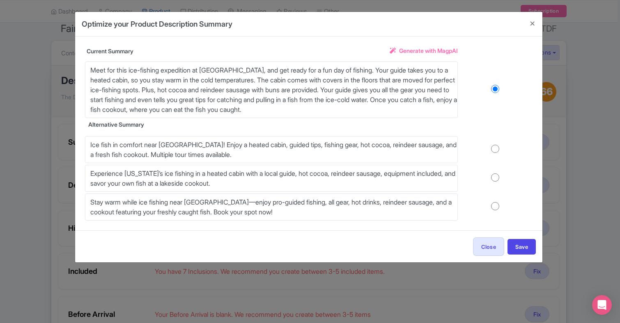
click at [462, 148] on input "radio" at bounding box center [495, 149] width 75 height 8
radio input "true"
click at [522, 247] on button "Save" at bounding box center [521, 247] width 28 height 16
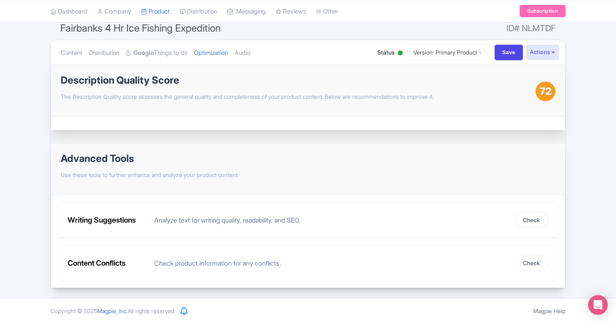
scroll to position [73, 0]
click at [504, 53] on input "Save" at bounding box center [509, 53] width 29 height 16
type input "Saving..."
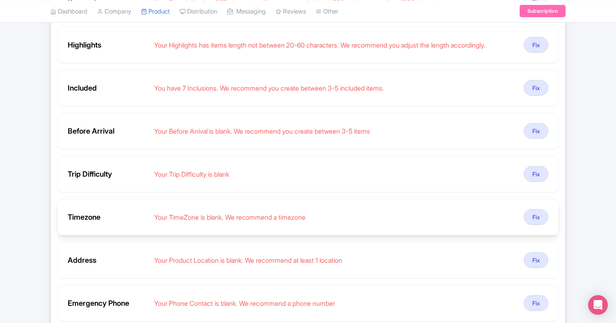
scroll to position [213, 0]
click at [541, 216] on button "Fix" at bounding box center [536, 217] width 25 height 16
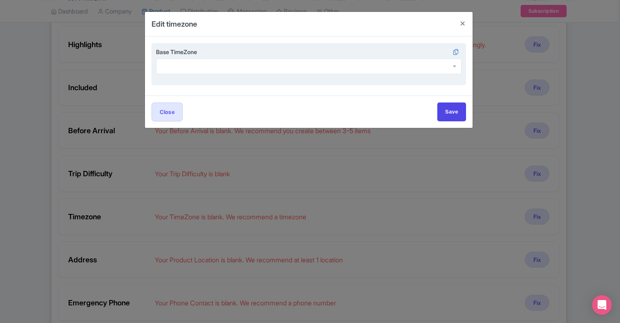
click at [454, 64] on div at bounding box center [308, 67] width 305 height 16
click at [453, 112] on input "Save" at bounding box center [451, 112] width 29 height 18
type input "Save"
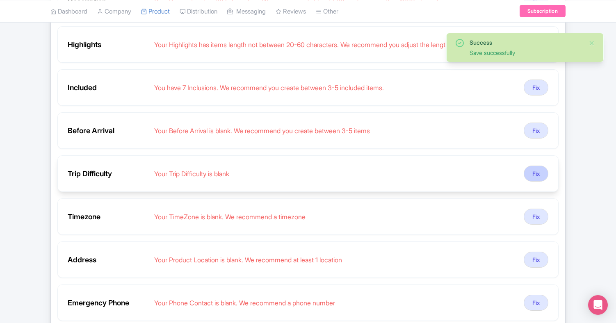
click at [536, 172] on button "Fix" at bounding box center [536, 174] width 25 height 16
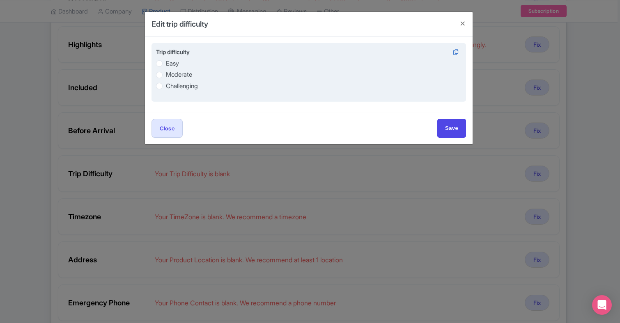
click at [166, 64] on label "Easy" at bounding box center [172, 63] width 13 height 9
radio input "true"
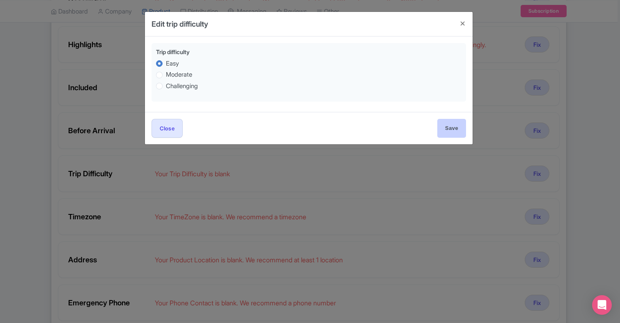
click at [454, 128] on input "Save" at bounding box center [451, 128] width 29 height 18
type input "Save"
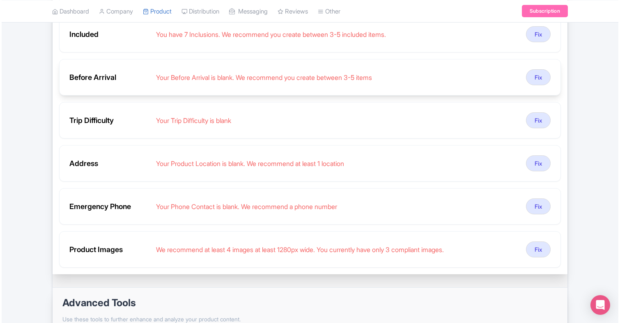
scroll to position [267, 0]
click at [536, 204] on button "Fix" at bounding box center [536, 207] width 25 height 16
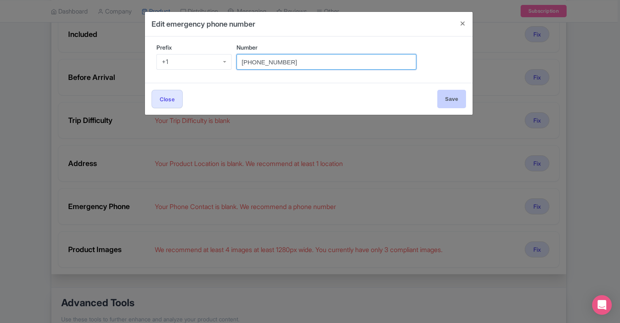
type input "[PHONE_NUMBER]"
click at [453, 101] on input "Save" at bounding box center [451, 99] width 29 height 18
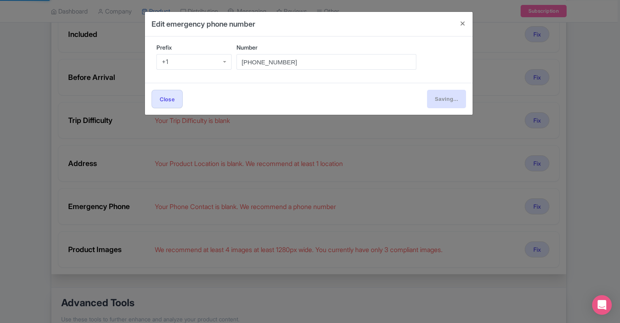
type input "Save"
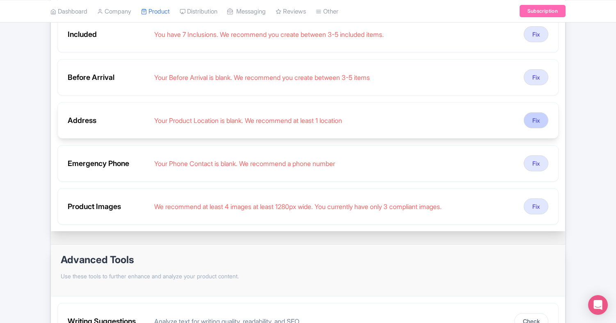
click at [538, 118] on button "Fix" at bounding box center [536, 120] width 25 height 16
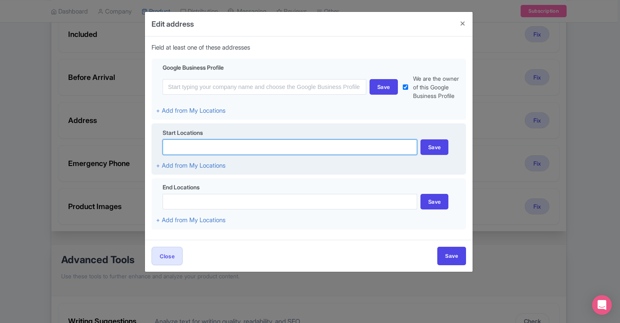
click at [220, 149] on input at bounding box center [290, 148] width 254 height 16
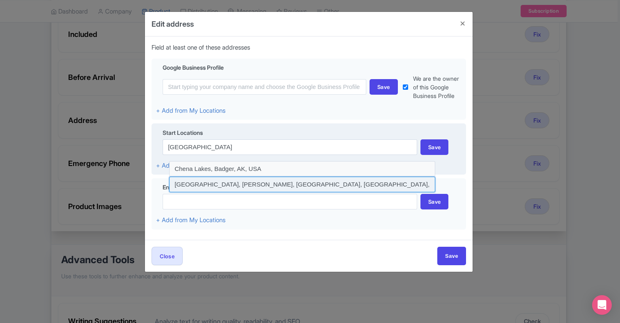
click at [289, 182] on input at bounding box center [302, 185] width 266 height 16
type input "[GEOGRAPHIC_DATA], [PERSON_NAME], [GEOGRAPHIC_DATA], [GEOGRAPHIC_DATA], [GEOGRA…"
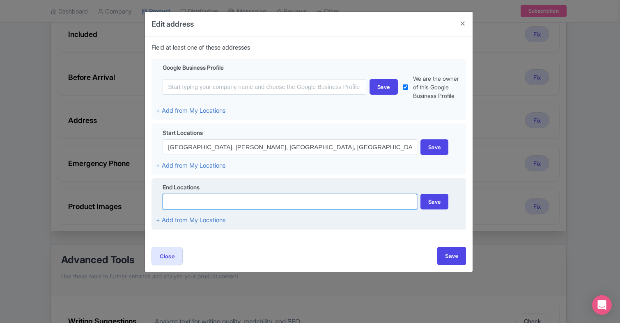
click at [238, 201] on input at bounding box center [290, 202] width 254 height 16
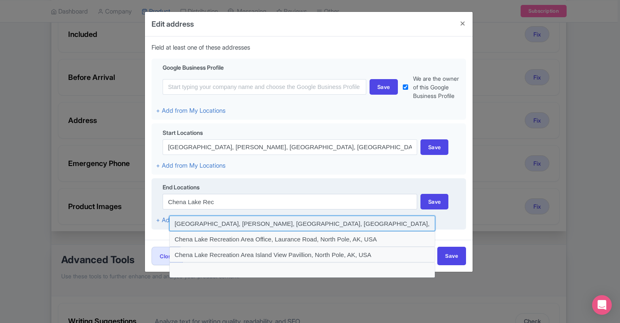
click at [259, 221] on input at bounding box center [302, 224] width 266 height 16
type input "[GEOGRAPHIC_DATA], [PERSON_NAME], [GEOGRAPHIC_DATA], [GEOGRAPHIC_DATA], [GEOGRA…"
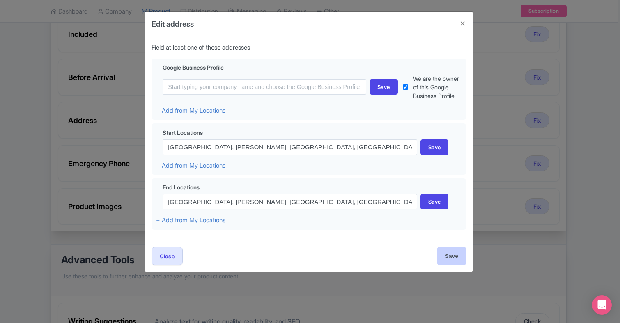
click at [451, 255] on input "Save" at bounding box center [451, 256] width 29 height 18
type input "Save"
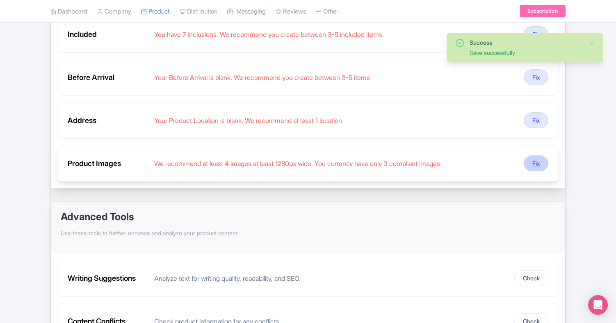
click at [537, 160] on button "Fix" at bounding box center [536, 164] width 25 height 16
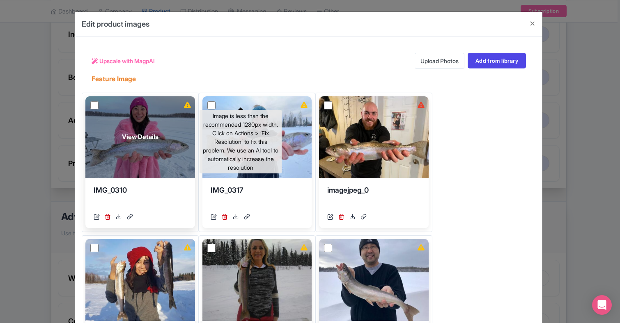
click at [191, 104] on icon at bounding box center [187, 105] width 7 height 6
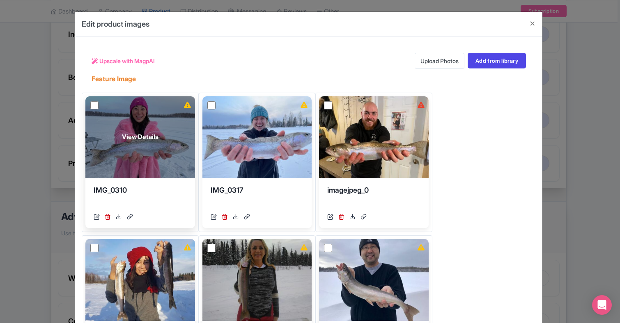
click at [158, 140] on span "View Details" at bounding box center [140, 137] width 37 height 9
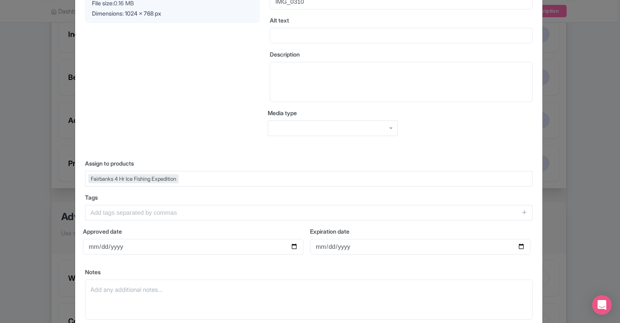
scroll to position [40, 0]
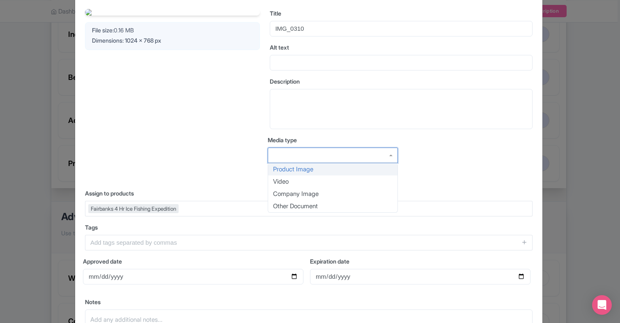
click at [390, 155] on div at bounding box center [333, 156] width 130 height 16
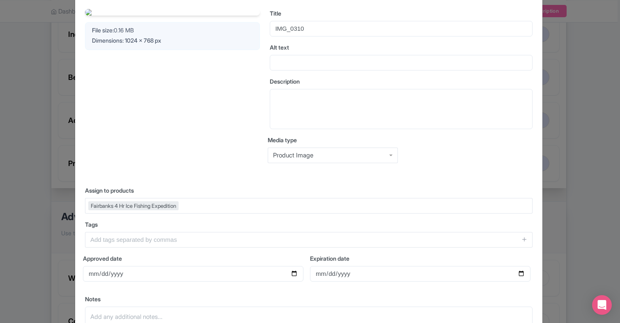
scroll to position [27, 0]
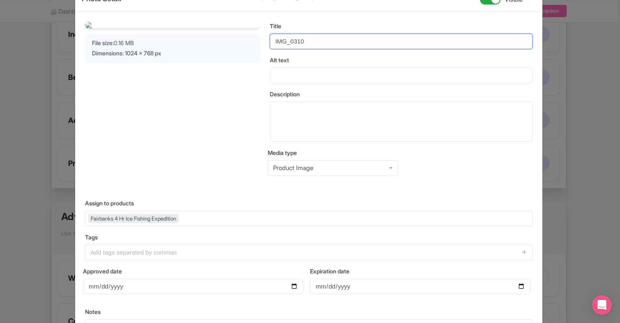
click at [317, 38] on input "IMG_0310" at bounding box center [401, 42] width 263 height 16
type input "I"
type input "Nice Rainbow"
click at [228, 191] on div "Your Image is being upscaled File size: 0.16 MB Dimensions: 1024 x 768 px Title…" at bounding box center [308, 194] width 467 height 364
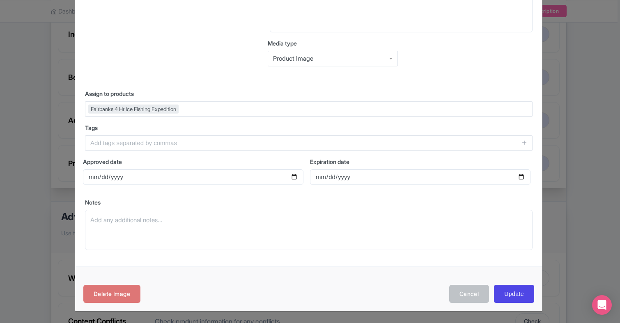
scroll to position [137, 0]
click at [517, 293] on input "Update" at bounding box center [514, 294] width 40 height 18
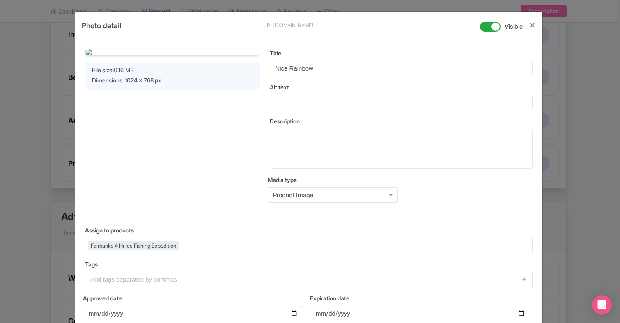
scroll to position [0, 0]
click at [531, 25] on button "Close" at bounding box center [532, 25] width 7 height 10
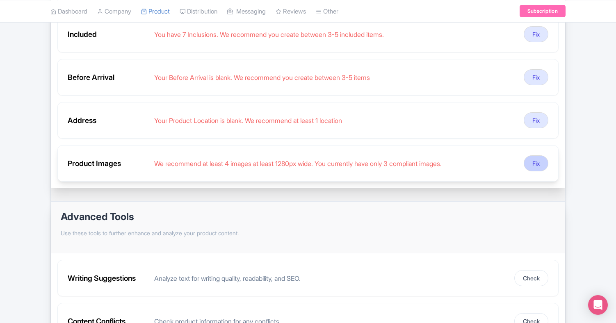
click at [534, 165] on button "Fix" at bounding box center [536, 164] width 25 height 16
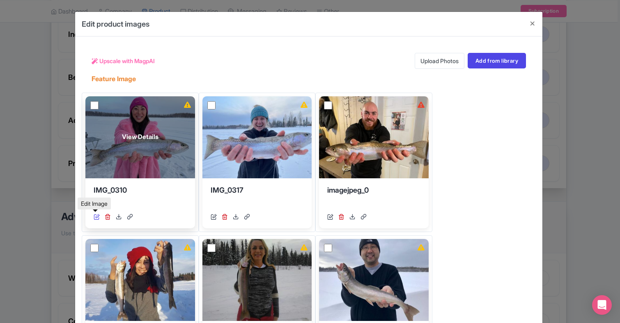
click at [96, 217] on icon at bounding box center [97, 217] width 6 height 6
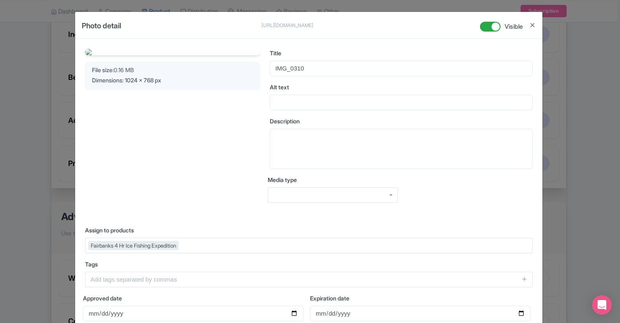
click at [148, 84] on span "Dimensions: 1024 x 768 px" at bounding box center [126, 80] width 69 height 7
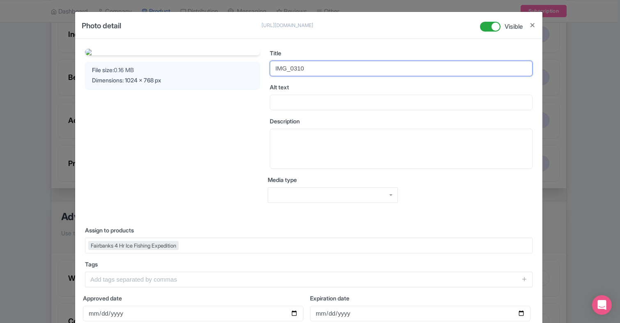
drag, startPoint x: 305, startPoint y: 68, endPoint x: 267, endPoint y: 68, distance: 37.8
click at [267, 68] on div "Your Image is being upscaled File size: 0.16 MB Dimensions: 1024 x 768 px Title…" at bounding box center [308, 132] width 447 height 167
type input "Nice Rainbow"
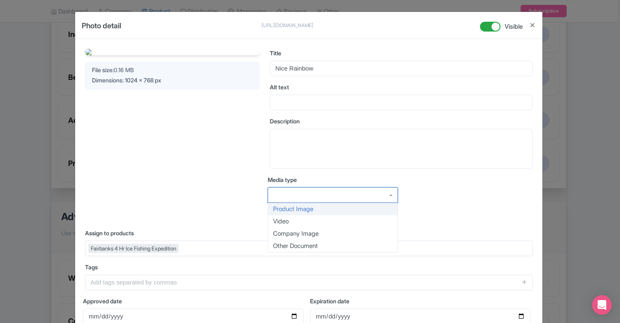
click at [390, 195] on div at bounding box center [333, 196] width 130 height 16
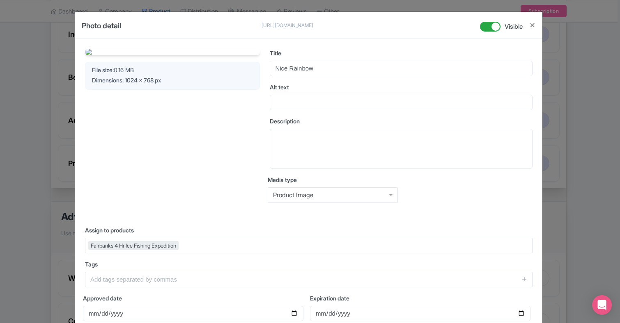
click at [482, 204] on div at bounding box center [469, 193] width 130 height 34
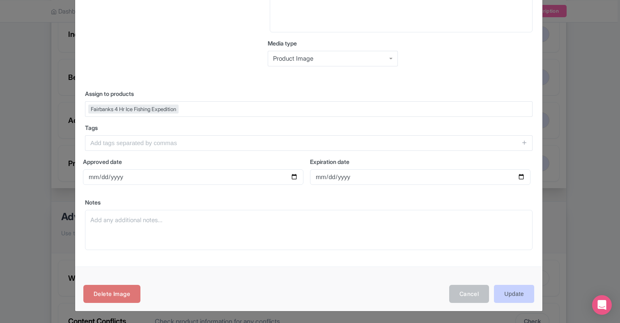
scroll to position [137, 0]
click at [518, 293] on input "Update" at bounding box center [514, 294] width 40 height 18
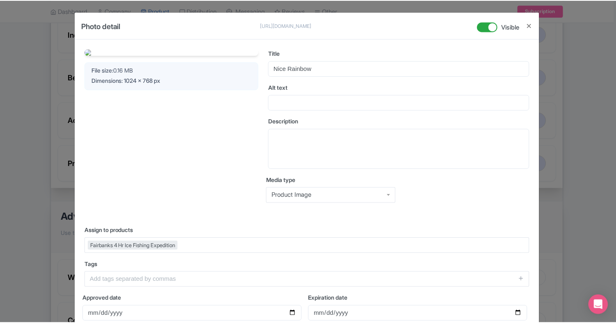
scroll to position [0, 0]
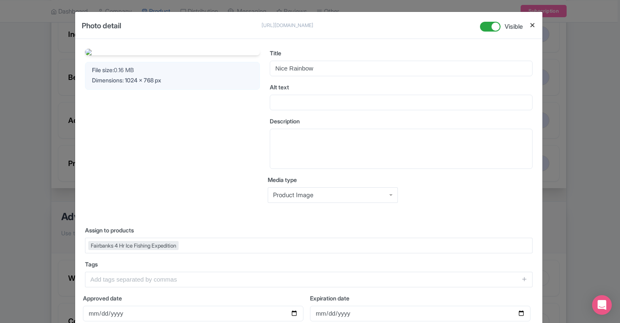
click at [531, 24] on button "Close" at bounding box center [532, 25] width 7 height 10
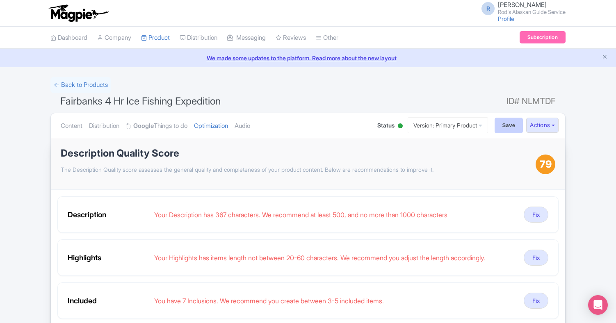
click at [509, 125] on input "Save" at bounding box center [509, 126] width 29 height 16
type input "Saving..."
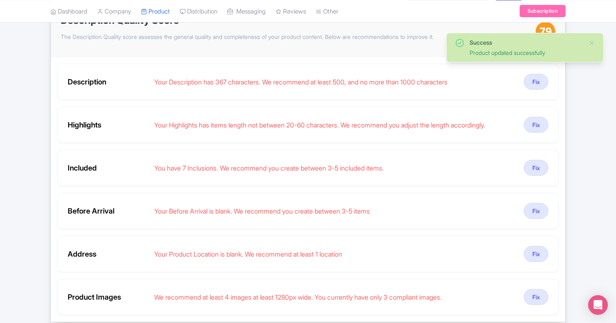
scroll to position [133, 0]
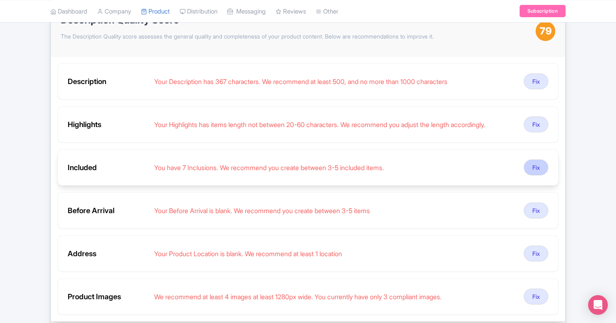
click at [540, 167] on button "Fix" at bounding box center [536, 168] width 25 height 16
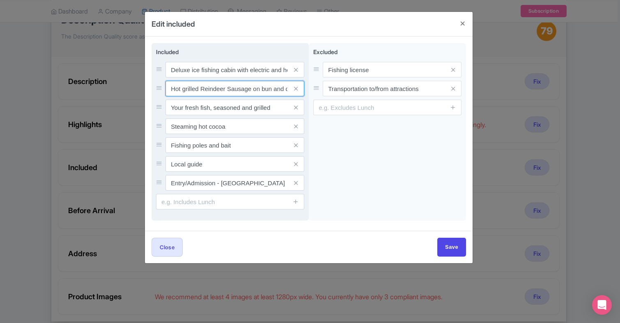
click at [200, 88] on input "Hot grilled Reindeer Sausage on bun and drink" at bounding box center [234, 89] width 139 height 16
type input "Reindeer Sausage on bun and drink"
click at [296, 127] on icon at bounding box center [296, 127] width 4 height 6
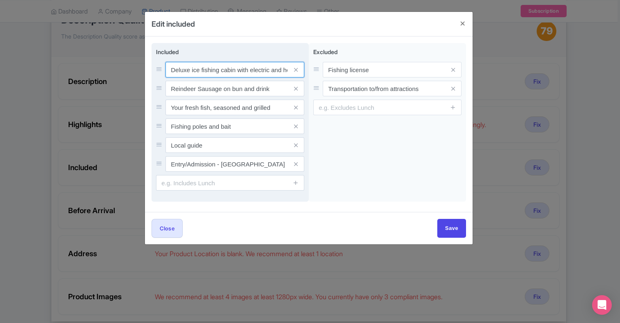
click at [201, 70] on input "Deluxe ice fishing cabin with electric and heat" at bounding box center [234, 70] width 139 height 16
click at [286, 70] on input "Heated fishing cabin with electric and heat" at bounding box center [234, 70] width 139 height 16
type input "Heated fishing cabin, professional guide, all equipment"
click at [295, 126] on icon at bounding box center [296, 127] width 4 height 6
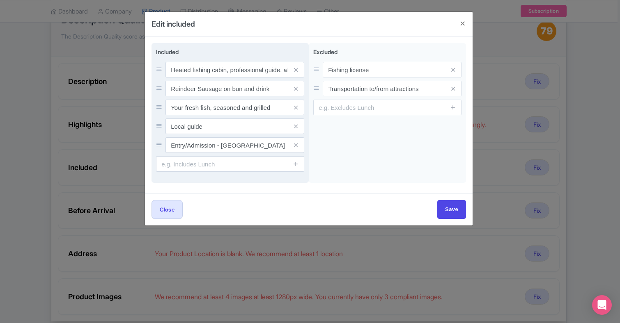
click at [295, 126] on icon at bounding box center [296, 127] width 4 height 6
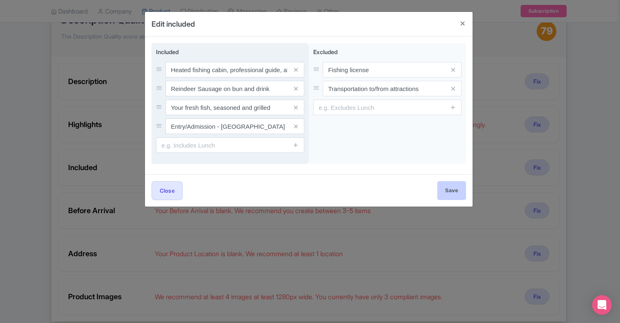
click at [448, 190] on input "Save" at bounding box center [451, 190] width 29 height 18
type input "Save"
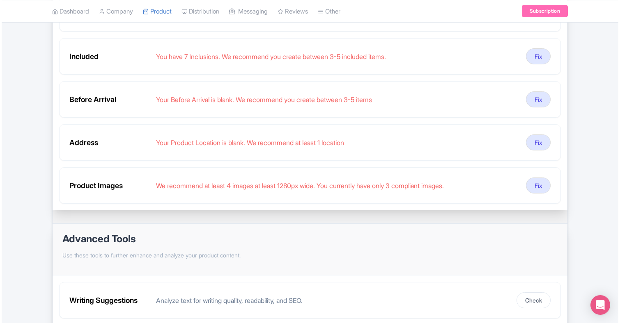
scroll to position [245, 0]
click at [534, 144] on button "Fix" at bounding box center [536, 142] width 25 height 16
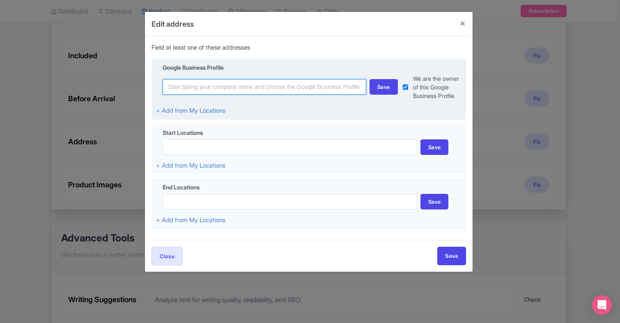
click at [227, 88] on input at bounding box center [265, 87] width 204 height 16
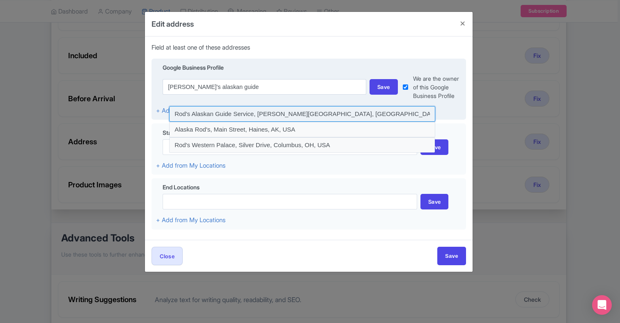
click at [258, 111] on input at bounding box center [302, 114] width 266 height 16
type input "Rod's Alaskan Guide Service, [PERSON_NAME][GEOGRAPHIC_DATA], [GEOGRAPHIC_DATA],…"
click at [260, 114] on input at bounding box center [302, 114] width 266 height 16
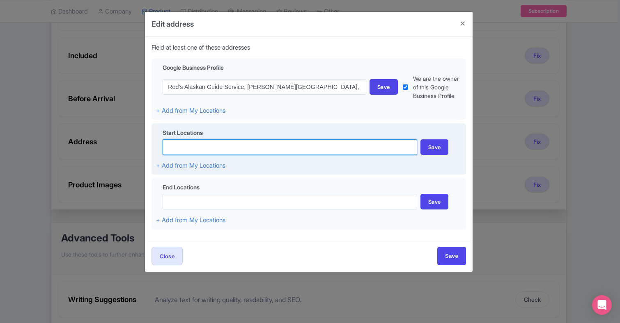
click at [222, 149] on input at bounding box center [290, 148] width 254 height 16
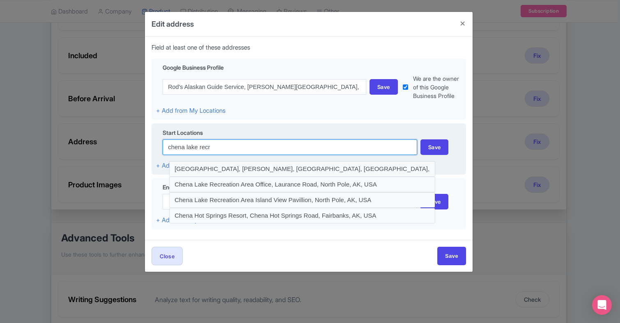
type input "chena lake recr"
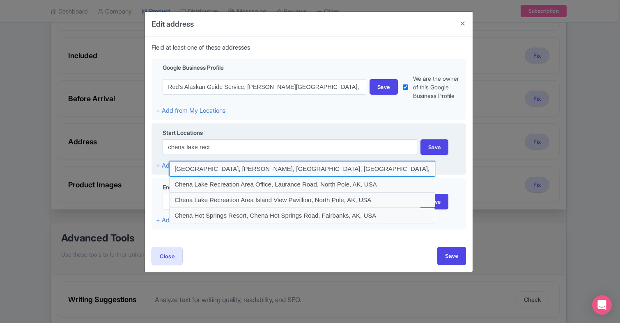
type input "Chena Lake Recreation Area, Laurance Rd, North Pole, AK, USA"
drag, startPoint x: 222, startPoint y: 149, endPoint x: 272, endPoint y: 167, distance: 53.4
click at [272, 167] on input "Chena Lake Recreation Area, Laurance Rd, North Pole, AK, USA" at bounding box center [302, 169] width 266 height 16
type input "Chena Lake Recreation Area, Laurance Rd, North Pole, AK, USA"
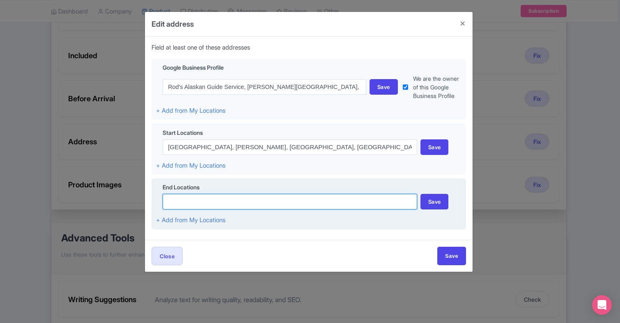
click at [220, 202] on input at bounding box center [290, 202] width 254 height 16
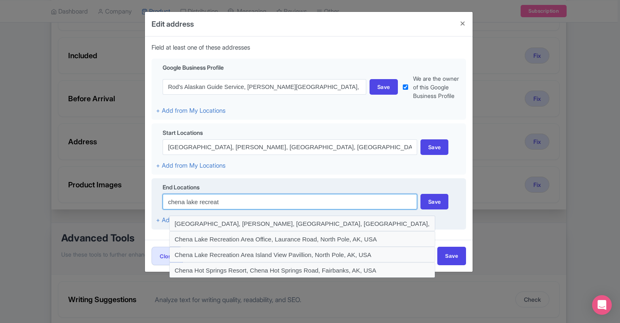
type input "chena lake recreat"
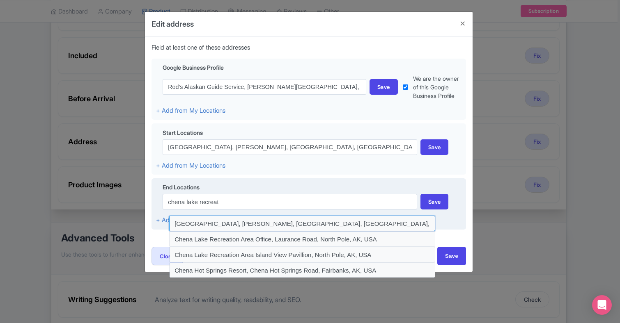
type input "Chena Lake Recreation Area, Laurance Rd, North Pole, AK, USA"
drag, startPoint x: 220, startPoint y: 202, endPoint x: 276, endPoint y: 225, distance: 61.1
click at [276, 225] on input "Chena Lake Recreation Area, Laurance Rd, North Pole, AK, USA" at bounding box center [302, 224] width 266 height 16
type input "Chena Lake Recreation Area, Laurance Rd, North Pole, AK, USA"
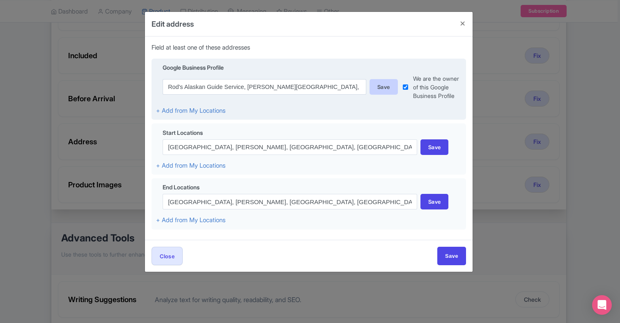
click at [385, 85] on div "Save" at bounding box center [383, 87] width 28 height 16
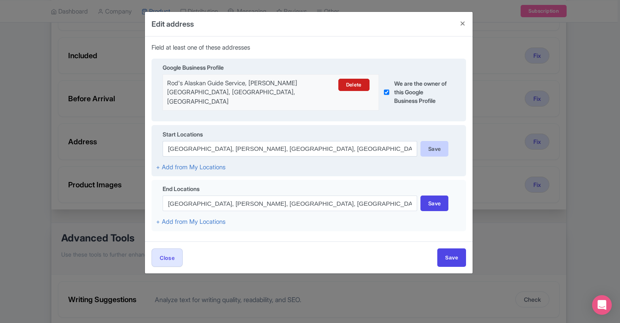
click at [433, 141] on div "Save" at bounding box center [434, 149] width 28 height 16
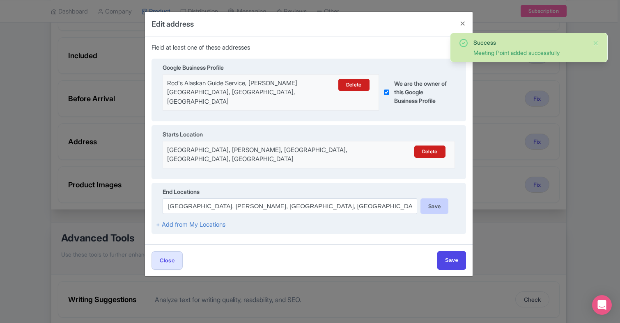
click at [435, 199] on div "Save" at bounding box center [434, 207] width 28 height 16
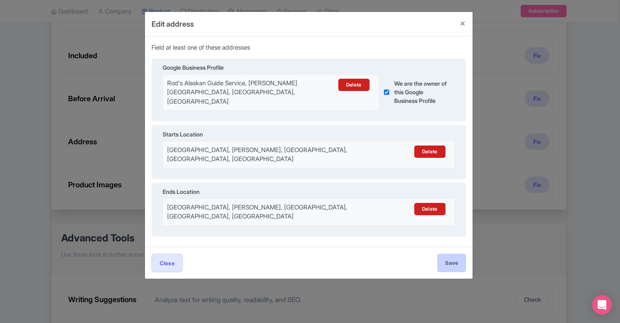
click at [454, 254] on input "Save" at bounding box center [451, 263] width 29 height 18
type input "Save"
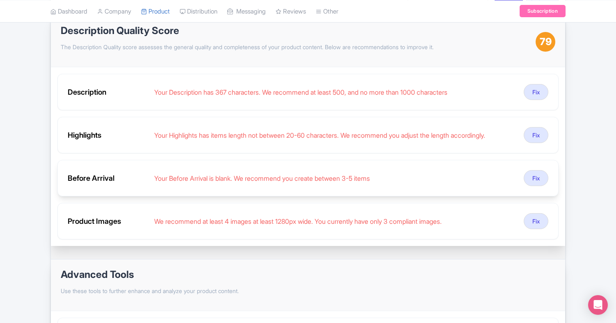
scroll to position [122, 0]
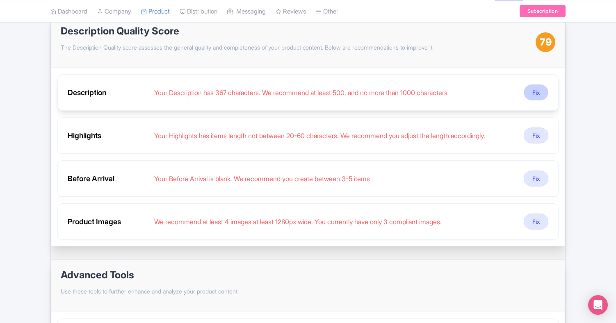
click at [538, 92] on button "Fix" at bounding box center [536, 93] width 25 height 16
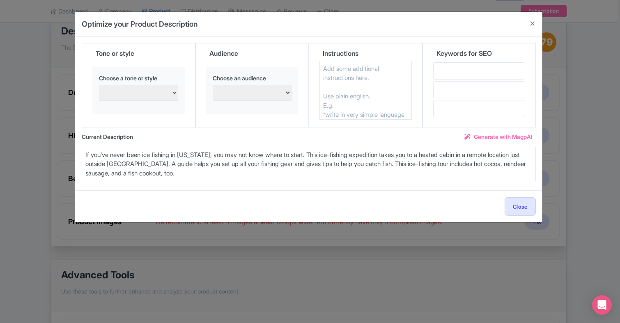
select select "Excited and enthusiastic"
select select "Adventure seekers and thrill-seekers"
click at [463, 75] on input "text" at bounding box center [479, 70] width 92 height 17
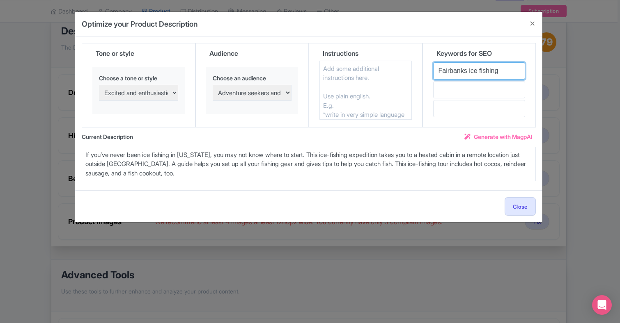
type input "Fairbanks ice fishing"
click at [520, 136] on span "Generate with MagpAI" at bounding box center [503, 137] width 59 height 9
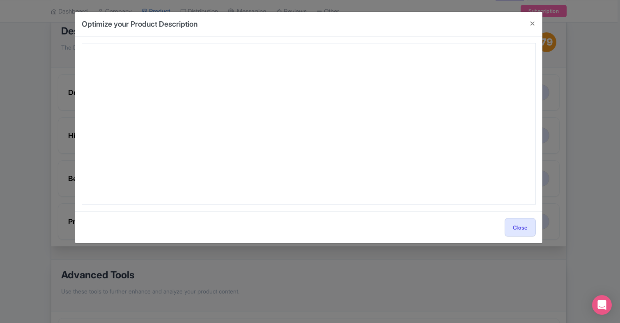
type textarea "Calling all adventure seekers and thrill-chasers—get ready for the ultimate Fai…"
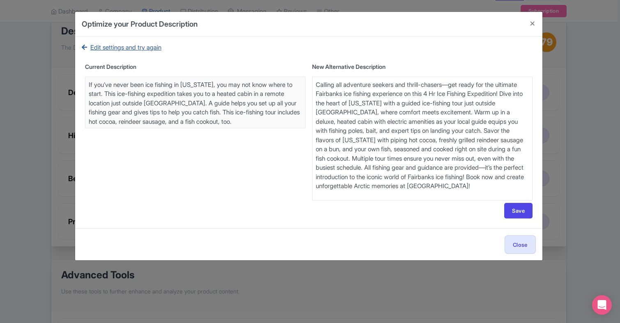
click at [153, 48] on link "Edit settings and try again" at bounding box center [122, 47] width 80 height 9
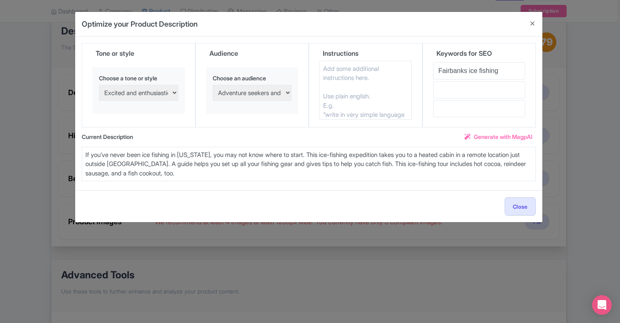
select select "Friendly and approachable"
select select "Nature and outdoor enthusiasts"
click at [501, 135] on span "Generate with MagpAI" at bounding box center [503, 137] width 59 height 9
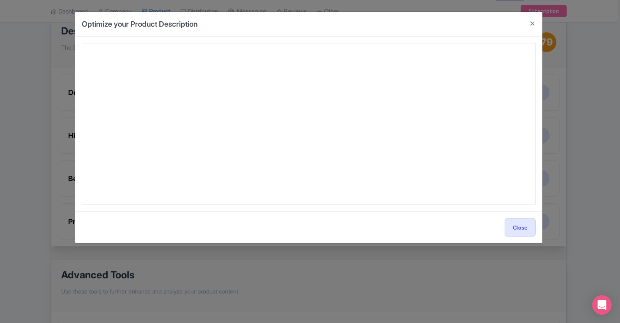
type textarea "Calling all adventure seekers and thrill-chasers—get ready for the ultimate Fai…"
type textarea "Experience the magic of Fairbanks ice fishing on this unforgettable 4-hour ice …"
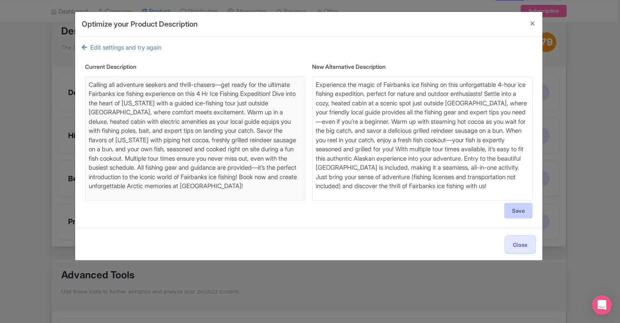
click at [522, 209] on button "Save" at bounding box center [518, 211] width 28 height 16
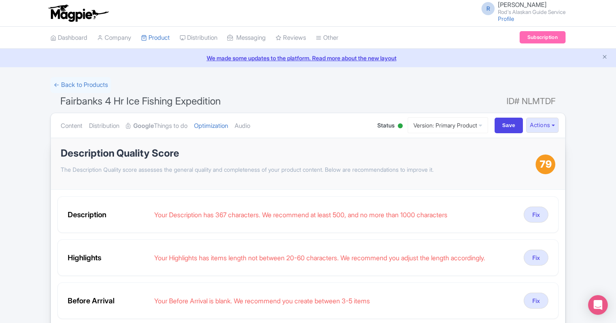
scroll to position [0, 0]
click at [509, 124] on input "Save" at bounding box center [509, 126] width 29 height 16
type input "Saving..."
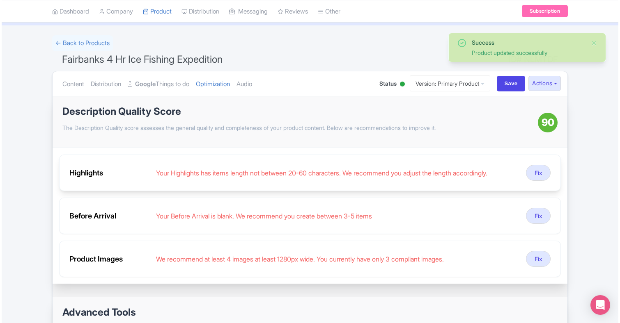
scroll to position [48, 0]
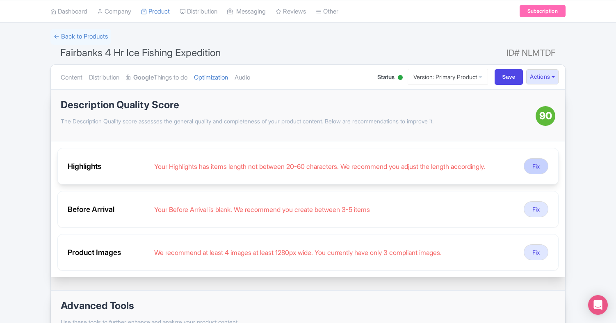
click at [535, 165] on button "Fix" at bounding box center [536, 166] width 25 height 16
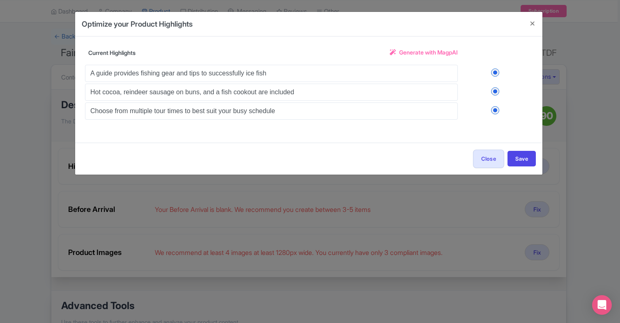
click at [426, 51] on span "Generate with MagpAI" at bounding box center [428, 52] width 59 height 9
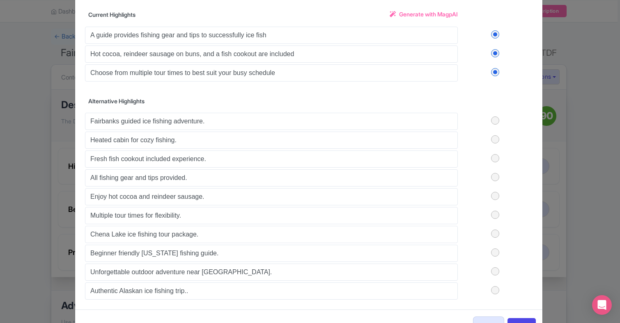
scroll to position [44, 0]
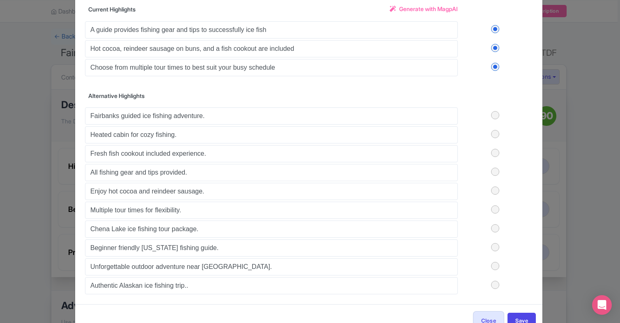
click at [495, 151] on label at bounding box center [495, 153] width 75 height 8
click at [0, 0] on input "checkbox" at bounding box center [0, 0] width 0 height 0
click at [495, 210] on label at bounding box center [495, 210] width 75 height 8
click at [0, 0] on input "checkbox" at bounding box center [0, 0] width 0 height 0
click at [495, 247] on label at bounding box center [495, 247] width 75 height 8
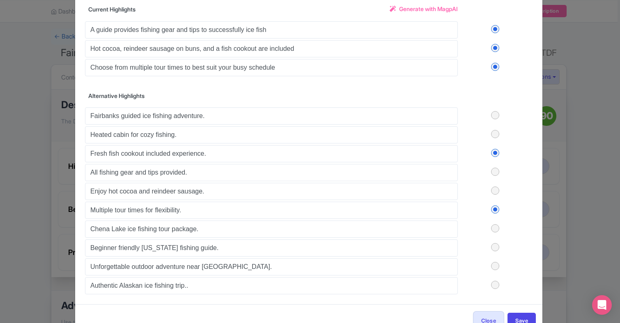
click at [0, 0] on input "checkbox" at bounding box center [0, 0] width 0 height 0
click at [494, 287] on label at bounding box center [495, 285] width 75 height 8
click at [0, 0] on input "checkbox" at bounding box center [0, 0] width 0 height 0
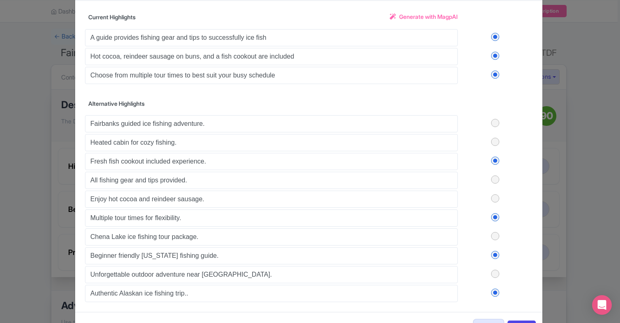
scroll to position [34, 0]
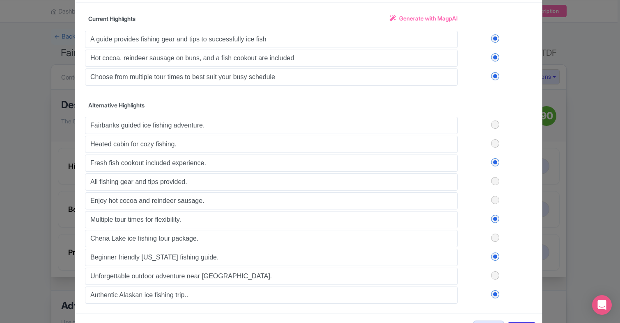
click at [494, 143] on label at bounding box center [495, 144] width 75 height 8
click at [0, 0] on input "checkbox" at bounding box center [0, 0] width 0 height 0
click at [494, 38] on label at bounding box center [495, 38] width 75 height 8
click at [0, 0] on input "checkbox" at bounding box center [0, 0] width 0 height 0
click at [494, 57] on label at bounding box center [495, 57] width 75 height 8
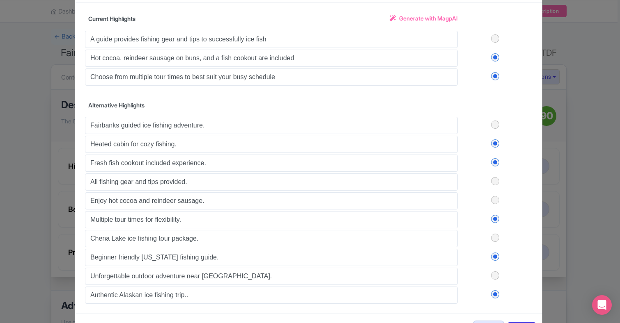
click at [0, 0] on input "checkbox" at bounding box center [0, 0] width 0 height 0
click at [494, 76] on label at bounding box center [495, 76] width 75 height 8
click at [0, 0] on input "checkbox" at bounding box center [0, 0] width 0 height 0
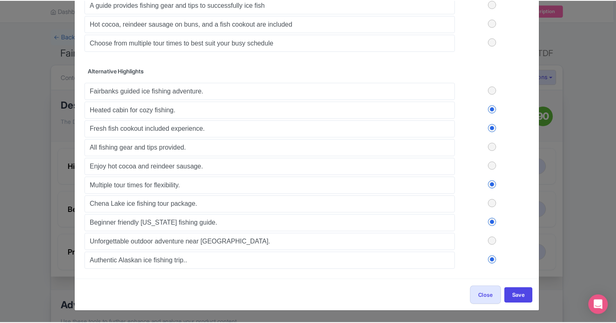
scroll to position [69, 0]
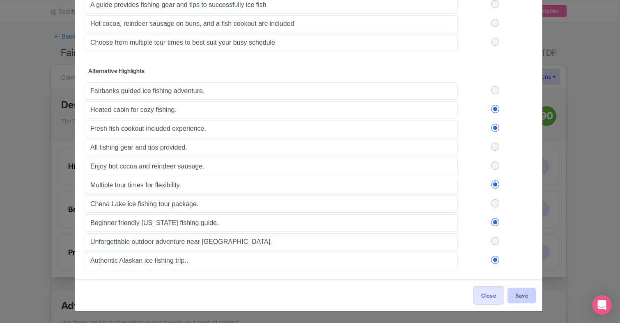
click at [516, 294] on button "Save" at bounding box center [521, 296] width 28 height 16
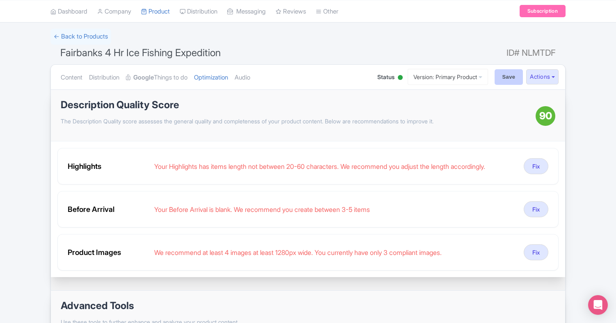
click at [507, 76] on input "Save" at bounding box center [509, 77] width 29 height 16
type input "Saving..."
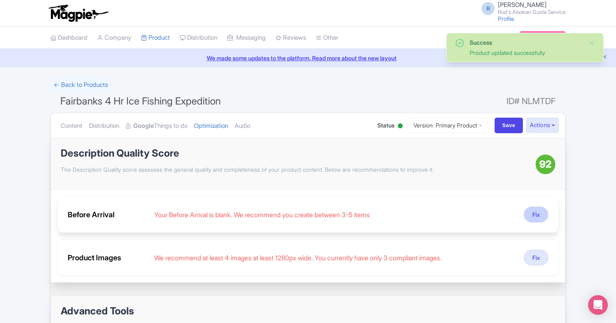
click at [536, 214] on button "Fix" at bounding box center [536, 215] width 25 height 16
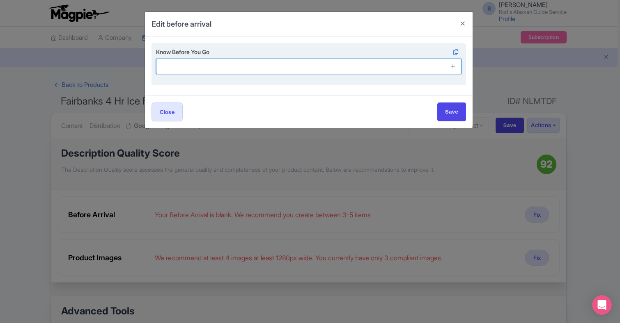
click at [243, 67] on input "text" at bounding box center [308, 67] width 305 height 16
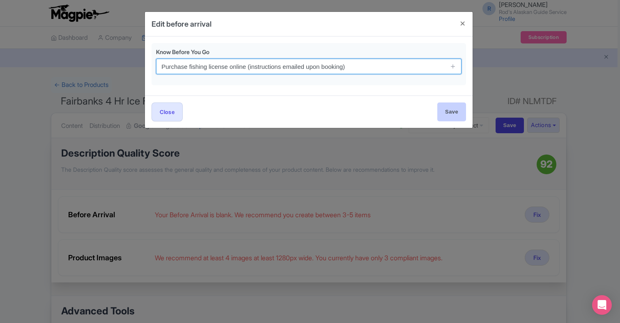
type input "Purchase fishing license online (instructions emailed upon booking)"
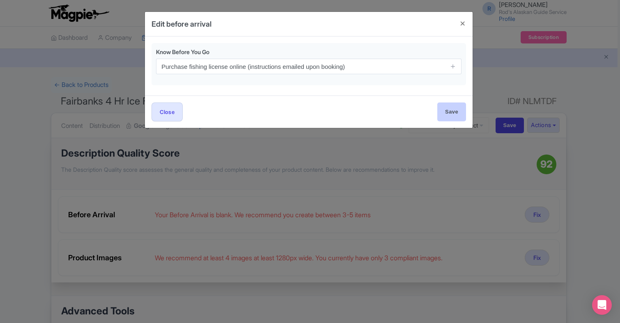
click at [455, 111] on input "Save" at bounding box center [451, 112] width 29 height 18
type input "Save"
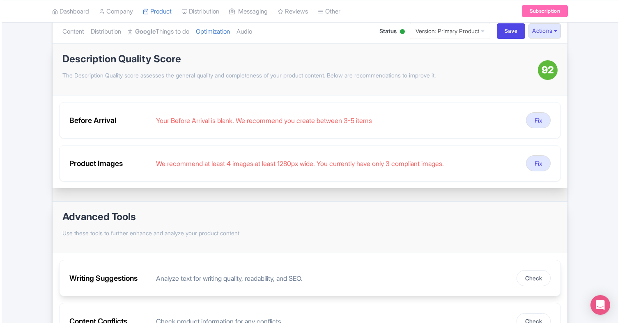
scroll to position [69, 0]
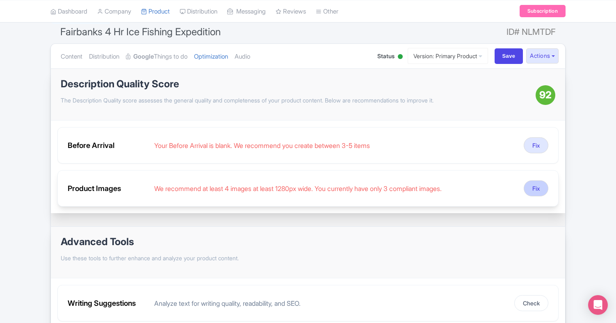
click at [533, 187] on button "Fix" at bounding box center [536, 189] width 25 height 16
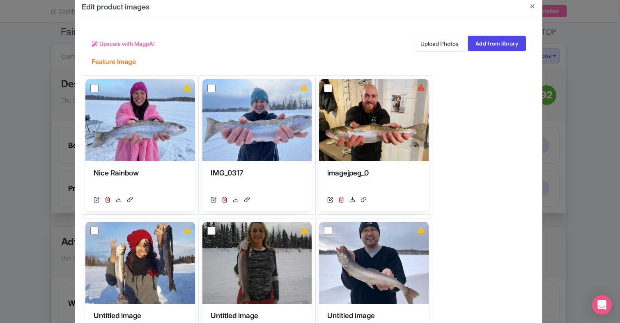
scroll to position [14, 0]
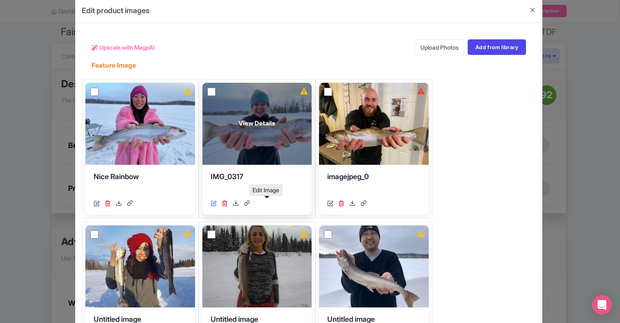
click at [217, 203] on icon at bounding box center [214, 203] width 6 height 6
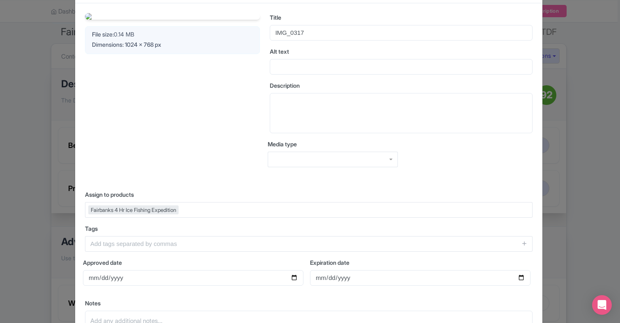
scroll to position [29, 0]
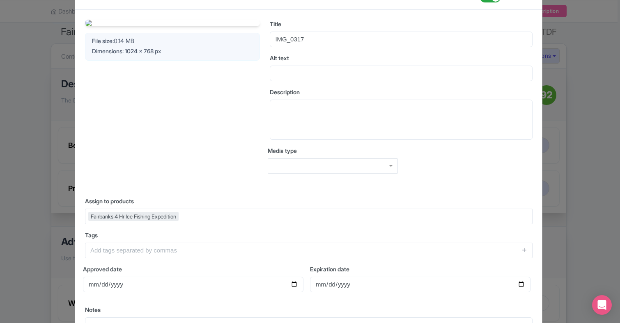
click at [130, 45] on div "File size: 0.14 MB" at bounding box center [172, 41] width 161 height 9
click at [161, 55] on span "Dimensions: 1024 x 768 px" at bounding box center [126, 51] width 69 height 7
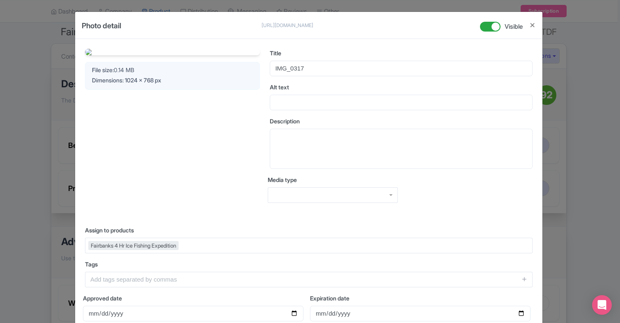
scroll to position [0, 0]
click at [529, 23] on button "Close" at bounding box center [532, 25] width 7 height 10
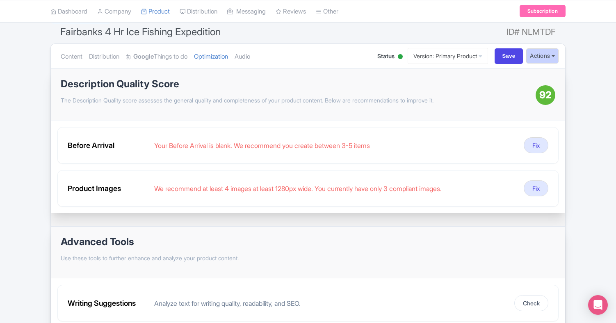
click at [552, 55] on button "Actions" at bounding box center [543, 55] width 32 height 15
click at [577, 99] on div "Success Save successfully ← Back to Products Fairbanks 4 Hr Ice Fishing Expedit…" at bounding box center [308, 190] width 616 height 364
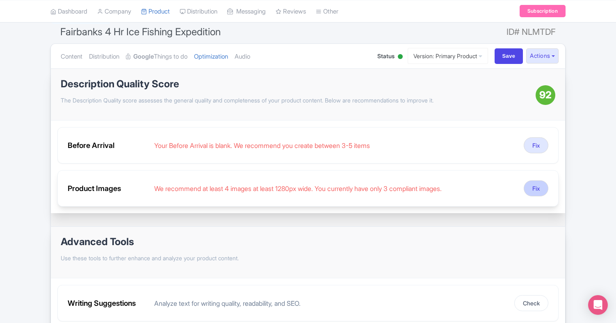
click at [539, 187] on button "Fix" at bounding box center [536, 189] width 25 height 16
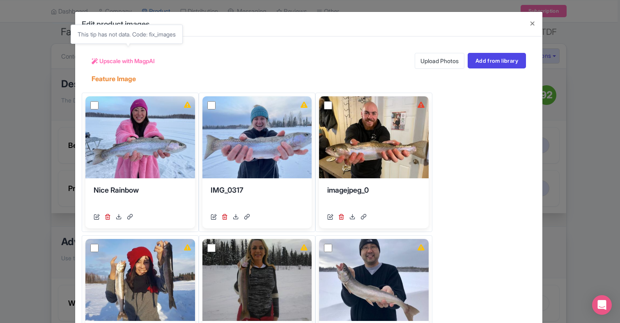
click at [136, 60] on span "Upscale with MagpAI" at bounding box center [126, 61] width 55 height 9
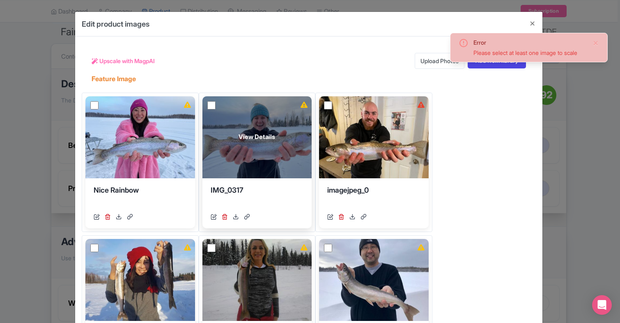
click at [312, 127] on div "View Details" at bounding box center [257, 137] width 110 height 82
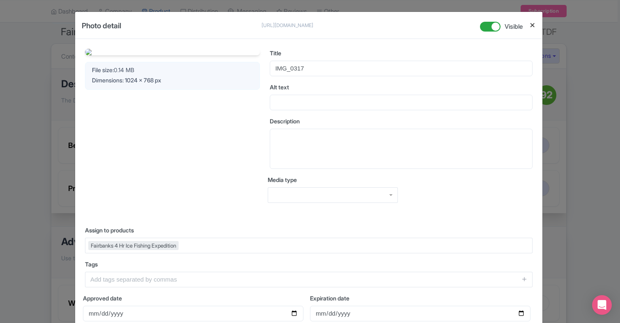
click at [532, 23] on button "Close" at bounding box center [532, 25] width 7 height 10
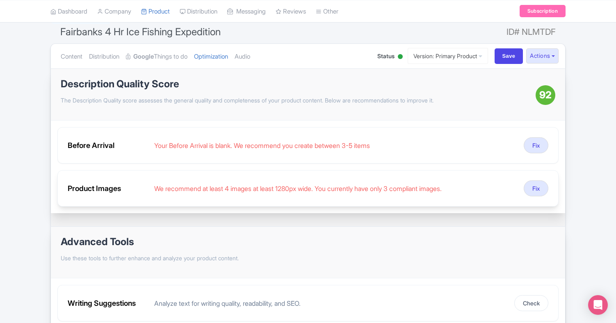
click at [311, 189] on div "We recommend at least 4 images at least 1280px wide. You currently have only 3 …" at bounding box center [335, 189] width 363 height 10
click at [536, 185] on button "Fix" at bounding box center [536, 189] width 25 height 16
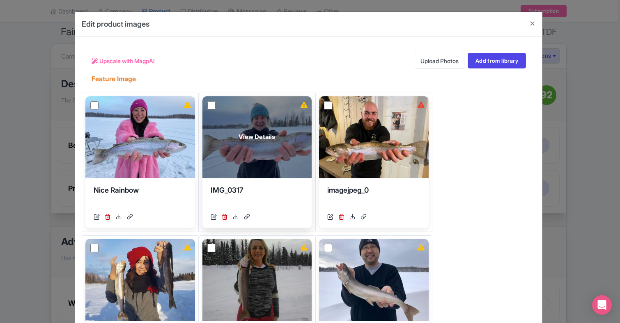
click at [215, 104] on input "checkbox" at bounding box center [211, 105] width 8 height 8
checkbox input "true"
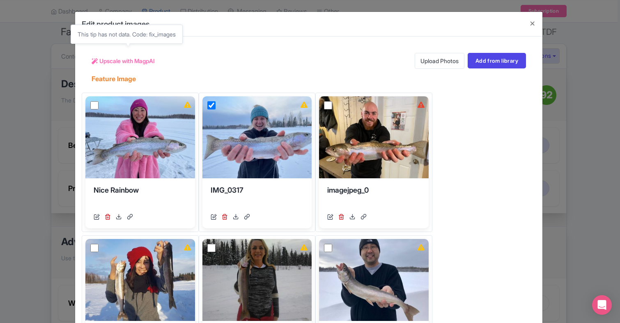
click at [135, 60] on span "Upscale with MagpAI" at bounding box center [126, 61] width 55 height 9
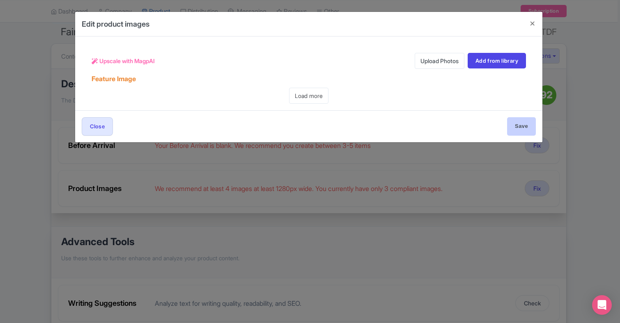
click at [527, 125] on input "Save" at bounding box center [521, 126] width 29 height 18
type input "Save"
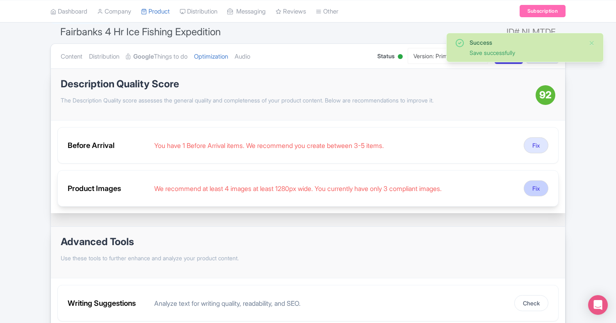
click at [536, 185] on button "Fix" at bounding box center [536, 189] width 25 height 16
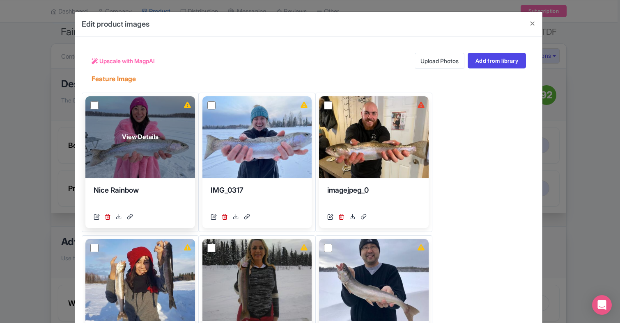
click at [93, 104] on input "checkbox" at bounding box center [94, 105] width 8 height 8
checkbox input "true"
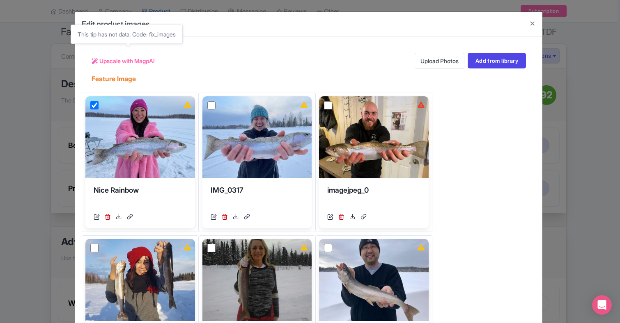
click at [134, 61] on span "Upscale with MagpAI" at bounding box center [126, 61] width 55 height 9
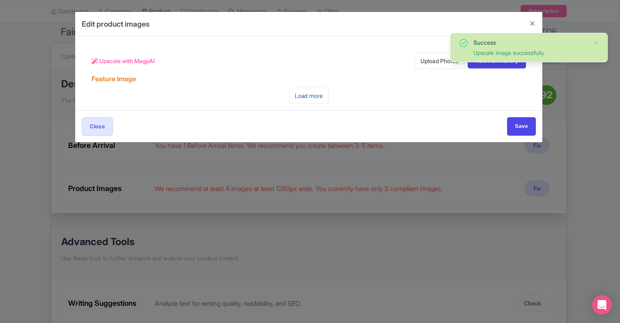
click at [312, 94] on link "Load more" at bounding box center [308, 96] width 39 height 16
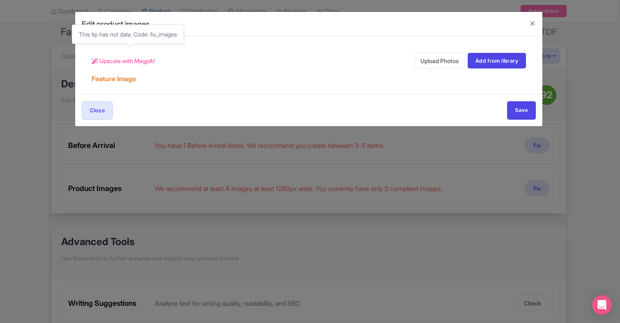
click at [141, 60] on span "Upscale with MagpAI" at bounding box center [126, 61] width 55 height 9
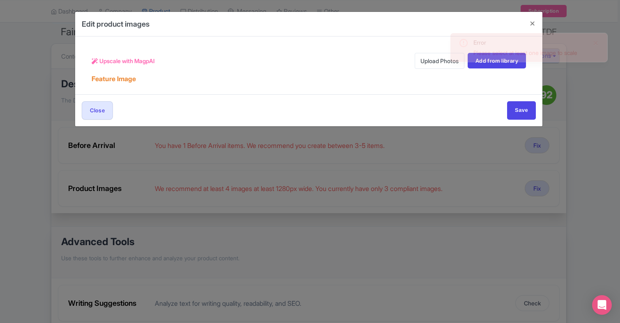
click at [437, 60] on link "Upload Photos" at bounding box center [440, 61] width 50 height 16
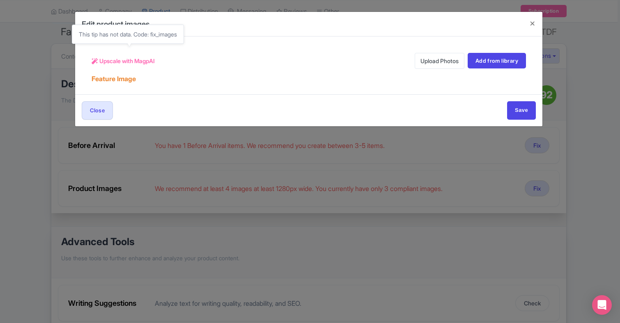
click at [145, 60] on span "Upscale with MagpAI" at bounding box center [126, 61] width 55 height 9
